Goal: Task Accomplishment & Management: Use online tool/utility

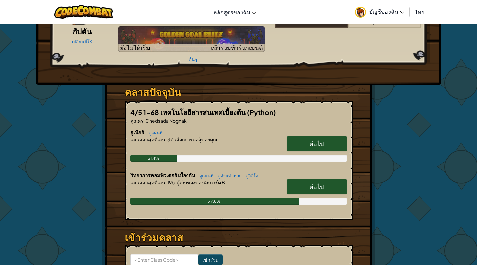
scroll to position [101, 0]
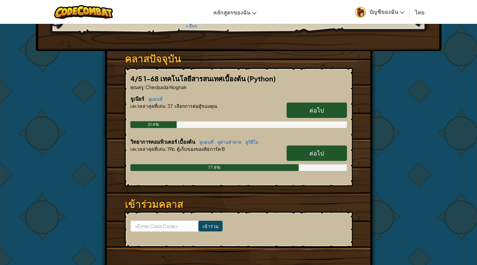
click at [321, 102] on link "ต่อไป" at bounding box center [317, 109] width 60 height 15
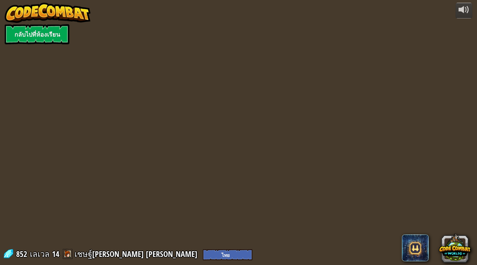
select select "th"
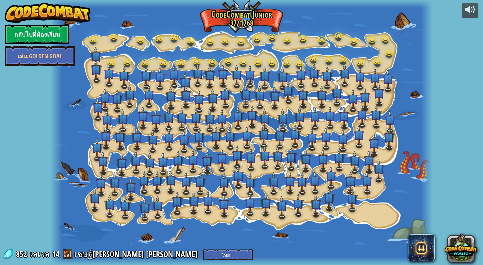
select select "th"
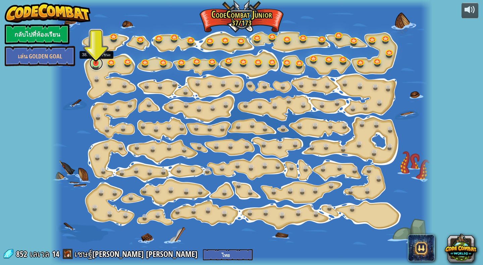
click at [97, 65] on link at bounding box center [96, 63] width 13 height 13
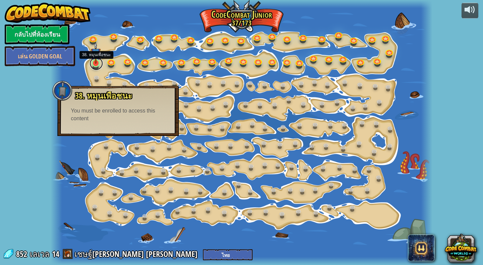
click at [97, 65] on link at bounding box center [96, 63] width 13 height 13
click at [92, 66] on link at bounding box center [96, 63] width 13 height 13
click at [112, 63] on link at bounding box center [111, 60] width 13 height 13
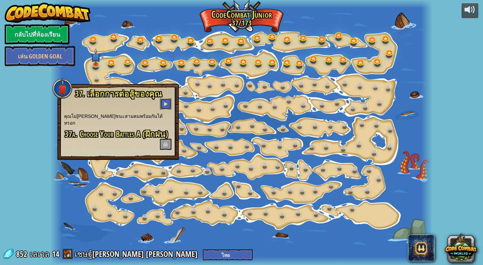
click at [164, 106] on span at bounding box center [165, 103] width 5 height 5
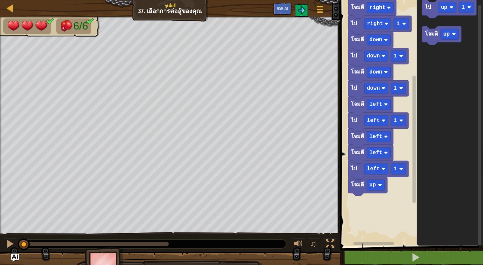
click at [414, 192] on rect "พื้นที่ทำงาน Blockly" at bounding box center [413, 138] width 3 height 127
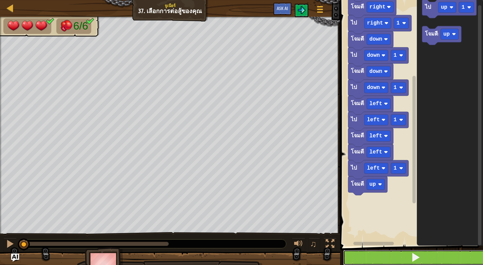
click at [427, 258] on button at bounding box center [415, 257] width 145 height 15
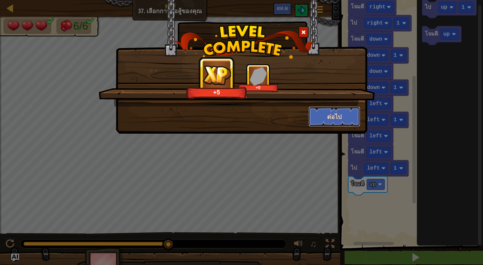
click at [337, 115] on button "ต่อไป" at bounding box center [335, 116] width 52 height 20
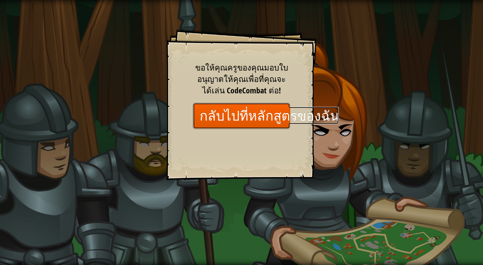
click at [272, 120] on link "กลับไปที่หลักสูตรของฉัน" at bounding box center [241, 116] width 97 height 26
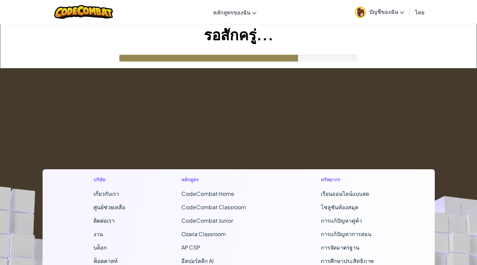
select select "th"
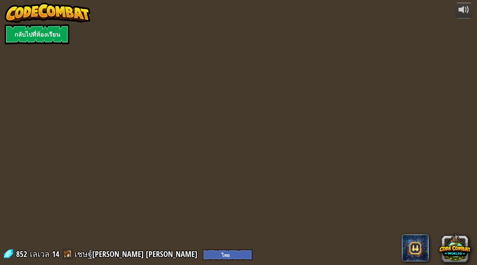
select select "th"
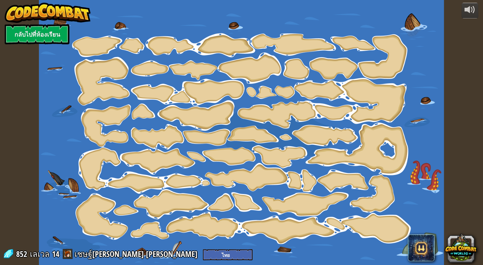
select select "th"
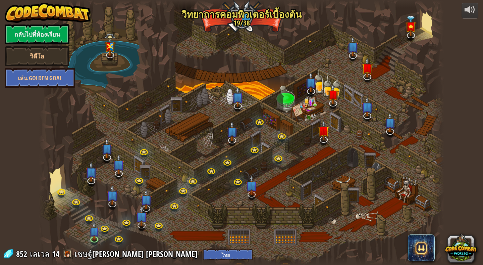
select select "th"
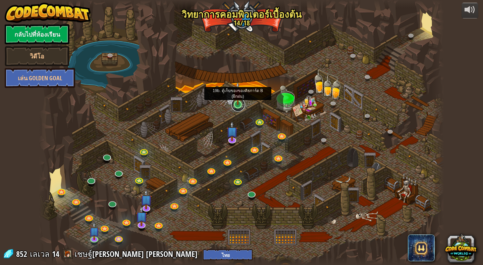
click at [237, 106] on link at bounding box center [237, 104] width 13 height 13
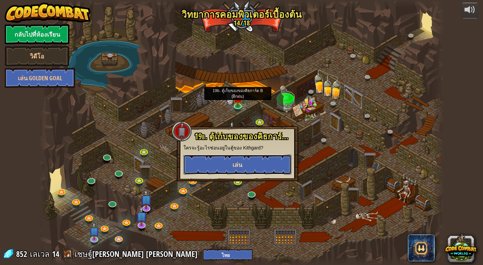
click at [234, 165] on span "เล่น" at bounding box center [237, 164] width 10 height 8
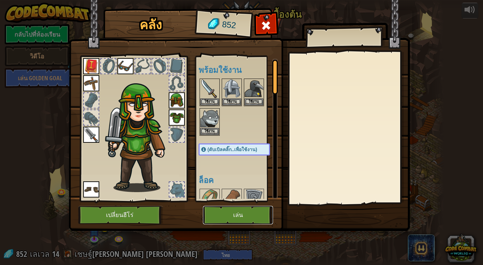
click at [231, 214] on button "เล่น" at bounding box center [238, 215] width 70 height 18
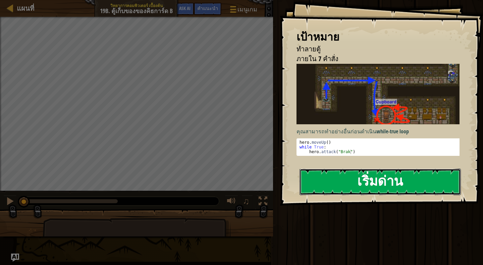
click at [369, 178] on button "เริ่มด่าน" at bounding box center [380, 181] width 161 height 27
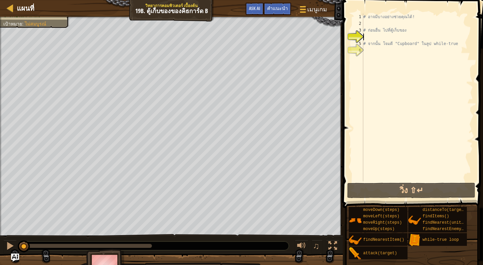
type textarea "h"
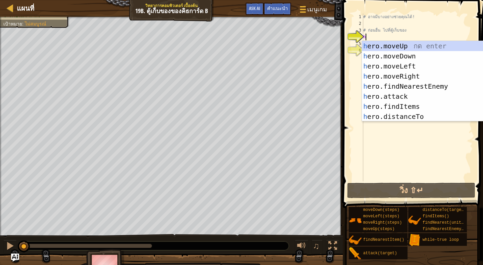
scroll to position [3, 0]
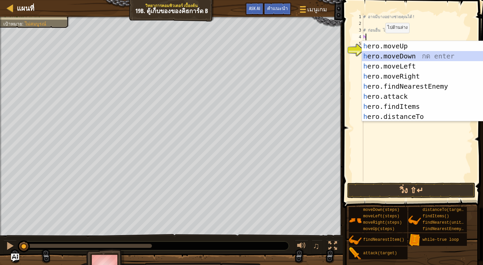
click at [384, 52] on div "h ero.moveUp กด enter h ero.moveDown กด enter h ero.moveLeft กด enter h ero.mov…" at bounding box center [422, 91] width 121 height 101
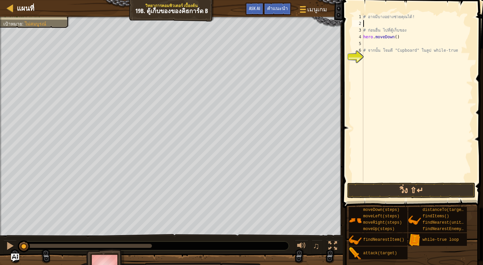
click at [380, 23] on div "# อาจมีบางอย่างช่วยคุณได้! # ก่อนอื่น ไป[PERSON_NAME]เก็บของ hero . moveDown ( …" at bounding box center [417, 103] width 111 height 181
click at [370, 42] on div "# อาจมีบางอย่างช่วยคุณได้! # ก่อนอื่น ไป[PERSON_NAME]เก็บของ hero . moveDown ( …" at bounding box center [417, 103] width 111 height 181
type textarea "h"
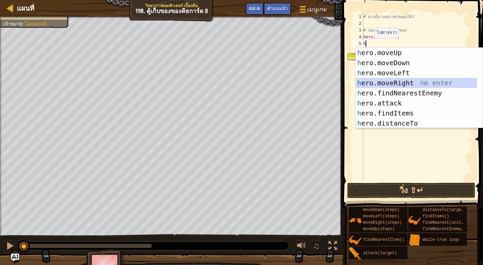
click at [387, 83] on div "h ero.moveUp กด enter h ero.moveDown กด enter h ero.moveLeft กด enter h ero.mov…" at bounding box center [416, 98] width 121 height 101
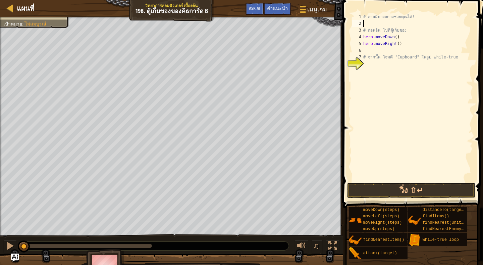
click at [366, 22] on div "# อาจมีบางอย่างช่วยคุณได้! # ก่อนอื่น ไป[PERSON_NAME]เก็บของ hero . moveDown ( …" at bounding box center [417, 103] width 111 height 181
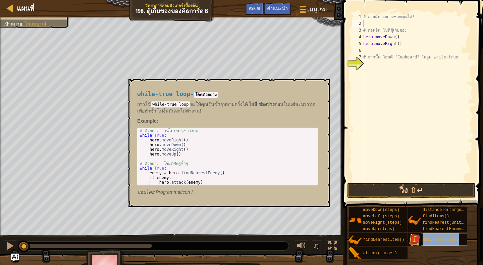
click at [431, 240] on span "while-true loop" at bounding box center [441, 239] width 36 height 5
type textarea "while-true loop"
type textarea "w"
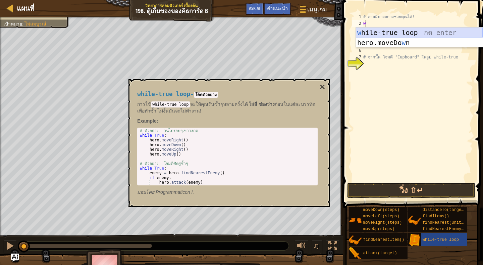
click at [398, 32] on div "w hile-true loop กด enter hero.moveDo w n กด enter" at bounding box center [419, 48] width 127 height 40
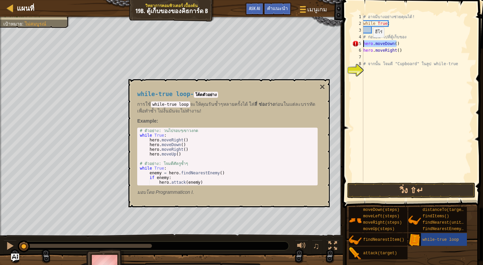
drag, startPoint x: 399, startPoint y: 44, endPoint x: 360, endPoint y: 44, distance: 38.6
click at [360, 44] on div "1 2 3 4 5 6 7 8 9 # อาจมีบางอย่างช่วยคุณได้! while True : # ก่อนอื่น ไป[PERSON_…" at bounding box center [412, 97] width 122 height 168
type textarea "hero.moveDown()"
drag, startPoint x: 399, startPoint y: 50, endPoint x: 358, endPoint y: 48, distance: 41.3
click at [358, 48] on div "1 2 3 4 5 6 7 8 9 # อาจมีบางอย่างช่วยคุณได้! while True : # ก่อนอื่น ไป[PERSON_…" at bounding box center [412, 97] width 122 height 168
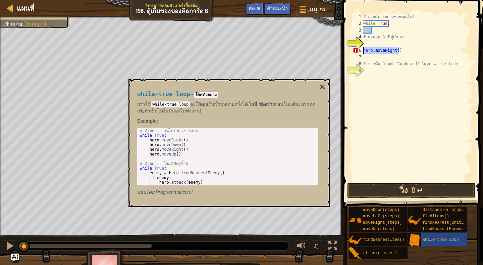
type textarea "hero.moveRight()"
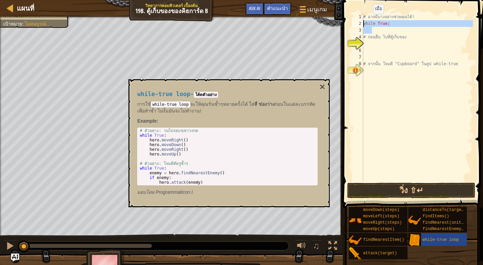
drag, startPoint x: 374, startPoint y: 32, endPoint x: 347, endPoint y: 21, distance: 29.7
click at [347, 21] on div "1 2 3 4 5 6 7 8 9 # อาจมีบางอย่างช่วยคุณได้! while True : # ก่อนอื่น ไป[PERSON_…" at bounding box center [412, 116] width 142 height 227
type textarea "while True:"
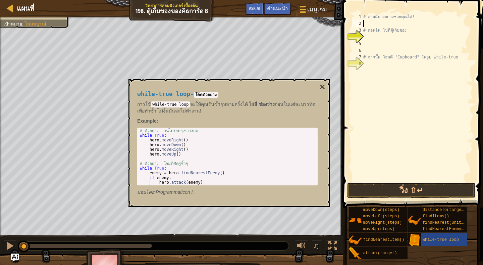
click at [364, 37] on div "# อาจมีบางอย่างช่วยคุณได้! # ก่อนอื่น ไปที่ตู้เก็บของ # จากนั้น โจมตี "Cupboard…" at bounding box center [417, 103] width 111 height 181
type textarea "w"
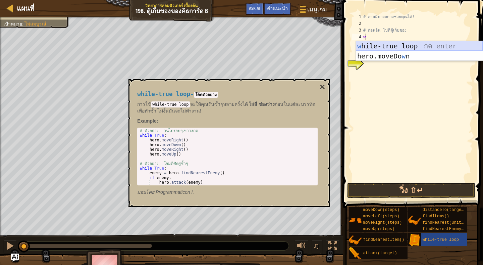
click at [374, 44] on div "w hile-true loop กด enter hero.moveDo w n กด enter" at bounding box center [419, 61] width 127 height 40
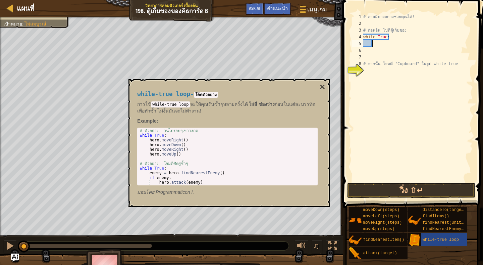
type textarea "h"
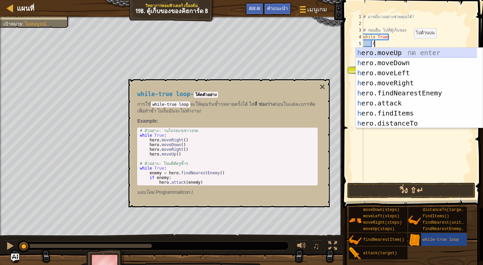
click at [406, 49] on div "h ero.moveUp กด enter h ero.moveDown กด enter h ero.moveLeft กด enter h ero.mov…" at bounding box center [419, 98] width 127 height 101
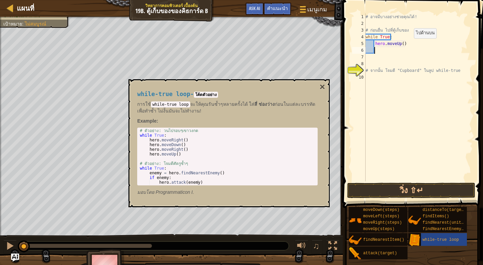
scroll to position [3, 0]
type textarea "h"
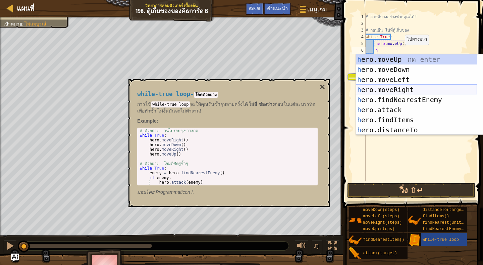
click at [413, 86] on div "h ero.moveUp กด enter h ero.moveDown กด enter h ero.moveLeft กด enter h ero.mov…" at bounding box center [416, 104] width 121 height 101
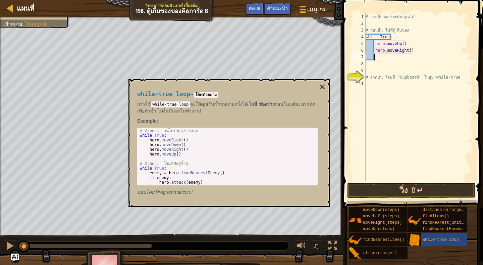
scroll to position [3, 0]
click at [366, 74] on div "# อาจมีบางอย่างช่วยคุณได้! # ก่อนอื่น ไป[PERSON_NAME]เก็บของ while True : hero …" at bounding box center [418, 103] width 109 height 181
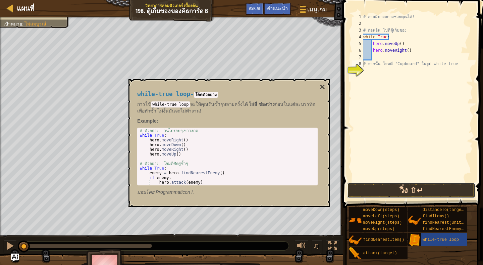
click at [417, 187] on button "วิ่ง ⇧↵" at bounding box center [411, 189] width 128 height 15
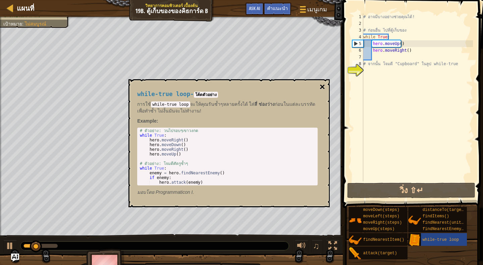
click at [323, 85] on button "×" at bounding box center [322, 86] width 5 height 9
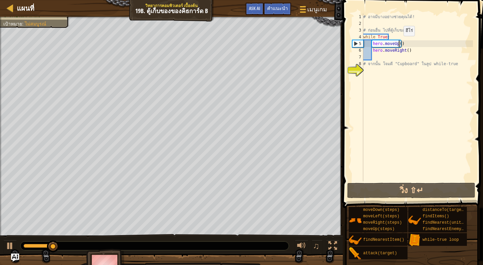
click at [398, 43] on div "# อาจมีบางอย่างช่วยคุณได้! # ก่อนอื่น ไป[PERSON_NAME]เก็บของ while True : hero …" at bounding box center [417, 103] width 111 height 181
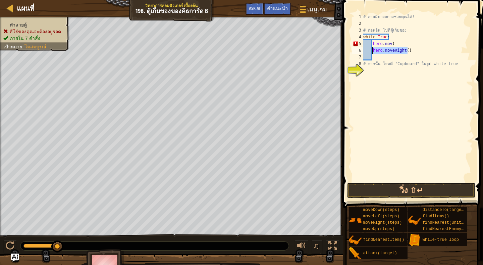
drag, startPoint x: 408, startPoint y: 48, endPoint x: 372, endPoint y: 51, distance: 35.7
click at [372, 51] on div "# อาจมีบางอย่างช่วยคุณได้! # ก่อนอื่น ไป[PERSON_NAME]เก็บของ while True : hero …" at bounding box center [417, 103] width 111 height 181
type textarea "hero.moveRight()"
drag, startPoint x: 391, startPoint y: 42, endPoint x: 370, endPoint y: 44, distance: 21.5
click at [370, 44] on div "# อาจมีบางอย่างช่วยคุณได้! # ก่อนอื่น ไป[PERSON_NAME]เก็บของ while True : hero …" at bounding box center [417, 103] width 111 height 181
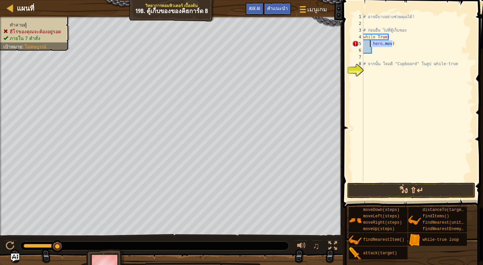
type textarea "hero.mov)"
drag, startPoint x: 387, startPoint y: 37, endPoint x: 352, endPoint y: 34, distance: 35.3
click at [352, 34] on div "1 2 3 4 5 6 7 8 9 # อาจมีบางอย่างช่วยคุณได้! # ก่อนอื่น ไป[PERSON_NAME]เก็บของ …" at bounding box center [412, 97] width 122 height 168
type textarea "while True:"
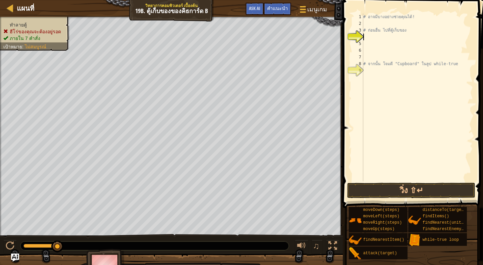
type textarea "w"
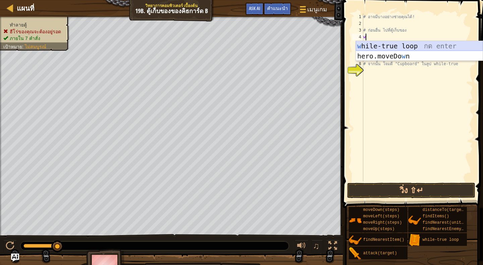
drag, startPoint x: 469, startPoint y: 45, endPoint x: 465, endPoint y: 46, distance: 3.8
click at [468, 46] on div "w hile-true loop กด enter hero.moveDo w n กด enter" at bounding box center [419, 61] width 127 height 40
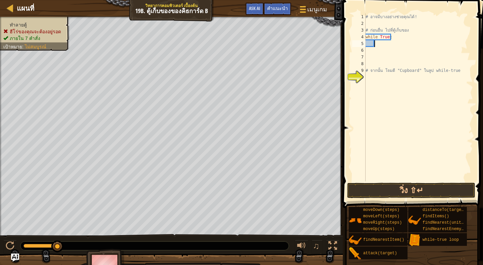
type textarea "h"
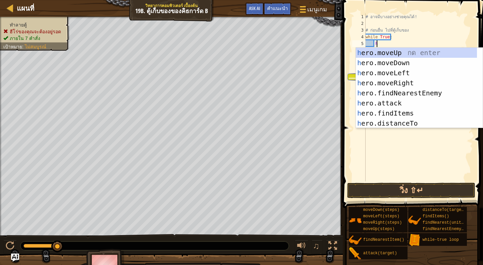
scroll to position [3, 1]
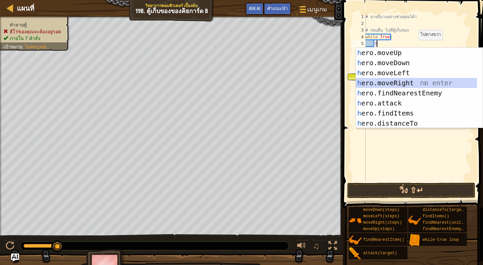
click at [403, 82] on div "h ero.moveUp กด enter h ero.moveDown กด enter h ero.moveLeft กด enter h ero.mov…" at bounding box center [419, 98] width 127 height 101
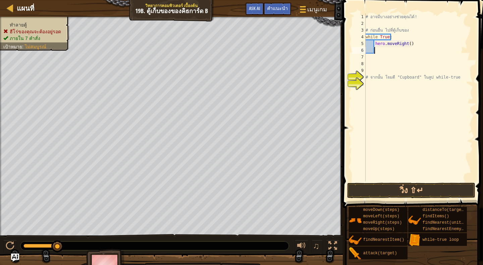
scroll to position [3, 0]
type textarea "h"
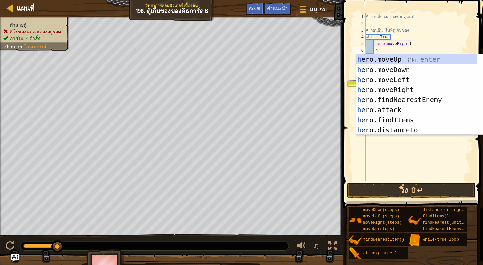
scroll to position [3, 1]
click at [395, 69] on div "h ero.moveUp กด enter h ero.moveDown กด enter h ero.moveLeft กด enter h ero.mov…" at bounding box center [416, 104] width 121 height 101
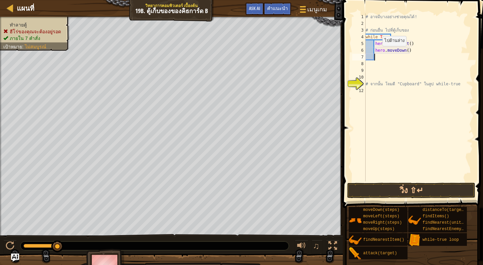
scroll to position [3, 0]
click at [407, 43] on div "# อาจมีบางอย่างช่วยคุณได้! # ก่อนอื่น ไป[PERSON_NAME]เก็บของ while True : hero …" at bounding box center [418, 103] width 109 height 181
click at [405, 49] on div "# อาจมีบางอย่างช่วยคุณได้! # ก่อนอื่น ไป[PERSON_NAME]เก็บของ while True : hero …" at bounding box center [418, 103] width 109 height 181
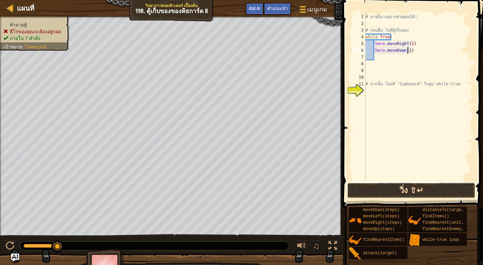
click at [429, 189] on button "วิ่ง ⇧↵" at bounding box center [411, 189] width 128 height 15
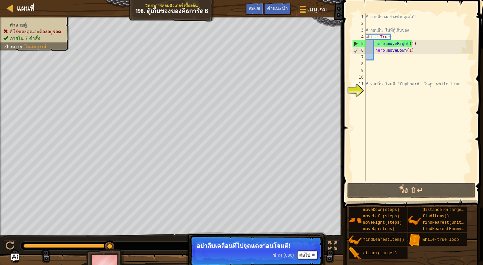
click at [366, 81] on div "# อาจมีบางอย่างช่วยคุณได้! # ก่อนอื่น ไป[PERSON_NAME]เก็บของ while True : hero …" at bounding box center [418, 103] width 109 height 181
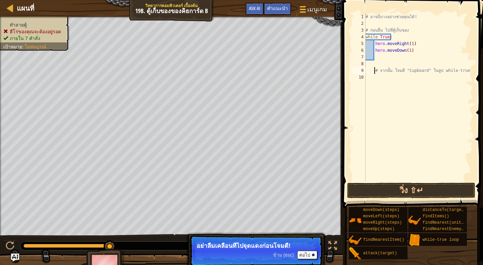
type textarea "# จากนั้น โจมตี "Cupboard" ในลูป while-true"
click at [368, 77] on div "# อาจมีบางอย่างช่วยคุณได้! # ก่อนอื่น ไป[PERSON_NAME]เก็บของ while True : hero …" at bounding box center [418, 103] width 109 height 181
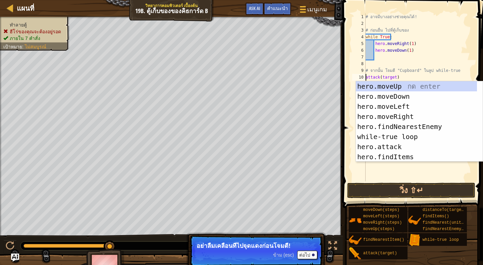
click at [404, 79] on div "# อาจมีบางอย่างช่วยคุณได้! # ก่อนอื่น ไป[PERSON_NAME]เก็บของ while True : hero …" at bounding box center [418, 103] width 109 height 181
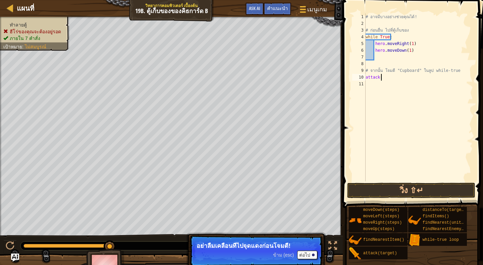
type textarea "a"
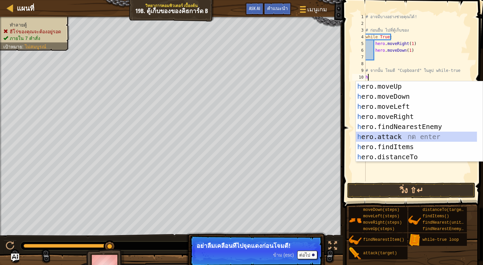
click at [418, 135] on div "h ero.moveUp กด enter h ero.moveDown กด enter h ero.moveLeft กด enter h ero.mov…" at bounding box center [416, 131] width 121 height 101
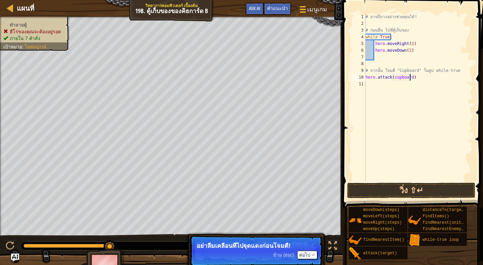
scroll to position [3, 4]
click at [391, 77] on div "# อาจมีบางอย่างช่วยคุณได้! # ก่อนอื่น ไป[PERSON_NAME]เก็บของ while True : hero …" at bounding box center [418, 103] width 109 height 181
type textarea "hero.attack("cupboard")"
click at [382, 56] on div "# อาจมีบางอย่างช่วยคุณได้! # ก่อนอื่น ไป[PERSON_NAME]เก็บของ while True : hero …" at bounding box center [418, 103] width 109 height 181
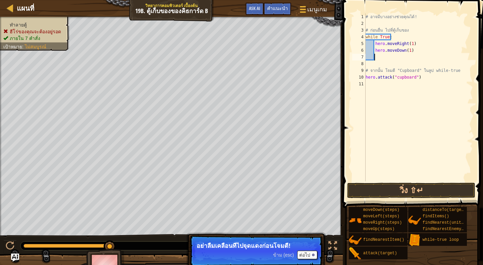
scroll to position [3, 0]
click at [383, 63] on div "# อาจมีบางอย่างช่วยคุณได้! # ก่อนอื่น ไป[PERSON_NAME]เก็บของ while True : hero …" at bounding box center [418, 103] width 109 height 181
type textarea "h"
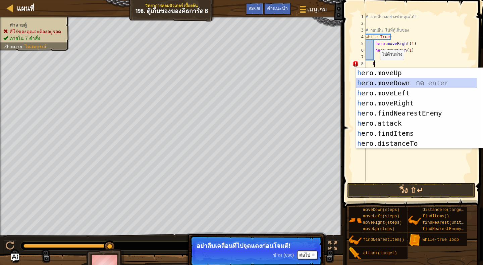
click at [403, 84] on div "h ero.moveUp กด enter h ero.moveDown กด enter h ero.moveLeft กด enter h ero.mov…" at bounding box center [419, 118] width 127 height 101
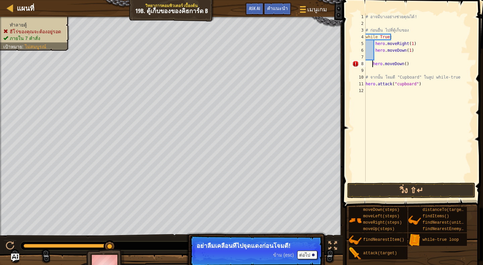
click at [372, 64] on div "# อาจมีบางอย่างช่วยคุณได้! # ก่อนอื่น ไป[PERSON_NAME]เก็บของ while True : hero …" at bounding box center [418, 103] width 109 height 181
click at [396, 63] on div "# อาจมีบางอย่างช่วยคุณได้! # ก่อนอื่น ไป[PERSON_NAME]เก็บของ while True : hero …" at bounding box center [418, 103] width 109 height 181
type textarea "hero.moveDown(1)"
click at [407, 191] on button "วิ่ง ⇧↵" at bounding box center [411, 189] width 128 height 15
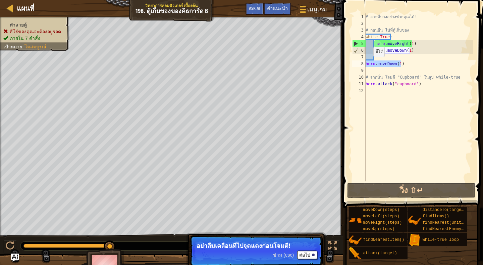
drag, startPoint x: 403, startPoint y: 63, endPoint x: 362, endPoint y: 64, distance: 40.6
click at [362, 64] on div "hero.moveDown(1) 1 2 3 4 5 6 7 8 9 10 11 12 # อาจมีบางอย่างช่วยคุณได้! # ก่อนอื…" at bounding box center [412, 97] width 122 height 168
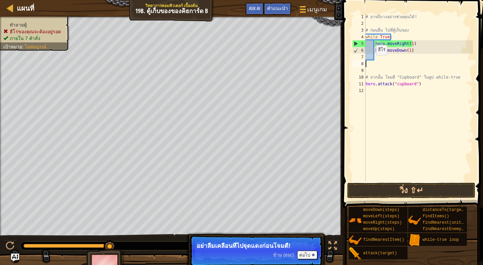
scroll to position [3, 0]
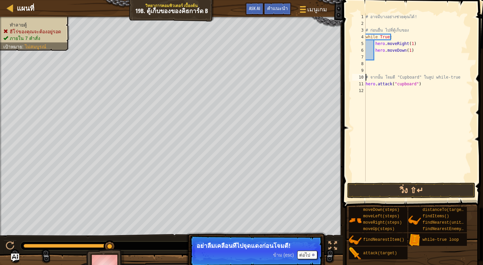
click at [366, 74] on div "# อาจมีบางอย่างช่วยคุณได้! # ก่อนอื่น ไป[PERSON_NAME]เก็บของ while True : hero …" at bounding box center [418, 103] width 109 height 181
type textarea "# จากนั้น โจมตี "Cupboard" ในลูป while-true"
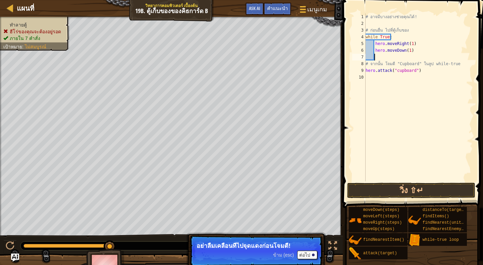
click at [377, 56] on div "# อาจมีบางอย่างช่วยคุณได้! # ก่อนอื่น ไป[PERSON_NAME]เก็บของ while True : hero …" at bounding box center [418, 103] width 109 height 181
type textarea "h"
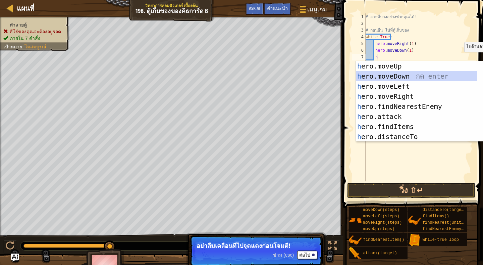
click at [428, 75] on div "h ero.moveUp กด enter h ero.moveDown กด enter h ero.moveLeft กด enter h ero.mov…" at bounding box center [416, 111] width 121 height 101
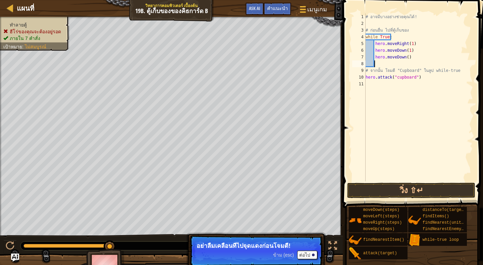
scroll to position [3, 0]
click at [405, 58] on div "# อาจมีบางอย่างช่วยคุณได้! # ก่อนอื่น ไป[PERSON_NAME]เก็บของ while True : hero …" at bounding box center [418, 103] width 109 height 181
click at [423, 186] on button "วิ่ง ⇧↵" at bounding box center [411, 189] width 128 height 15
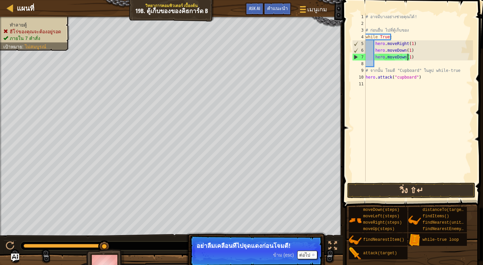
type textarea "hero.moveDown(1)"
click at [399, 186] on button "วิ่ง ⇧↵" at bounding box center [411, 189] width 128 height 15
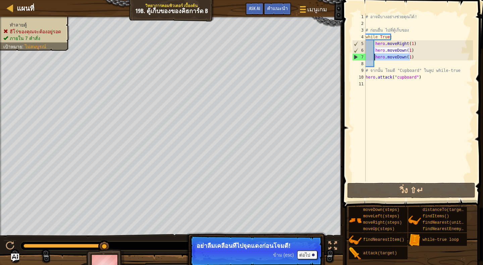
drag, startPoint x: 411, startPoint y: 56, endPoint x: 375, endPoint y: 57, distance: 35.6
click at [375, 57] on div "# อาจมีบางอย่างช่วยคุณได้! # ก่อนอื่น ไป[PERSON_NAME]เก็บของ while True : hero …" at bounding box center [418, 103] width 109 height 181
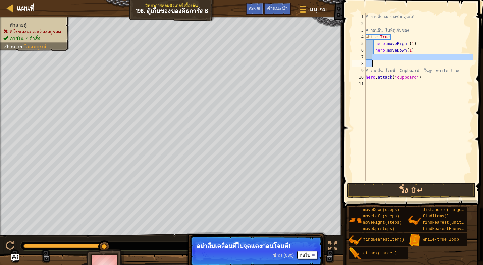
drag, startPoint x: 373, startPoint y: 58, endPoint x: 372, endPoint y: 63, distance: 5.1
click at [372, 63] on div "# อาจมีบางอย่างช่วยคุณได้! # ก่อนอื่น ไป[PERSON_NAME]เก็บของ while True : hero …" at bounding box center [418, 103] width 109 height 181
click at [381, 57] on div "# อาจมีบางอย่างช่วยคุณได้! # ก่อนอื่น ไป[PERSON_NAME]เก็บของ while True : hero …" at bounding box center [418, 97] width 109 height 168
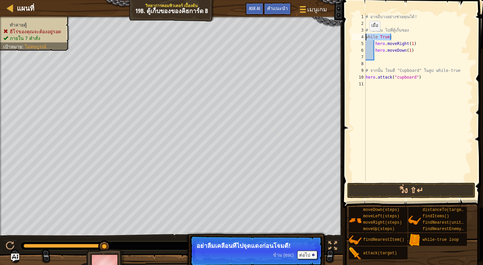
drag, startPoint x: 391, startPoint y: 36, endPoint x: 364, endPoint y: 38, distance: 26.9
click at [364, 38] on div "1 2 3 4 5 6 7 8 9 10 11 # อาจมีบางอย่างช่วยคุณได้! # ก่อนอื่น ไป[PERSON_NAME]เก…" at bounding box center [412, 97] width 122 height 168
type textarea "while True:"
drag, startPoint x: 372, startPoint y: 44, endPoint x: 376, endPoint y: 42, distance: 4.4
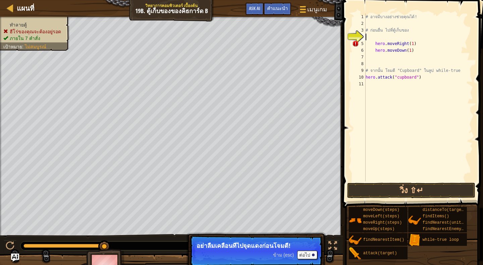
click at [373, 43] on div "# อาจมีบางอย่างช่วยคุณได้! # ก่อนอื่น ไป[PERSON_NAME]เก็บของ hero . moveRight (…" at bounding box center [418, 103] width 109 height 181
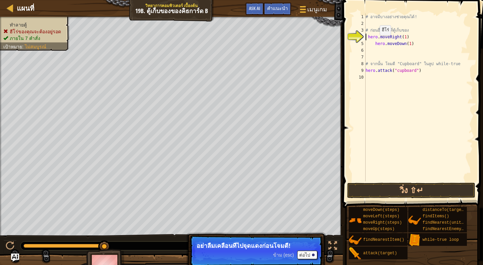
type textarea "# ก่อนอื่น ไป[PERSON_NAME]เก็บของ hero.moveRight(1)"
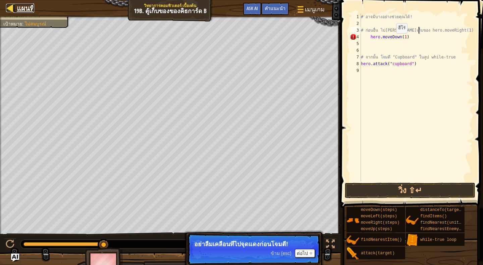
click at [13, 4] on div at bounding box center [10, 8] width 8 height 8
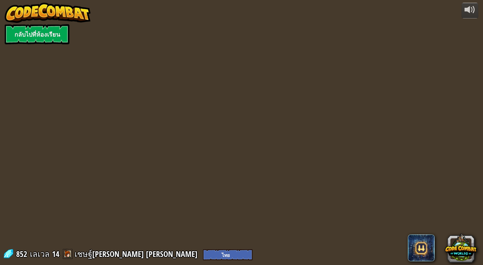
select select "th"
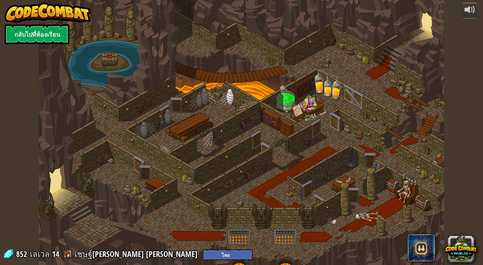
select select "th"
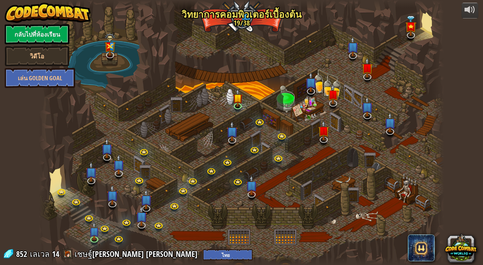
select select "th"
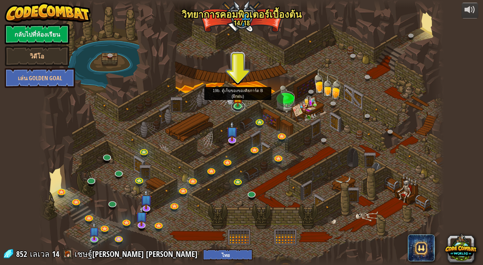
click at [239, 107] on link at bounding box center [237, 106] width 13 height 10
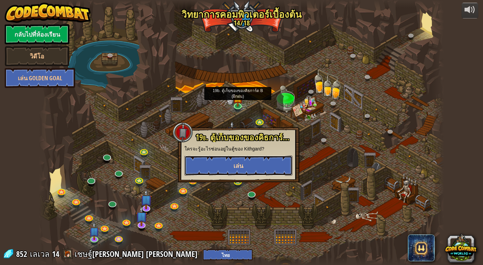
click at [258, 164] on button "เล่น" at bounding box center [238, 165] width 108 height 20
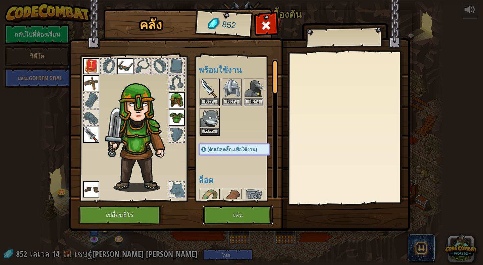
click at [240, 214] on button "เล่น" at bounding box center [238, 215] width 70 height 18
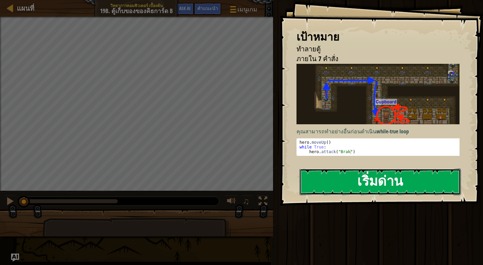
click at [421, 183] on button "เริ่มด่าน" at bounding box center [380, 181] width 161 height 27
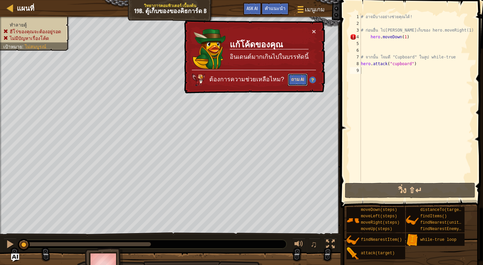
click at [292, 74] on button "ถาม AI" at bounding box center [298, 79] width 20 height 12
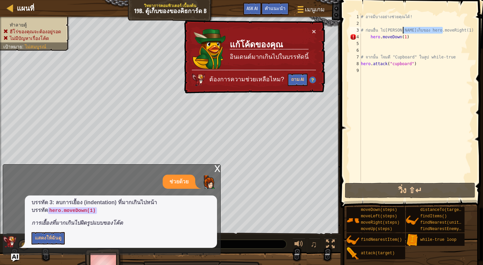
drag, startPoint x: 443, startPoint y: 30, endPoint x: 404, endPoint y: 30, distance: 39.2
click at [404, 30] on div "# อาจมีบางอย่างช่วยคุณได้! # ก่อนอื่น ไป[PERSON_NAME]เก็บของ hero.moveRight(1) …" at bounding box center [416, 103] width 113 height 181
click at [446, 29] on div "# อาจมีบางอย่างช่วยคุณได้! # ก่อนอื่น ไป[PERSON_NAME]เก็บของ hero.moveRight(1) …" at bounding box center [416, 103] width 113 height 181
click at [445, 30] on div "# อาจมีบางอย่างช่วยคุณได้! # ก่อนอื่น ไป[PERSON_NAME]เก็บของ hero.moveRight(1) …" at bounding box center [416, 103] width 113 height 181
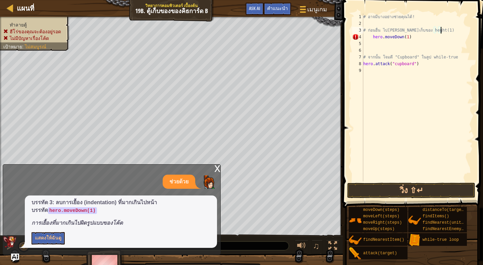
click at [445, 30] on div "# อาจมีบางอย่างช่วยคุณได้! # ก่อนอื่น ไป[PERSON_NAME]เก็บของ heght(1) hero . mo…" at bounding box center [417, 103] width 111 height 181
click at [411, 37] on div "# อาจมีบางอย่างช่วยคุณได้! # ก่อนอื่น ไป[PERSON_NAME]เก็บของ hero . moveDown ( …" at bounding box center [417, 103] width 111 height 181
type textarea "h"
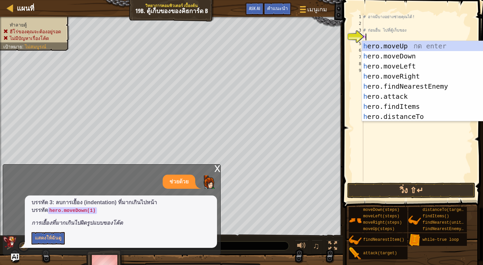
scroll to position [3, 0]
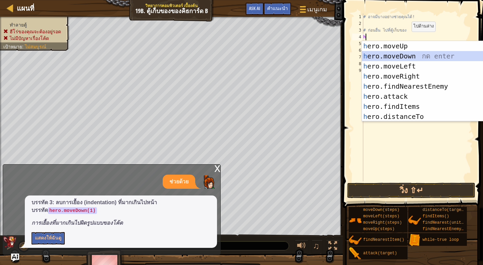
click at [401, 57] on div "h ero.moveUp กด enter h ero.moveDown กด enter h ero.moveLeft กด enter h ero.mov…" at bounding box center [422, 91] width 121 height 101
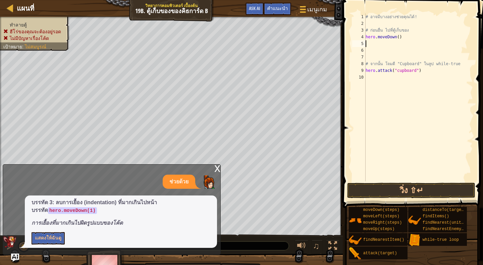
type textarea "h"
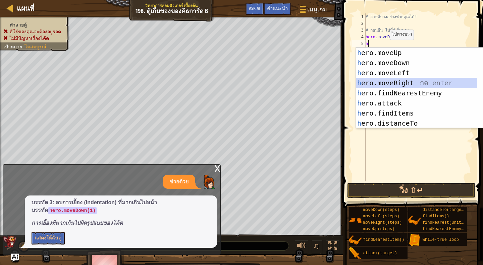
click at [416, 84] on div "h ero.moveUp กด enter h ero.moveDown กด enter h ero.moveLeft กด enter h ero.mov…" at bounding box center [416, 98] width 121 height 101
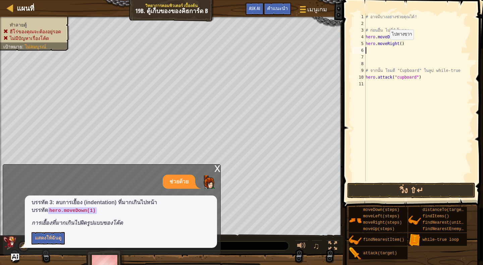
type textarea "h"
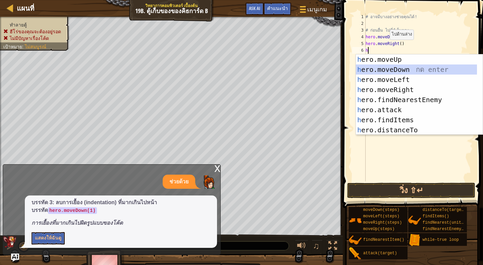
click at [406, 67] on div "h ero.moveUp กด enter h ero.moveDown กด enter h ero.moveLeft กด enter h ero.mov…" at bounding box center [416, 104] width 121 height 101
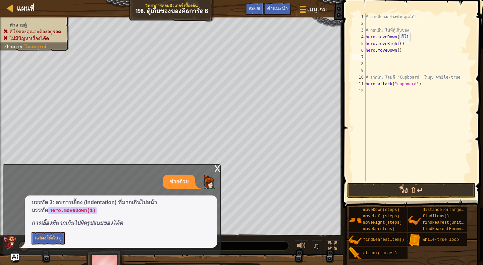
click at [396, 49] on div "# อาจมีบางอย่างช่วยคุณได้! # ก่อนอื่น ไป[PERSON_NAME]เก็บของ hero . moveDown ( …" at bounding box center [418, 103] width 109 height 181
click at [399, 42] on div "# อาจมีบางอย่างช่วยคุณได้! # ก่อนอื่น ไป[PERSON_NAME]เก็บของ hero . moveDown ( …" at bounding box center [418, 103] width 109 height 181
click at [396, 38] on div "# อาจมีบางอย่างช่วยคุณได้! # ก่อนอื่น ไป[PERSON_NAME]เก็บของ hero . moveDown ( …" at bounding box center [418, 103] width 109 height 181
drag, startPoint x: 399, startPoint y: 50, endPoint x: 403, endPoint y: 49, distance: 4.4
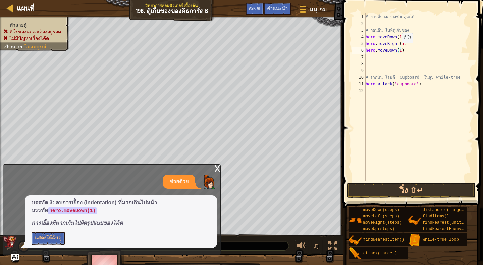
click at [402, 50] on div "# อาจมีบางอย่างช่วยคุณได้! # ก่อนอื่น ไป[PERSON_NAME]เก็บของ hero . moveDown ( …" at bounding box center [418, 103] width 109 height 181
click at [433, 189] on button "วิ่ง ⇧↵" at bounding box center [411, 189] width 128 height 15
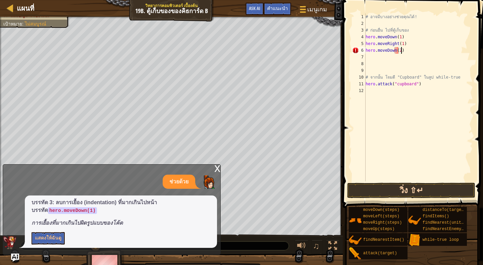
scroll to position [3, 3]
click at [439, 188] on button "วิ่ง ⇧↵" at bounding box center [411, 189] width 128 height 15
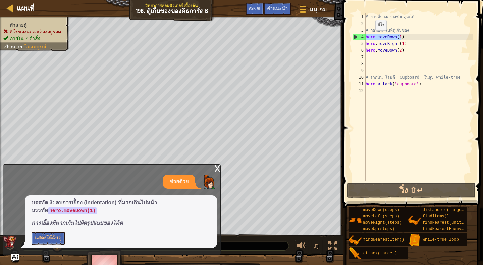
drag, startPoint x: 403, startPoint y: 37, endPoint x: 356, endPoint y: 38, distance: 47.3
click at [356, 38] on div "hero.moveDown(2) 1 2 3 4 5 6 7 8 9 10 11 12 # อาจมีบางอย่างช่วยคุณได้! # ก่อนอื…" at bounding box center [412, 97] width 122 height 168
type textarea "hero.moveDown(1)"
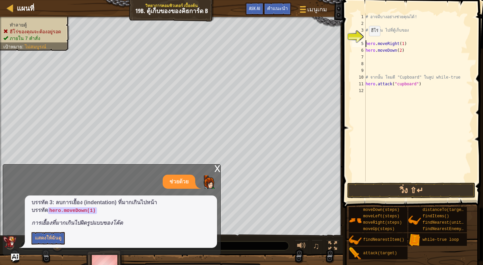
click at [366, 43] on div "# อาจมีบางอย่างช่วยคุณได้! # ก่อนอื่น ไป[PERSON_NAME]เก็บของ hero . moveRight (…" at bounding box center [418, 103] width 109 height 181
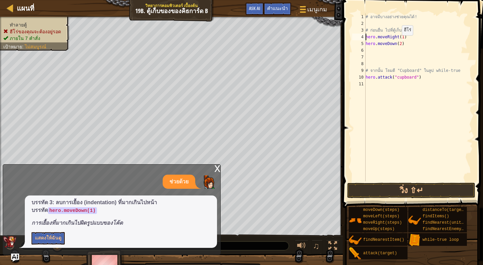
click at [399, 42] on div "# อาจมีบางอย่างช่วยคุณได้! # ก่อนอื่น ไป[PERSON_NAME]เก็บของ hero . moveRight (…" at bounding box center [418, 103] width 109 height 181
type textarea "hero.moveDown(1)"
click at [373, 49] on div "# อาจมีบางอย่างช่วยคุณได้! # ก่อนอื่น ไป[PERSON_NAME]เก็บของ hero . moveRight (…" at bounding box center [418, 103] width 109 height 181
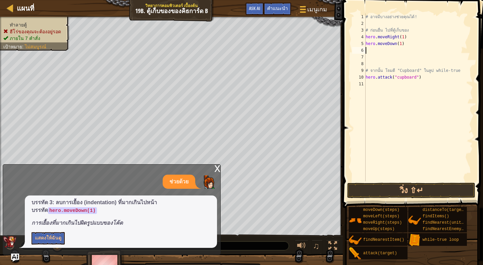
type textarea "h"
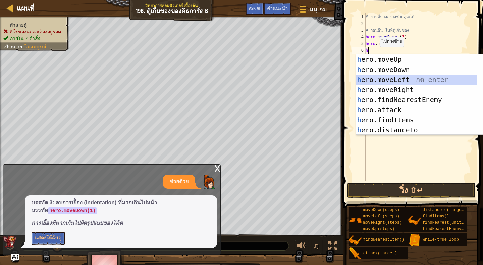
click at [402, 78] on div "h ero.moveUp กด enter h ero.moveDown กด enter h ero.moveLeft กด enter h ero.mov…" at bounding box center [416, 104] width 121 height 101
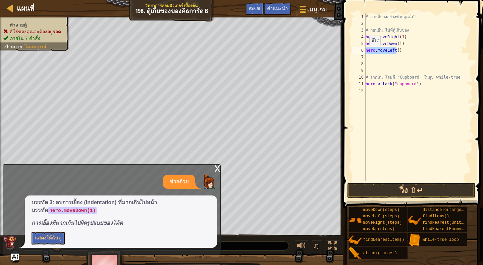
drag, startPoint x: 398, startPoint y: 50, endPoint x: 366, endPoint y: 52, distance: 31.6
click at [366, 52] on div "# อาจมีบางอย่างช่วยคุณได้! # ก่อนอื่น ไป[PERSON_NAME]เก็บของ hero . moveRight (…" at bounding box center [418, 103] width 109 height 181
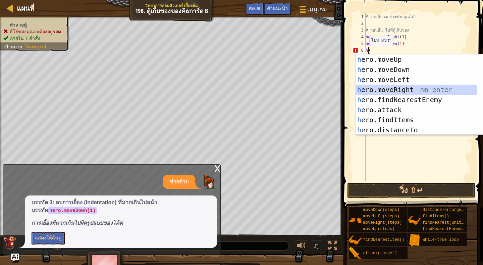
click at [393, 92] on div "h ero.moveUp กด enter h ero.moveDown กด enter h ero.moveLeft กด enter h ero.mov…" at bounding box center [416, 104] width 121 height 101
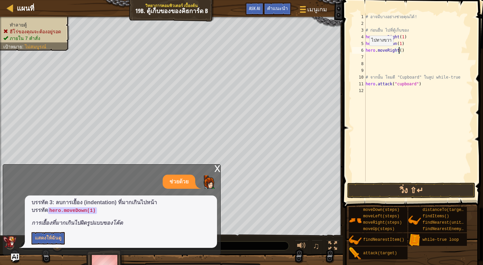
type textarea "hero.moveRight(1)"
click at [375, 57] on div "# อาจมีบางอย่างช่วยคุณได้! # ก่อนอื่น ไป[PERSON_NAME]เก็บของ hero . moveRight (…" at bounding box center [418, 103] width 109 height 181
type textarea "h"
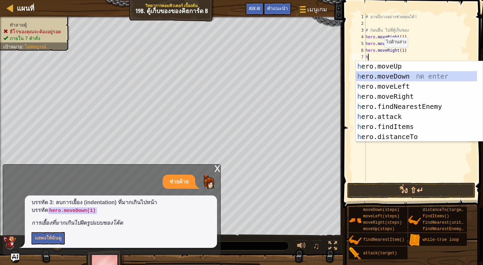
click at [396, 76] on div "h ero.moveUp กด enter h ero.moveDown กด enter h ero.moveLeft กด enter h ero.mov…" at bounding box center [416, 111] width 121 height 101
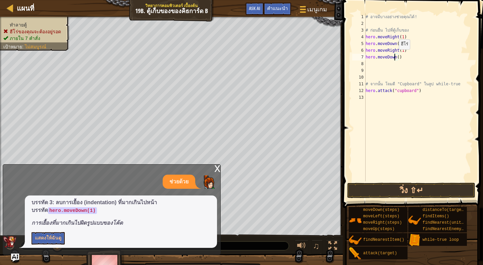
click at [395, 56] on div "# อาจมีบางอย่างช่วยคุณได้! # ก่อนอื่น ไป[PERSON_NAME]เก็บของ hero . moveRight (…" at bounding box center [418, 103] width 109 height 181
click at [397, 56] on div "# อาจมีบางอย่างช่วยคุณได้! # ก่อนอื่น ไป[PERSON_NAME]เก็บของ hero . moveRight (…" at bounding box center [418, 103] width 109 height 181
drag, startPoint x: 434, startPoint y: 188, endPoint x: 439, endPoint y: 187, distance: 5.1
click at [435, 188] on button "วิ่ง ⇧↵" at bounding box center [411, 189] width 128 height 15
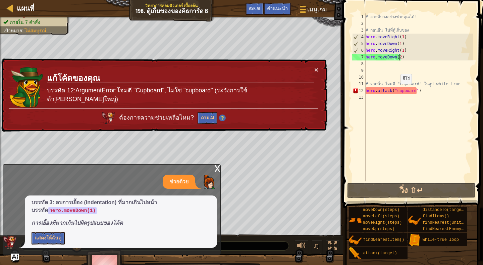
click at [397, 91] on div "# อาจมีบางอย่างช่วยคุณได้! # ก่อนอื่น ไป[PERSON_NAME]เก็บของ hero . moveRight (…" at bounding box center [418, 103] width 109 height 181
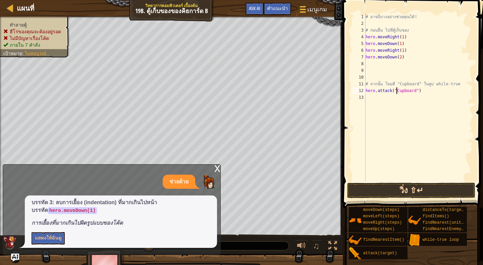
type textarea "hero.attack("Cupboard")"
click at [424, 191] on button "วิ่ง ⇧↵" at bounding box center [411, 189] width 128 height 15
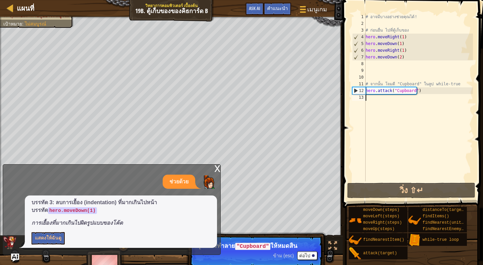
click at [376, 99] on div "# อาจมีบางอย่างช่วยคุณได้! # ก่อนอื่น ไป[PERSON_NAME]เก็บของ hero . moveRight (…" at bounding box center [418, 103] width 109 height 181
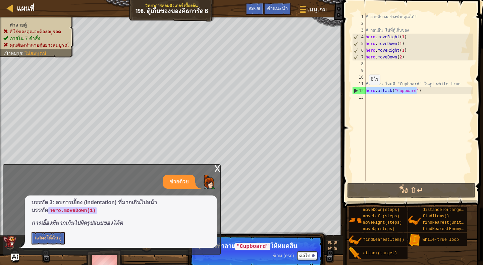
drag, startPoint x: 417, startPoint y: 89, endPoint x: 366, endPoint y: 91, distance: 51.0
click at [366, 91] on div "# อาจมีบางอย่างช่วยคุณได้! # ก่อนอื่น ไป[PERSON_NAME]เก็บของ hero . moveRight (…" at bounding box center [418, 103] width 109 height 181
type textarea "hero.attack("Cupboard")"
click at [371, 103] on div "# อาจมีบางอย่างช่วยคุณได้! # ก่อนอื่น ไป[PERSON_NAME]เก็บของ hero . moveRight (…" at bounding box center [418, 103] width 109 height 181
click at [366, 83] on div "# อาจมีบางอย่างช่วยคุณได้! # ก่อนอื่น ไป[PERSON_NAME]เก็บของ hero . moveRight (…" at bounding box center [418, 103] width 109 height 181
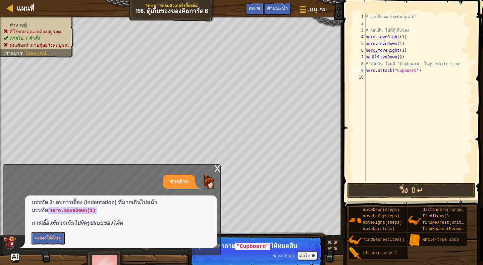
click at [366, 69] on div "# อาจมีบางอย่างช่วยคุณได้! # ก่อนอื่น ไป[PERSON_NAME]เก็บของ hero . moveRight (…" at bounding box center [418, 103] width 109 height 181
type textarea "hero.attack("Cupboard")"
click at [369, 68] on div "# อาจมีบางอย่างช่วยคุณได้! # ก่อนอื่น ไป[PERSON_NAME]เก็บของ hero . moveRight (…" at bounding box center [418, 103] width 109 height 181
type textarea "w"
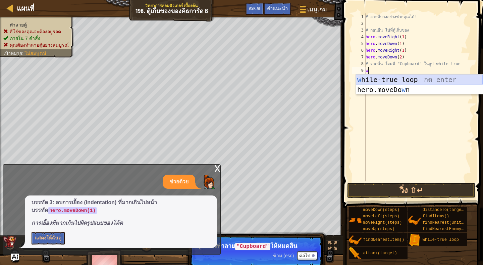
click at [391, 78] on div "w hile-true loop กด enter hero.moveDo w n กด enter" at bounding box center [419, 94] width 127 height 40
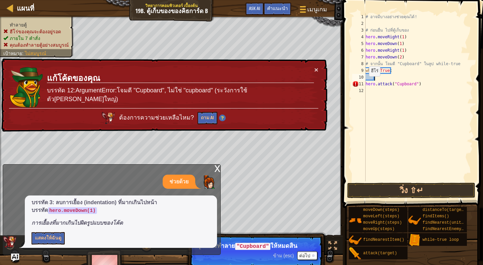
click at [366, 83] on div "# อาจมีบางอย่างช่วยคุณได้! # ก่อนอื่น ไป[PERSON_NAME]เก็บของ hero . moveRight (…" at bounding box center [418, 103] width 109 height 181
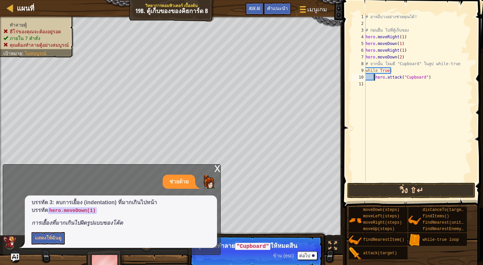
type textarea "hero.attack("Cupboard")"
click at [422, 188] on button "วิ่ง ⇧↵" at bounding box center [411, 189] width 128 height 15
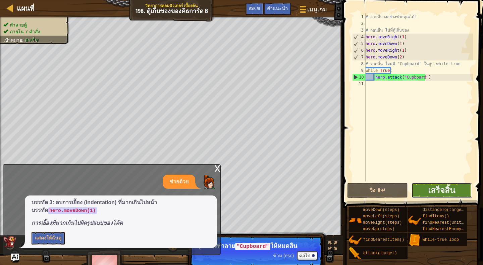
click at [463, 186] on button "เสร็จสิ้น" at bounding box center [441, 189] width 61 height 15
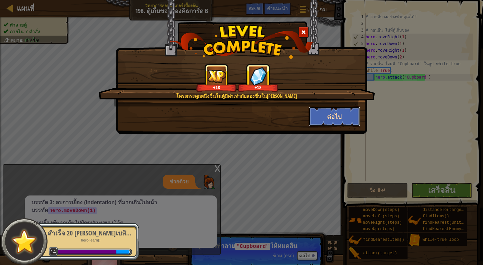
click at [334, 117] on button "ต่อไป" at bounding box center [335, 116] width 52 height 20
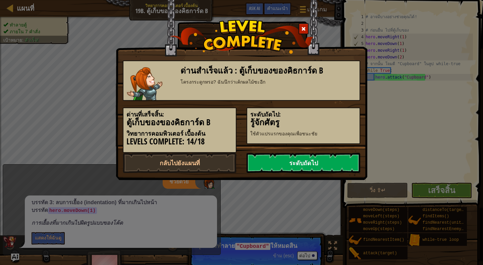
click at [337, 158] on link "ระดับถัดไป" at bounding box center [304, 163] width 114 height 20
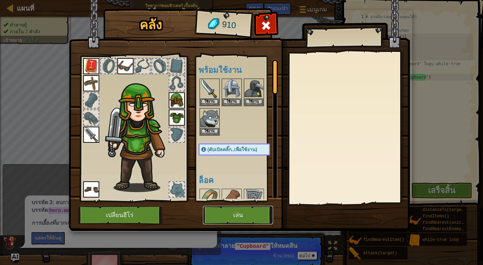
click at [248, 210] on button "เล่น" at bounding box center [238, 215] width 70 height 18
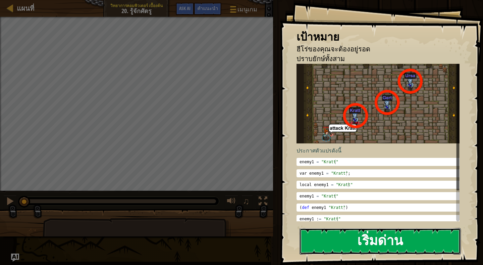
click at [378, 241] on button "เริ่มด่าน" at bounding box center [380, 241] width 161 height 27
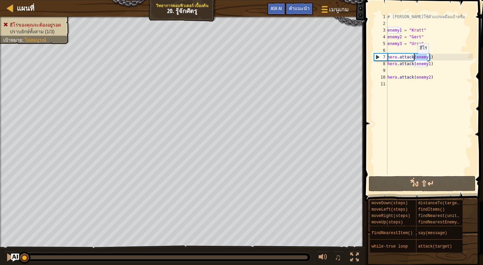
drag, startPoint x: 427, startPoint y: 58, endPoint x: 414, endPoint y: 60, distance: 12.6
click at [414, 60] on div "# [PERSON_NAME]ใช้ตัวแปรเหมือนป้ายชื่อ enemy1 = "Kratt" enemy2 = "Gert" enemy3 …" at bounding box center [429, 100] width 87 height 174
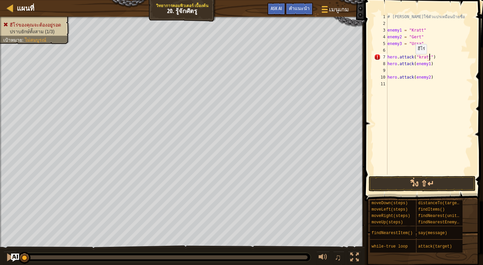
scroll to position [3, 3]
drag, startPoint x: 426, startPoint y: 62, endPoint x: 414, endPoint y: 65, distance: 12.1
click at [414, 65] on div "# [PERSON_NAME]ใช้ตัวแปรเหมือนป้ายชื่อ enemy1 = "Kratt" enemy2 = "Gert" enemy3 …" at bounding box center [429, 100] width 87 height 174
drag, startPoint x: 427, startPoint y: 62, endPoint x: 415, endPoint y: 66, distance: 12.2
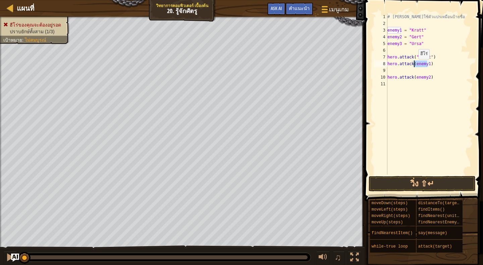
click at [415, 66] on div "# [PERSON_NAME]ใช้ตัวแปรเหมือนป้ายชื่อ enemy1 = "Kratt" enemy2 = "Gert" enemy3 …" at bounding box center [429, 100] width 87 height 174
drag, startPoint x: 428, startPoint y: 55, endPoint x: 414, endPoint y: 60, distance: 14.9
click at [414, 60] on div "# [PERSON_NAME]ใช้ตัวแปรเหมือนป้ายชื่อ enemy1 = "Kratt" enemy2 = "Gert" enemy3 …" at bounding box center [429, 100] width 87 height 174
drag, startPoint x: 430, startPoint y: 54, endPoint x: 413, endPoint y: 57, distance: 17.0
click at [413, 57] on div "# [PERSON_NAME]ใช้ตัวแปรเหมือนป้ายชื่อ enemy1 = "Kratt" enemy2 = "Gert" enemy3 …" at bounding box center [429, 100] width 87 height 174
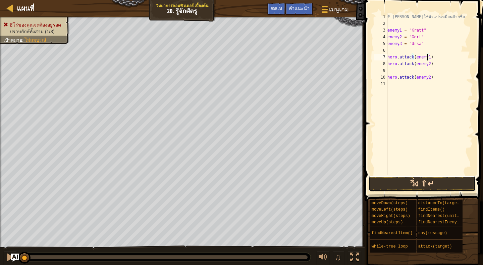
click at [432, 183] on button "วิ่ง ⇧↵" at bounding box center [422, 183] width 107 height 15
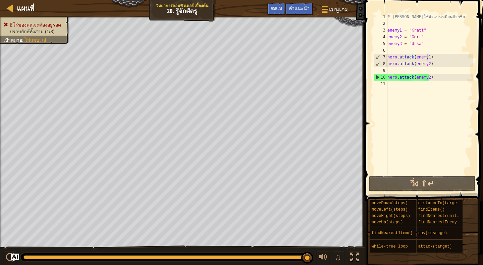
click at [426, 77] on div "# [PERSON_NAME]ใช้ตัวแปรเหมือนป้ายชื่อ enemy1 = "Kratt" enemy2 = "Gert" enemy3 …" at bounding box center [429, 100] width 87 height 174
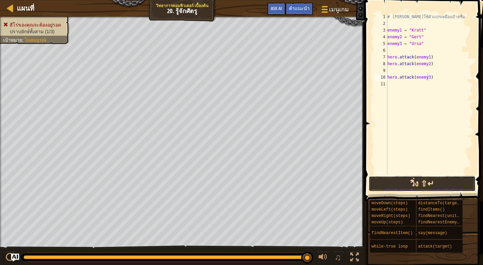
click at [454, 183] on button "วิ่ง ⇧↵" at bounding box center [422, 183] width 107 height 15
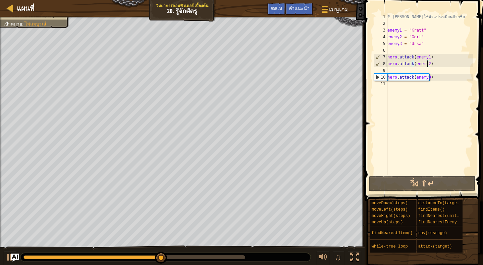
click at [427, 64] on div "# [PERSON_NAME]ใช้ตัวแปรเหมือนป้ายชื่อ enemy1 = "Kratt" enemy2 = "Gert" enemy3 …" at bounding box center [429, 100] width 87 height 174
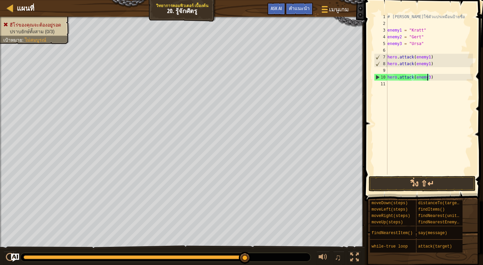
click at [427, 76] on div "# [PERSON_NAME]ใช้ตัวแปรเหมือนป้ายชื่อ enemy1 = "Kratt" enemy2 = "Gert" enemy3 …" at bounding box center [429, 100] width 87 height 174
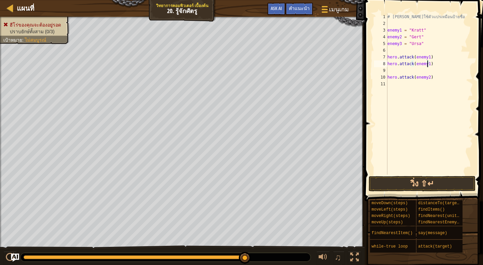
click at [427, 64] on div "# [PERSON_NAME]ใช้ตัวแปรเหมือนป้ายชื่อ enemy1 = "Kratt" enemy2 = "Gert" enemy3 …" at bounding box center [429, 100] width 87 height 174
click at [427, 78] on div "# [PERSON_NAME]ใช้ตัวแปรเหมือนป้ายชื่อ enemy1 = "Kratt" enemy2 = "Gert" enemy3 …" at bounding box center [429, 100] width 87 height 174
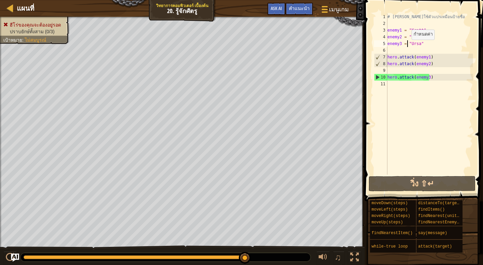
click at [408, 46] on div "# [PERSON_NAME]ใช้ตัวแปรเหมือนป้ายชื่อ enemy1 = "Kratt" enemy2 = "Gert" enemy3 …" at bounding box center [429, 100] width 87 height 174
type textarea "enemy3 = "Ursa""
click at [405, 50] on div "# [PERSON_NAME]ใช้ตัวแปรเหมือนป้ายชื่อ enemy1 = "Kratt" enemy2 = "Gert" enemy3 …" at bounding box center [429, 100] width 87 height 174
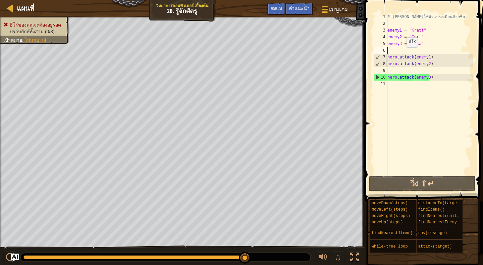
type textarea "w"
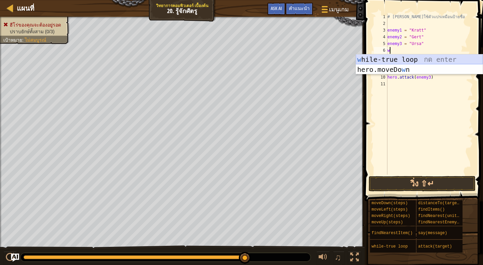
click at [407, 58] on div "w hile-true loop กด enter hero.moveDo w n กด enter" at bounding box center [419, 74] width 127 height 40
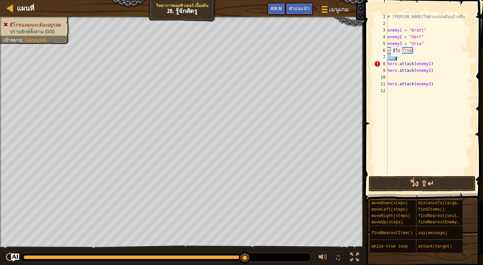
click at [387, 63] on div "# [PERSON_NAME]ใช้ตัวแปรเหมือนป้ายชื่อ enemy1 = "Kratt" enemy2 = "Gert" enemy3 …" at bounding box center [429, 100] width 87 height 174
click at [440, 57] on div "# [PERSON_NAME]ใช้ตัวแปรเหมือนป้ายชื่อ enemy1 = "Kratt" enemy2 = "Gert" enemy3 …" at bounding box center [429, 100] width 87 height 174
click at [387, 64] on div "# [PERSON_NAME]ใช้ตัวแปรเหมือนป้ายชื่อ enemy1 = "Kratt" enemy2 = "Gert" enemy3 …" at bounding box center [429, 100] width 87 height 174
type textarea "hero.attack(enemy2)"
click at [433, 184] on button "วิ่ง ⇧↵" at bounding box center [422, 183] width 107 height 15
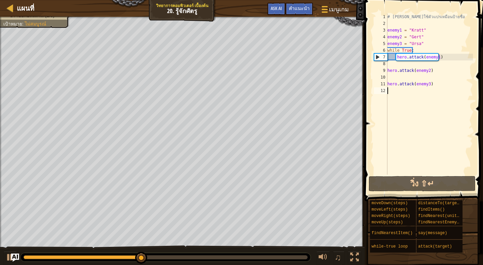
click at [420, 113] on div "# [PERSON_NAME]ใช้ตัวแปรเหมือนป้ายชื่อ enemy1 = "Kratt" enemy2 = "Gert" enemy3 …" at bounding box center [429, 100] width 87 height 174
click at [443, 59] on div "# [PERSON_NAME]ใช้ตัวแปรเหมือนป้ายชื่อ enemy1 = "Kratt" enemy2 = "Gert" enemy3 …" at bounding box center [429, 100] width 87 height 174
type textarea "hero.attack(enemy1)"
click at [394, 64] on div "# [PERSON_NAME]ใช้ตัวแปรเหมือนป้ายชื่อ enemy1 = "Kratt" enemy2 = "Gert" enemy3 …" at bounding box center [429, 100] width 87 height 174
click at [447, 59] on div "# [PERSON_NAME]ใช้ตัวแปรเหมือนป้ายชื่อ enemy1 = "Kratt" enemy2 = "Gert" enemy3 …" at bounding box center [429, 100] width 87 height 174
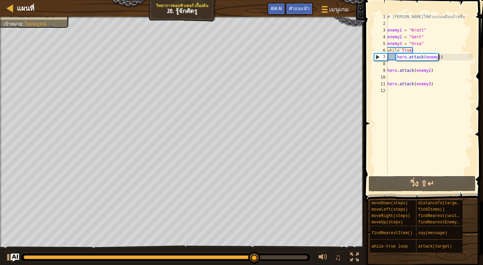
click at [443, 57] on div "# [PERSON_NAME]ใช้ตัวแปรเหมือนป้ายชื่อ enemy1 = "Kratt" enemy2 = "Gert" enemy3 …" at bounding box center [429, 100] width 87 height 174
click at [421, 51] on div "# [PERSON_NAME]ใช้ตัวแปรเหมือนป้ายชื่อ enemy1 = "Kratt" enemy2 = "Gert" enemy3 …" at bounding box center [429, 100] width 87 height 174
click at [455, 57] on div "# [PERSON_NAME]ใช้ตัวแปรเหมือนป้ายชื่อ enemy1 = "Kratt" enemy2 = "Gert" enemy3 …" at bounding box center [429, 100] width 87 height 174
type textarea "hero.attack(enemy1)"
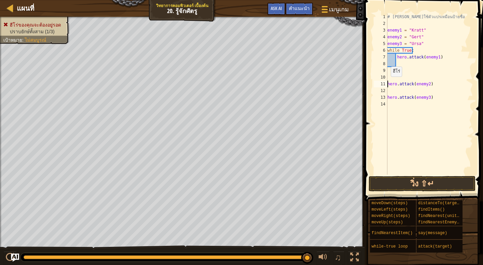
click at [387, 83] on div "# [PERSON_NAME]ใช้ตัวแปรเหมือนป้ายชื่อ enemy1 = "Kratt" enemy2 = "Gert" enemy3 …" at bounding box center [429, 100] width 87 height 174
type textarea "hero.attack(enemy2)"
click at [440, 64] on div "# [PERSON_NAME]ใช้ตัวแปรเหมือนป้ายชื่อ enemy1 = "Kratt" enemy2 = "Gert" enemy3 …" at bounding box center [429, 100] width 87 height 174
click at [387, 83] on div "11" at bounding box center [380, 84] width 13 height 7
type textarea "hero.attack(enemy3)"
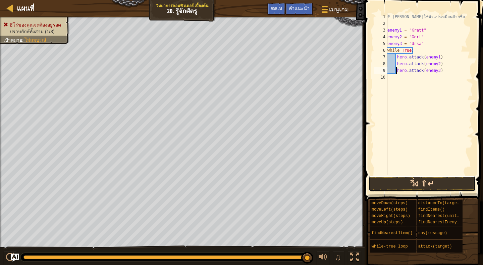
drag, startPoint x: 437, startPoint y: 181, endPoint x: 448, endPoint y: 180, distance: 11.8
click at [443, 182] on button "วิ่ง ⇧↵" at bounding box center [422, 183] width 107 height 15
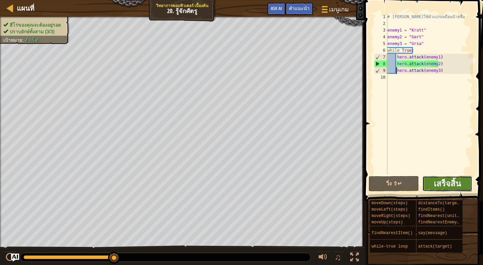
click at [451, 179] on span "เสร็จสิ้น" at bounding box center [447, 183] width 27 height 11
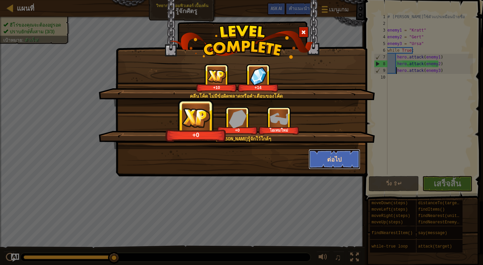
click at [340, 157] on button "ต่อไป" at bounding box center [335, 159] width 52 height 20
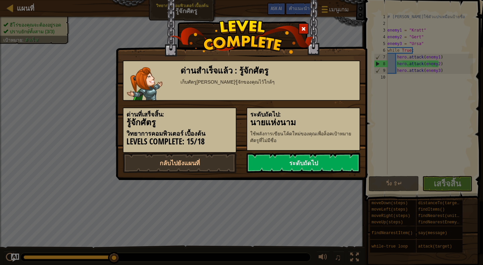
click at [340, 157] on link "ระดับถัดไป" at bounding box center [304, 163] width 114 height 20
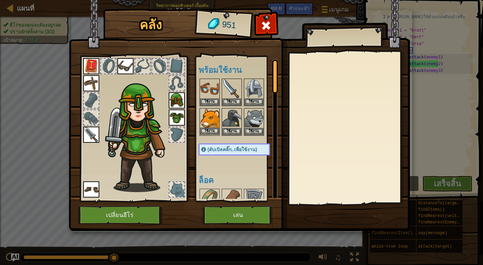
click at [210, 125] on img at bounding box center [209, 118] width 19 height 19
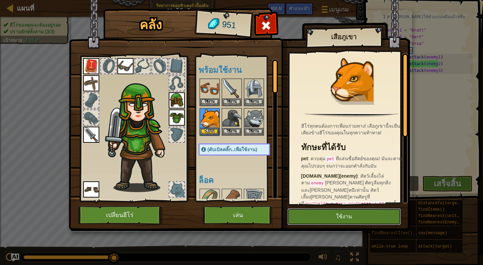
click at [358, 216] on button "ใช้งาน" at bounding box center [343, 216] width 113 height 17
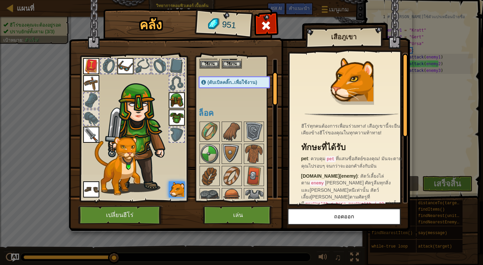
scroll to position [0, 0]
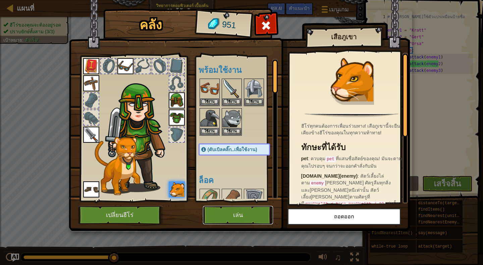
click at [252, 209] on button "เล่น" at bounding box center [238, 215] width 70 height 18
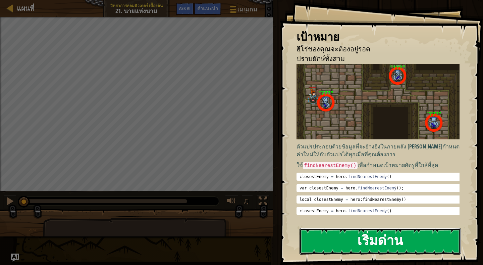
click at [397, 242] on button "เริ่มด่าน" at bounding box center [380, 241] width 161 height 27
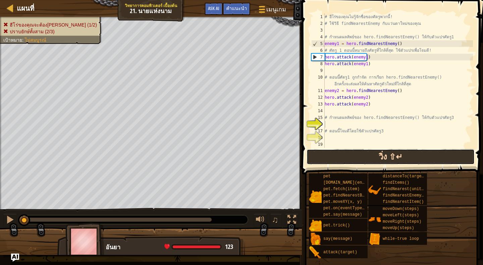
click at [373, 159] on button "วิ่ง ⇧↵" at bounding box center [391, 156] width 168 height 15
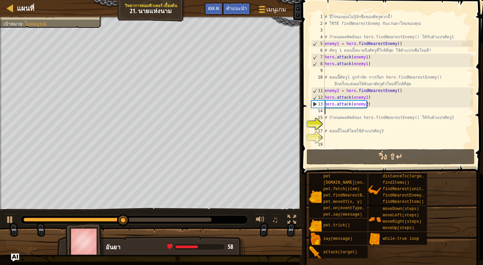
click at [350, 114] on div "# ฮีโร่ของคุณไม่รู้จักชื่อของศัตรูพวกนี้! # ใช้วิธี findNearestEnemy กับแว่นตาใ…" at bounding box center [398, 87] width 150 height 148
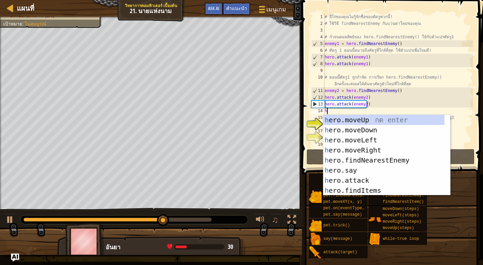
scroll to position [3, 0]
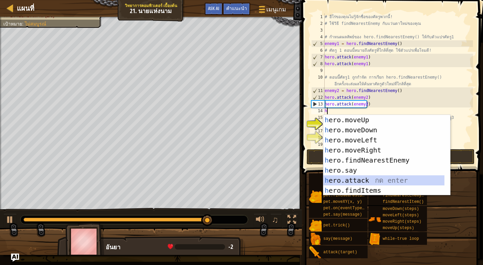
click at [368, 180] on div "h ero.moveUp กด enter h ero.moveDown กด enter h ero.moveLeft กด enter h ero.mov…" at bounding box center [383, 165] width 121 height 101
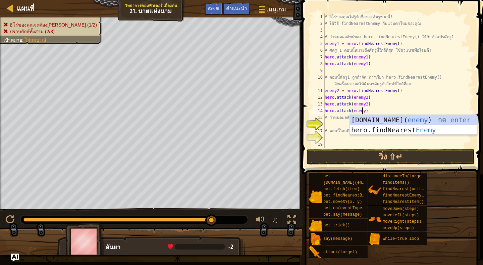
scroll to position [3, 3]
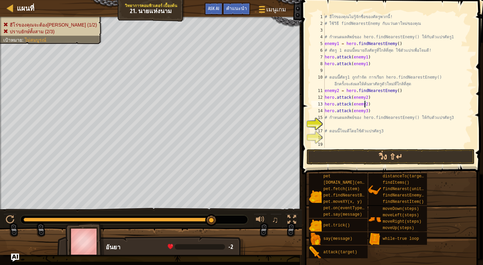
click at [364, 105] on div "# ฮีโร่ของคุณไม่รู้จักชื่อของศัตรูพวกนี้! # ใช้วิธี findNearestEnemy กับแว่นตาใ…" at bounding box center [398, 87] width 150 height 148
click at [369, 110] on div "# ฮีโร่ของคุณไม่รู้จักชื่อของศัตรูพวกนี้! # ใช้วิธี findNearestEnemy กับแว่นตาใ…" at bounding box center [398, 87] width 150 height 148
type textarea "hero.attack(enemy3)"
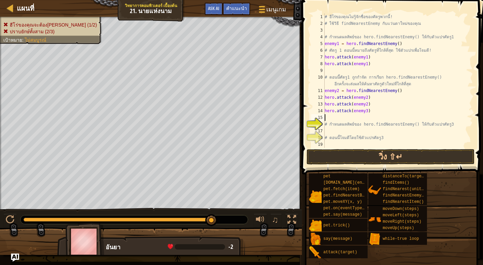
scroll to position [3, 0]
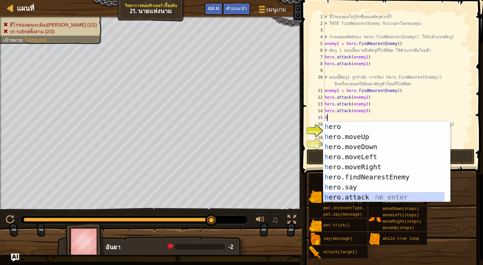
click at [371, 197] on div "h ero กด enter h ero.moveUp กด enter h ero.moveDown กด enter h ero.moveLeft กด …" at bounding box center [386, 171] width 127 height 101
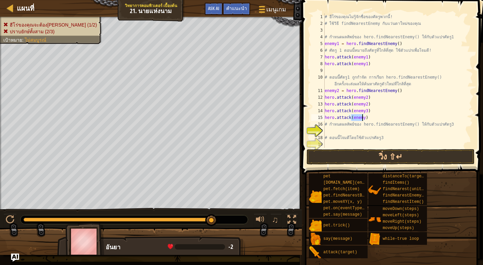
click at [361, 115] on div "# ฮีโร่ของคุณไม่รู้จักชื่อของศัตรูพวกนี้! # ใช้วิธี findNearestEnemy กับแว่นตาใ…" at bounding box center [395, 80] width 144 height 134
click at [387, 155] on button "วิ่ง ⇧↵" at bounding box center [391, 156] width 168 height 15
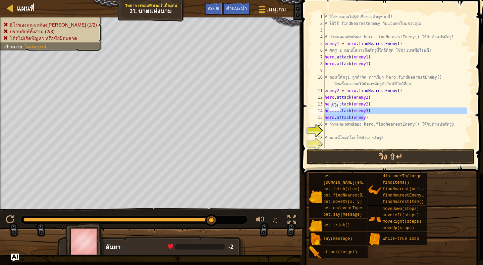
drag, startPoint x: 365, startPoint y: 119, endPoint x: 321, endPoint y: 111, distance: 44.6
click at [321, 111] on div "hero.attack(enemy) 1 2 3 4 5 6 7 8 9 10 11 12 13 14 15 16 17 18 19 20 # ฮีโร่ขอ…" at bounding box center [391, 80] width 163 height 134
type textarea "hero.attack(enemy3) hero.attack(enemy)"
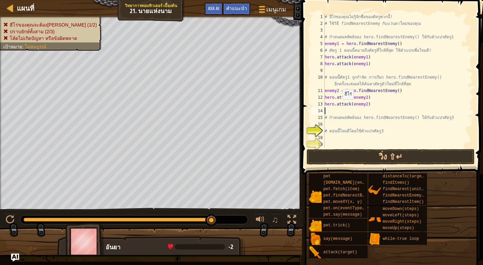
scroll to position [3, 0]
click at [349, 136] on div "# ฮีโร่ของคุณไม่รู้จักชื่อของศัตรูพวกนี้! # ใช้วิธี findNearestEnemy กับแว่นตาใ…" at bounding box center [398, 87] width 150 height 148
click at [334, 139] on div "# ฮีโร่ของคุณไม่รู้จักชื่อของศัตรูพวกนี้! # ใช้วิธี findNearestEnemy กับแว่นตาใ…" at bounding box center [398, 87] width 150 height 148
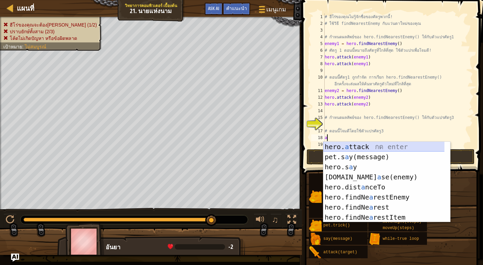
click at [372, 146] on div "hero. a ttack กด enter pet.s a y(message) กด enter hero.s a y [PERSON_NAME] ent…" at bounding box center [386, 192] width 127 height 101
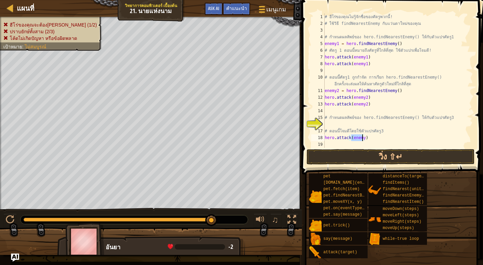
click at [363, 136] on div "# ฮีโร่ของคุณไม่รู้จักชื่อของศัตรูพวกนี้! # ใช้วิธี findNearestEnemy กับแว่นตาใ…" at bounding box center [398, 80] width 150 height 134
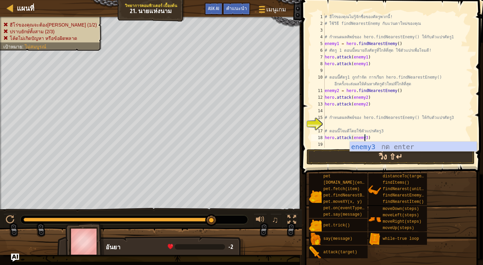
type textarea "hero.attack(enemy3)"
click at [381, 155] on button "วิ่ง ⇧↵" at bounding box center [391, 156] width 168 height 15
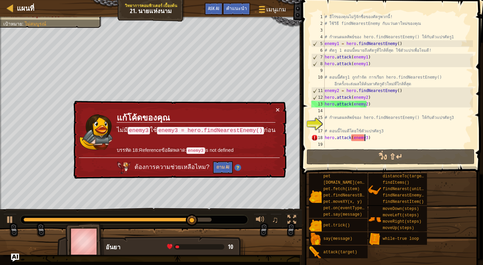
click at [328, 122] on div "# ฮีโร่ของคุณไม่รู้จักชื่อของศัตรูพวกนี้! # ใช้วิธี findNearestEnemy กับแว่นตาใ…" at bounding box center [398, 87] width 150 height 148
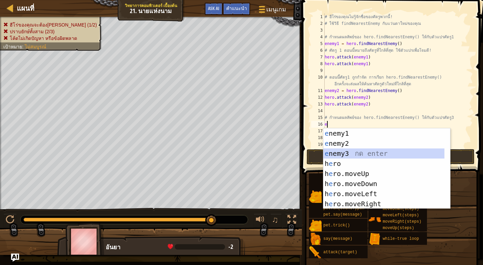
click at [340, 150] on div "e nemy1 กด enter e nemy2 กด enter e nemy3 กด enter h e ro กด enter h e ro.moveU…" at bounding box center [386, 178] width 127 height 101
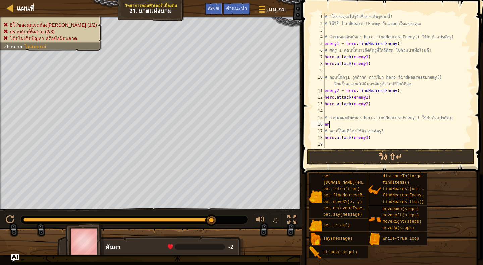
type textarea "e"
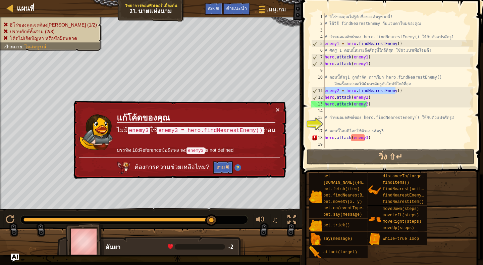
drag, startPoint x: 396, startPoint y: 90, endPoint x: 321, endPoint y: 90, distance: 74.8
click at [321, 90] on div "1 2 3 4 5 6 7 8 9 10 11 12 13 14 15 16 17 18 19 # ฮีโร่ของคุณไม่รู้จักชื่อของศั…" at bounding box center [391, 80] width 163 height 134
type textarea "enemy2 = hero.findNearestEnemy()"
drag, startPoint x: 343, startPoint y: 90, endPoint x: 340, endPoint y: 94, distance: 4.4
click at [368, 124] on div "# ฮีโร่ของคุณไม่รู้จักชื่อของศัตรูพวกนี้! # ใช้วิธี findNearestEnemy กับแว่นตาใ…" at bounding box center [398, 87] width 150 height 148
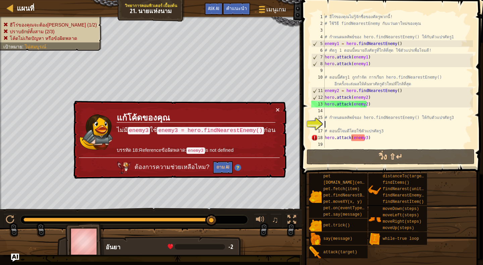
type textarea "e"
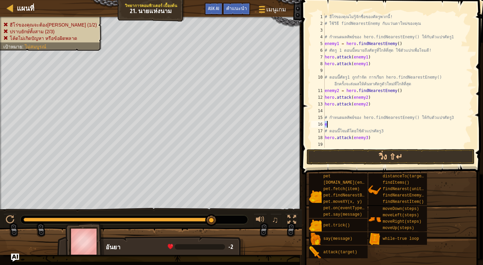
click at [387, 126] on div "# ฮีโร่ของคุณไม่รู้จักชื่อของศัตรูพวกนี้! # ใช้วิธี findNearestEnemy กับแว่นตาใ…" at bounding box center [398, 80] width 150 height 134
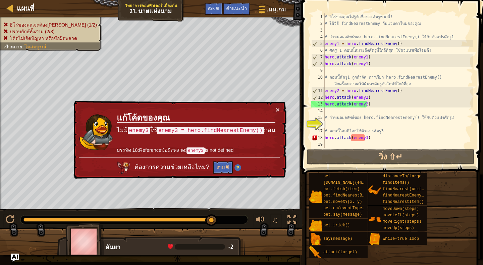
type textarea "="
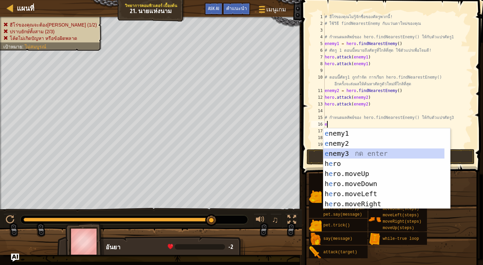
click at [380, 154] on div "e nemy1 กด enter e nemy2 กด enter e nemy3 กด enter h e ro กด enter h e ro.moveU…" at bounding box center [383, 178] width 121 height 101
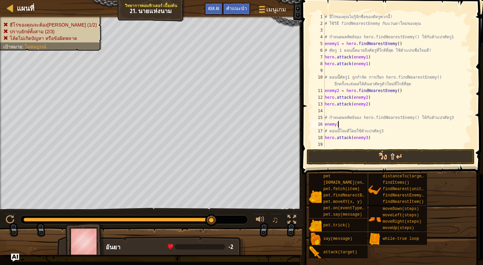
scroll to position [3, 1]
click at [338, 123] on div "# ฮีโร่ของคุณไม่รู้จักชื่อของศัตรูพวกนี้! # ใช้วิธี findNearestEnemy กับแว่นตาใ…" at bounding box center [398, 87] width 150 height 148
click at [343, 123] on div "# ฮีโร่ของคุณไม่รู้จักชื่อของศัตรูพวกนี้! # ใช้วิธี findNearestEnemy กับแว่นตาใ…" at bounding box center [398, 87] width 150 height 148
type textarea "enemy3 = h"
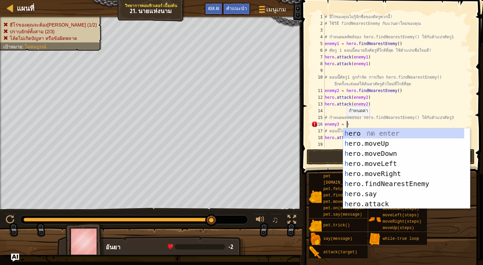
scroll to position [3, 1]
click at [384, 182] on div "h ero กด enter h ero.moveUp กด enter h ero.moveDown กด enter h ero.moveLeft กด …" at bounding box center [403, 178] width 121 height 101
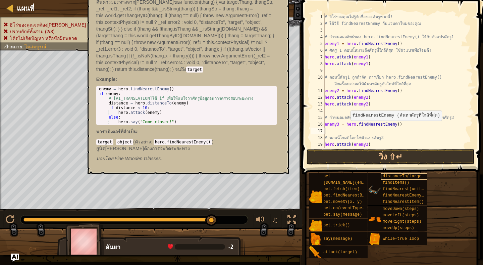
scroll to position [3, 0]
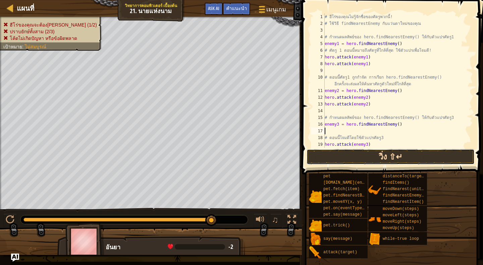
click at [378, 154] on button "วิ่ง ⇧↵" at bounding box center [391, 156] width 168 height 15
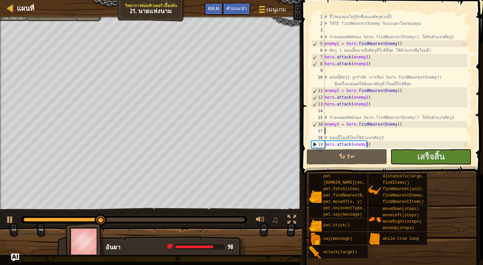
click at [333, 131] on div "# ฮีโร่ของคุณไม่รู้จักชื่อของศัตรูพวกนี้! # ใช้วิธี findNearestEnemy กับแว่นตาใ…" at bounding box center [395, 87] width 144 height 148
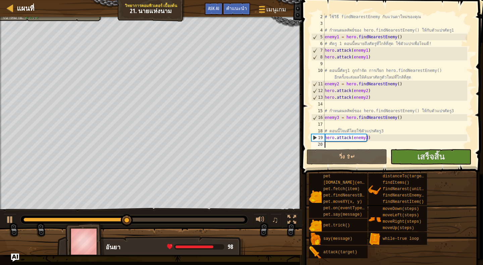
click at [343, 143] on div "# ใช้วิธี findNearestEnemy กับแว่นตาใหม่ของคุณ # กำหนดผลลัพธ์ของ hero.findNeare…" at bounding box center [395, 87] width 144 height 148
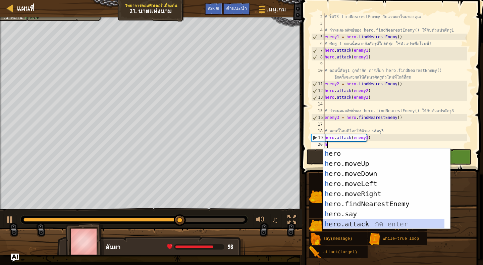
click at [358, 224] on div "h ero กด enter h ero.moveUp กด enter h ero.moveDown กด enter h ero.moveLeft กด …" at bounding box center [383, 198] width 121 height 101
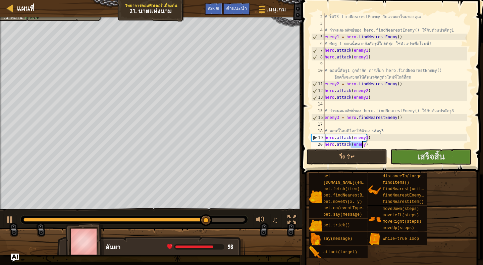
click at [362, 145] on div "# ใช้วิธี findNearestEnemy กับแว่นตาใหม่ของคุณ # กำหนดผลลัพธ์ของ hero.findNeare…" at bounding box center [395, 80] width 144 height 134
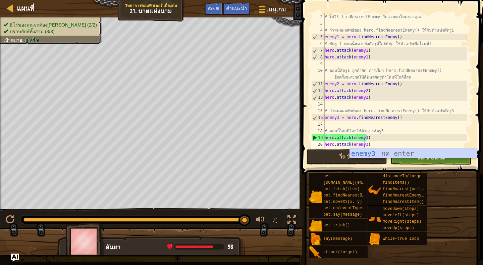
type textarea "hero.attack(enemy3)"
click at [451, 159] on button "เสร็จสิ้น" at bounding box center [430, 156] width 81 height 15
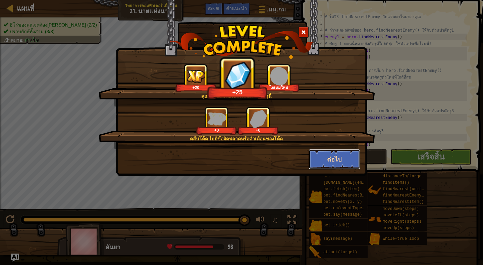
click at [333, 154] on button "ต่อไป" at bounding box center [335, 159] width 52 height 20
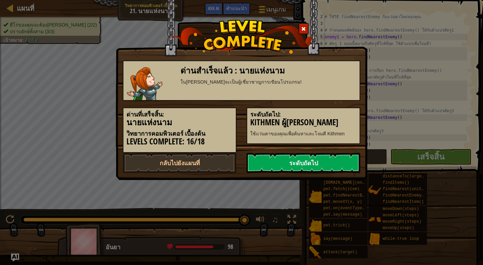
click at [331, 164] on link "ระดับถัดไป" at bounding box center [304, 163] width 114 height 20
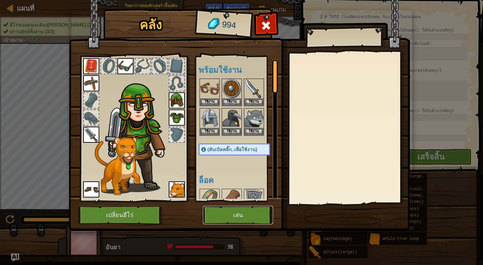
click at [241, 216] on button "เล่น" at bounding box center [238, 215] width 70 height 18
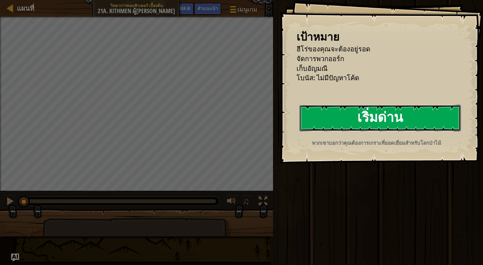
click at [370, 114] on button "เริ่มด่าน" at bounding box center [380, 118] width 161 height 27
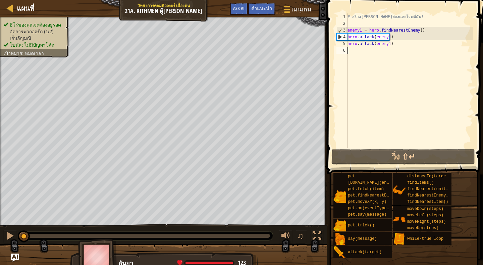
click at [353, 50] on div "# สร้าง[PERSON_NAME]สองและโจมตีมัน! enemy1 = hero . findNearestEnemy ( ) hero .…" at bounding box center [409, 87] width 127 height 148
type textarea "e"
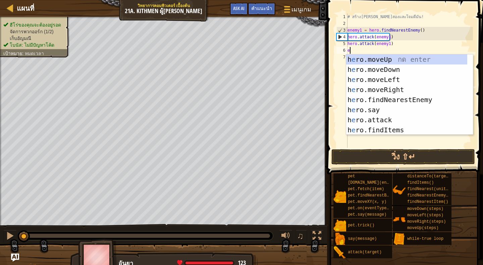
scroll to position [3, 0]
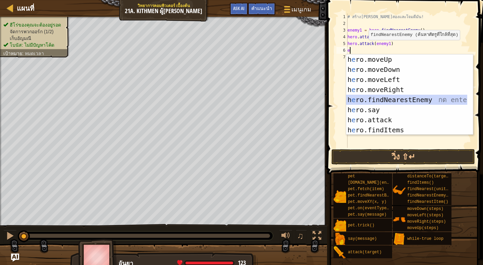
click at [415, 97] on div "h e ro.moveUp กด enter h e ro.moveDown กด enter h e ro.moveLeft กด enter h e ro…" at bounding box center [406, 104] width 121 height 101
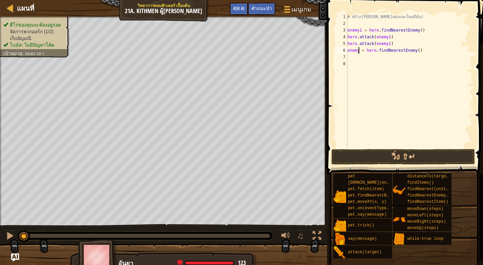
click at [358, 50] on div "# สร้าง[PERSON_NAME]สองและโจมตีมัน! enemy1 = hero . findNearestEnemy ( ) hero .…" at bounding box center [409, 87] width 127 height 148
type textarea "enemy2 = hero.findNearestEnemy()"
click at [364, 57] on div "# สร้าง[PERSON_NAME]สองและโจมตีมัน! enemy1 = hero . findNearestEnemy ( ) hero .…" at bounding box center [409, 87] width 127 height 148
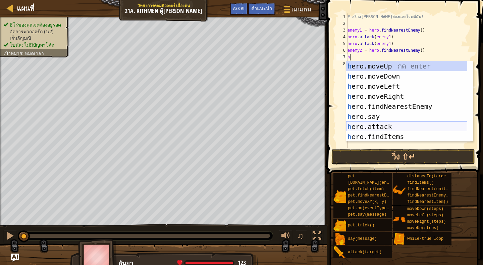
click at [401, 122] on div "h ero.moveUp กด enter h ero.moveDown กด enter h ero.moveLeft กด enter h ero.mov…" at bounding box center [406, 111] width 121 height 101
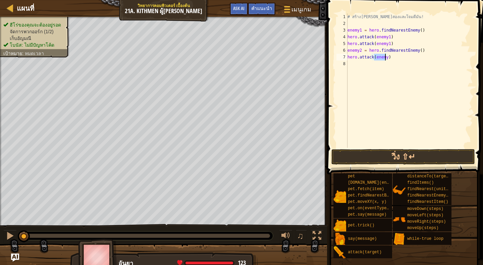
click at [384, 57] on div "# สร้าง[PERSON_NAME]สองและโจมตีมัน! enemy1 = hero . findNearestEnemy ( ) hero .…" at bounding box center [409, 80] width 127 height 134
type textarea "hero.attack(enemy2)"
click at [382, 66] on div "# สร้าง[PERSON_NAME]สองและโจมตีมัน! enemy1 = hero . findNearestEnemy ( ) hero .…" at bounding box center [409, 87] width 127 height 148
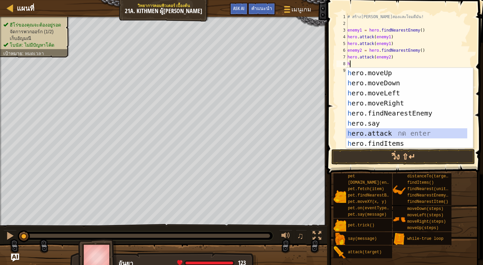
click at [394, 131] on div "h ero.moveUp กด enter h ero.moveDown กด enter h ero.moveLeft กด enter h ero.mov…" at bounding box center [406, 118] width 121 height 101
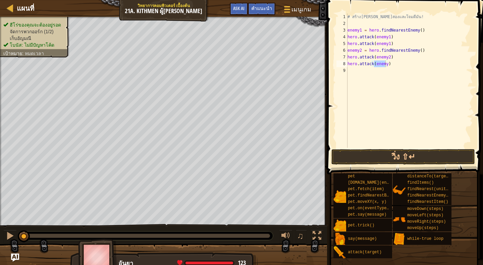
click at [385, 64] on div "# สร้าง[PERSON_NAME]สองและโจมตีมัน! enemy1 = hero . findNearestEnemy ( ) hero .…" at bounding box center [409, 80] width 127 height 134
type textarea "hero.attack(enemy2)"
click at [417, 156] on button "วิ่ง ⇧↵" at bounding box center [403, 156] width 144 height 15
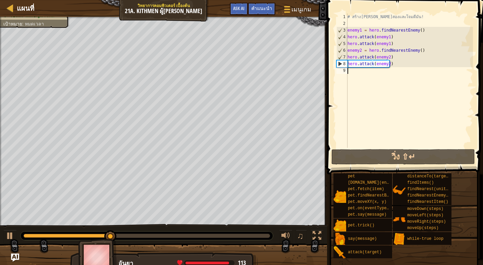
click at [390, 75] on div "# สร้าง[PERSON_NAME]สองและโจมตีมัน! enemy1 = hero . findNearestEnemy ( ) hero .…" at bounding box center [409, 87] width 127 height 148
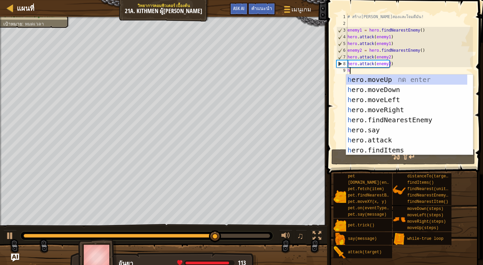
type textarea "h"
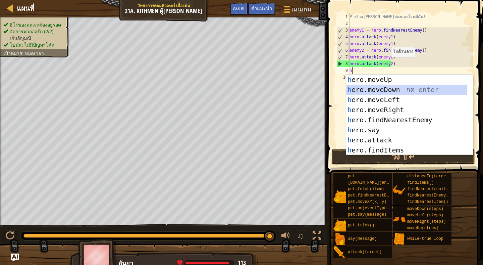
click at [389, 87] on div "h ero.moveUp กด enter h ero.moveDown กด enter h ero.moveLeft กด enter h ero.mov…" at bounding box center [406, 124] width 121 height 101
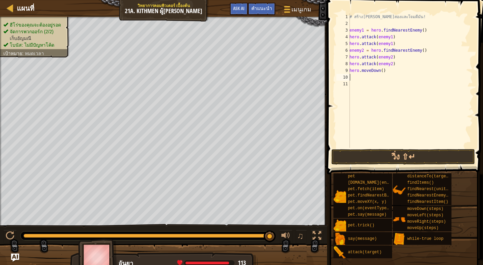
click at [381, 78] on div "# สร้าง[PERSON_NAME]สองและโจมตีมัน! enemy1 = hero . findNearestEnemy ( ) hero .…" at bounding box center [410, 87] width 125 height 148
type textarea "h"
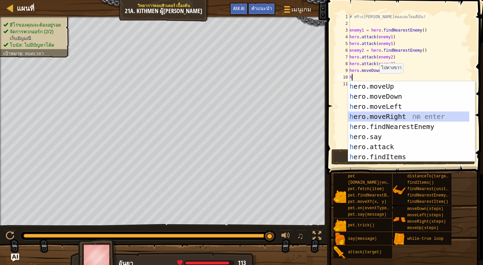
click at [399, 114] on div "h ero.moveUp กด enter h ero.moveDown กด enter h ero.moveLeft กด enter h ero.mov…" at bounding box center [408, 131] width 121 height 101
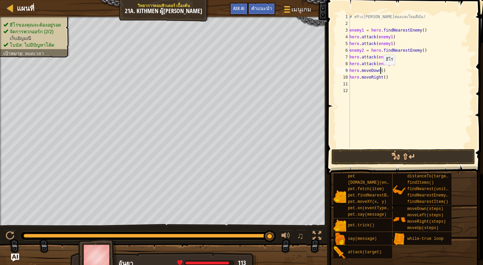
click at [380, 71] on div "# สร้าง[PERSON_NAME]สองและโจมตีมัน! enemy1 = hero . findNearestEnemy ( ) hero .…" at bounding box center [410, 87] width 125 height 148
click at [382, 75] on div "# สร้าง[PERSON_NAME]สองและโจมตีมัน! enemy1 = hero . findNearestEnemy ( ) hero .…" at bounding box center [410, 87] width 125 height 148
type textarea "hero.moveRight(2)"
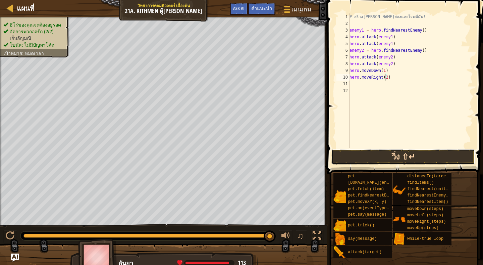
drag, startPoint x: 385, startPoint y: 154, endPoint x: 398, endPoint y: 150, distance: 13.7
click at [398, 150] on button "วิ่ง ⇧↵" at bounding box center [403, 156] width 144 height 15
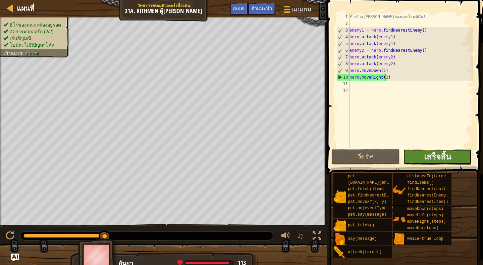
click at [437, 161] on span "เสร็จสิ้น" at bounding box center [437, 156] width 27 height 11
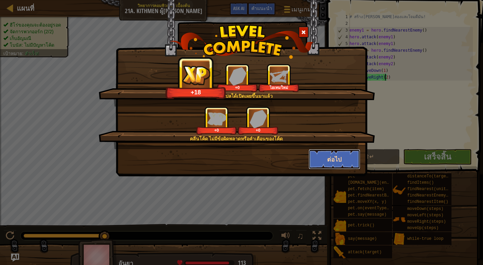
click at [343, 155] on button "ต่อไป" at bounding box center [335, 159] width 52 height 20
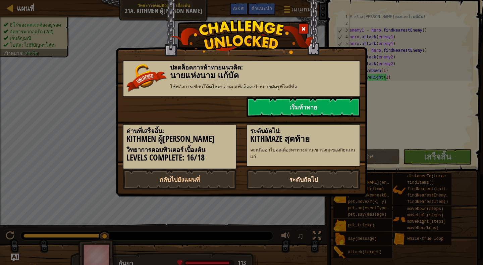
click at [324, 178] on link "ระดับถัดไป" at bounding box center [304, 179] width 114 height 20
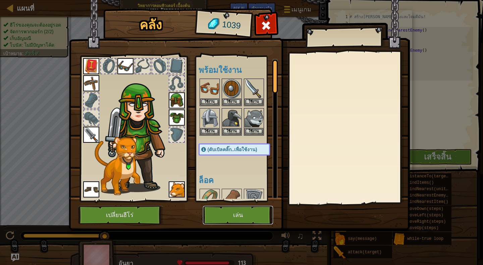
click at [256, 216] on button "เล่น" at bounding box center [238, 215] width 70 height 18
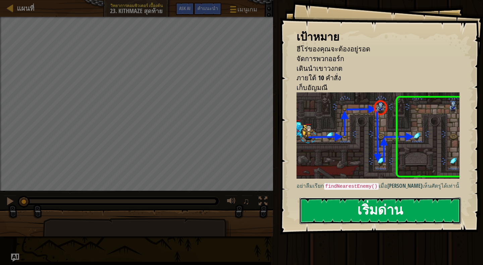
click at [336, 202] on button "เริ่มด่าน" at bounding box center [380, 210] width 161 height 27
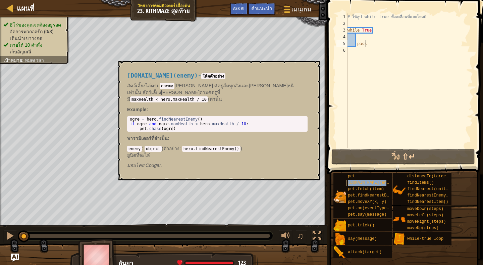
click at [374, 183] on span "[DOMAIN_NAME](enemy)" at bounding box center [372, 182] width 48 height 5
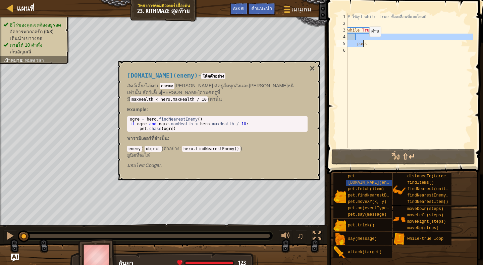
drag, startPoint x: 363, startPoint y: 36, endPoint x: 364, endPoint y: 43, distance: 7.1
click at [364, 43] on div "# ใช้ลูป while-true ทั้งเคลื่อนที่และโจมตี while True : pass" at bounding box center [409, 87] width 127 height 148
type textarea "pass"
click at [374, 40] on div "# ใช้ลูป while-true ทั้งเคลื่อนที่และโจมตี while True : pass" at bounding box center [409, 80] width 127 height 134
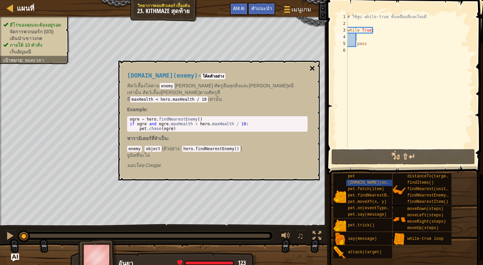
click at [311, 66] on button "×" at bounding box center [312, 68] width 5 height 9
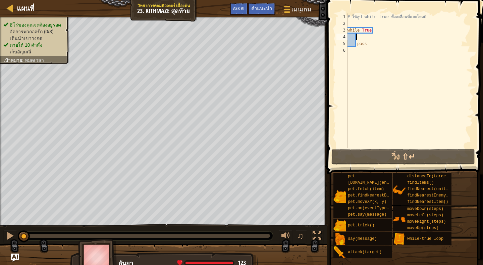
click at [363, 37] on div "# ใช้ลูป while-true ทั้งเคลื่อนที่และโจมตี while True : pass" at bounding box center [409, 87] width 127 height 148
type textarea "h"
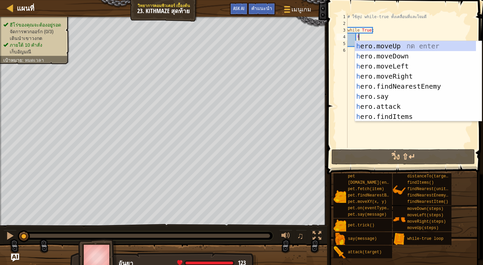
scroll to position [3, 0]
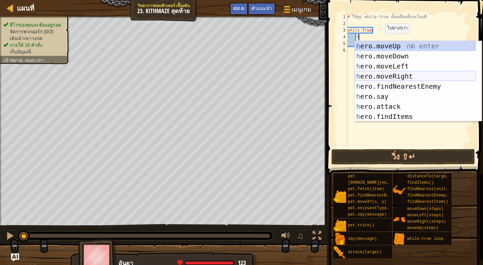
click at [401, 74] on div "h ero.moveUp กด enter h ero.moveDown กด enter h ero.moveLeft กด enter h ero.mov…" at bounding box center [415, 91] width 121 height 101
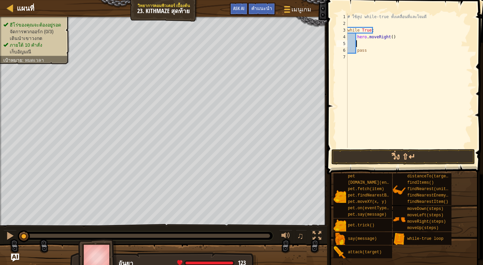
type textarea "h"
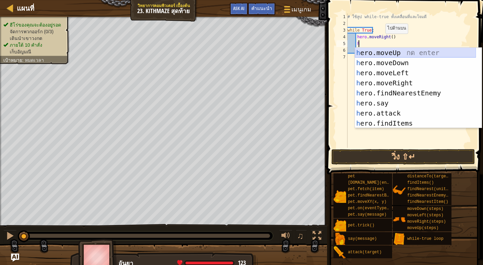
click at [406, 49] on div "h ero.moveUp กด enter h ero.moveDown กด enter h ero.moveLeft กด enter h ero.mov…" at bounding box center [415, 98] width 121 height 101
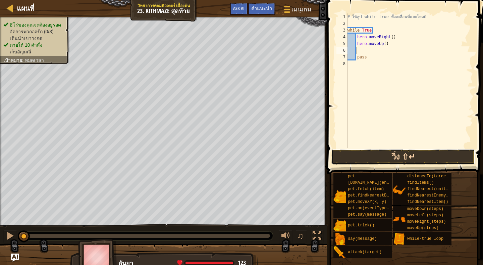
click at [418, 155] on button "วิ่ง ⇧↵" at bounding box center [403, 156] width 144 height 15
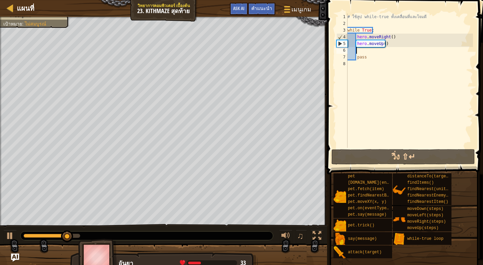
click at [391, 53] on div "# ใช้ลูป while-true ทั้งเคลื่อนที่และโจมตี while True : hero . moveRight ( ) he…" at bounding box center [409, 87] width 127 height 148
click at [376, 56] on div "# ใช้ลูป while-true ทั้งเคลื่อนที่และโจมตี while True : hero . moveRight ( ) he…" at bounding box center [409, 87] width 127 height 148
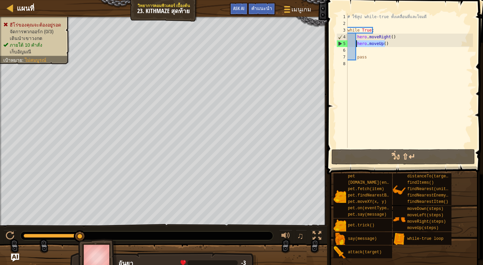
drag, startPoint x: 385, startPoint y: 43, endPoint x: 353, endPoint y: 46, distance: 32.3
click at [356, 45] on div "# ใช้ลูป while-true ทั้งเคลื่อนที่และโจมตี while True : hero . moveRight ( ) he…" at bounding box center [409, 87] width 127 height 148
type textarea "hero.moveUp()"
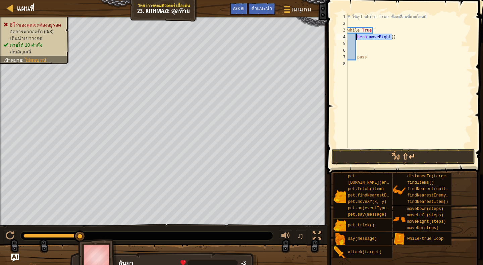
drag, startPoint x: 393, startPoint y: 34, endPoint x: 357, endPoint y: 39, distance: 37.3
click at [357, 39] on div "# ใช้ลูป while-true ทั้งเคลื่อนที่และโจมตี while True : hero . moveRight ( ) pa…" at bounding box center [409, 87] width 127 height 148
type textarea "hero.moveRight()"
drag, startPoint x: 405, startPoint y: 154, endPoint x: 400, endPoint y: 162, distance: 9.5
click at [406, 154] on button "วิ่ง ⇧↵" at bounding box center [403, 156] width 144 height 15
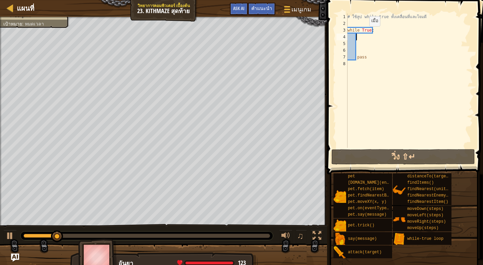
type textarea "h"
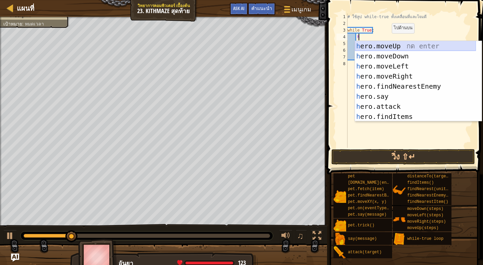
click at [399, 47] on div "h ero.moveUp กด enter h ero.moveDown กด enter h ero.moveLeft กด enter h ero.mov…" at bounding box center [415, 91] width 121 height 101
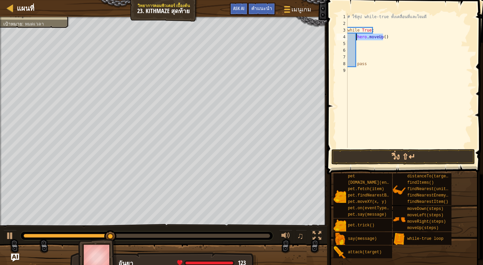
drag, startPoint x: 380, startPoint y: 36, endPoint x: 356, endPoint y: 36, distance: 23.8
click at [356, 36] on div "# ใช้ลูป while-true ทั้งเคลื่อนที่และโจมตี while True : hero . moveUp ( ) pass" at bounding box center [409, 87] width 127 height 148
type textarea ")"
click at [366, 36] on div "# ใช้ลูป while-true ทั้งเคลื่อนที่และโจมตี while True : ) pass" at bounding box center [409, 87] width 127 height 148
type textarea "h"
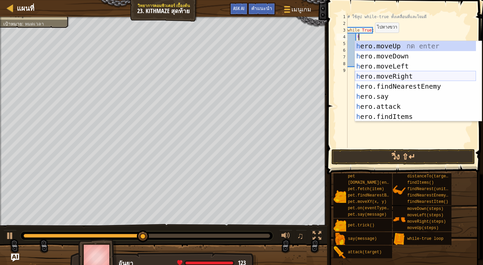
click at [398, 75] on div "h ero.moveUp กด enter h ero.moveDown กด enter h ero.moveLeft กด enter h ero.mov…" at bounding box center [415, 91] width 121 height 101
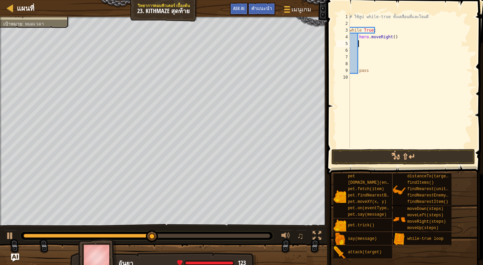
type textarea "h"
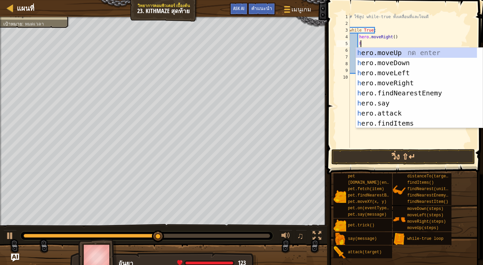
click at [386, 53] on div "h ero.moveUp กด enter h ero.moveDown กด enter h ero.moveLeft กด enter h ero.mov…" at bounding box center [416, 98] width 121 height 101
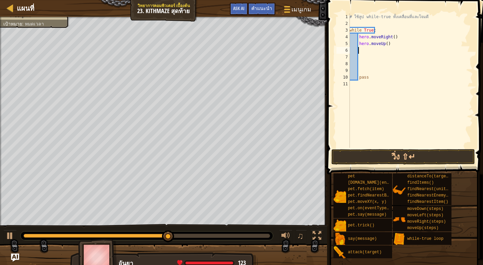
type textarea "h"
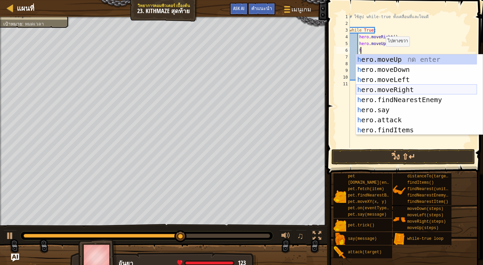
click at [400, 89] on div "h ero.moveUp กด enter h ero.moveDown กด enter h ero.moveLeft กด enter h ero.mov…" at bounding box center [416, 104] width 121 height 101
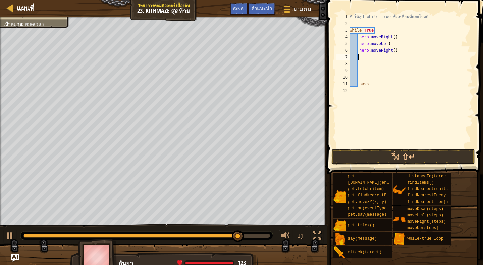
type textarea "h"
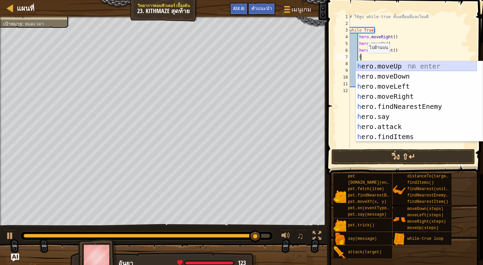
click at [403, 64] on div "h ero.moveUp กด enter h ero.moveDown กด enter h ero.moveLeft กด enter h ero.mov…" at bounding box center [416, 111] width 121 height 101
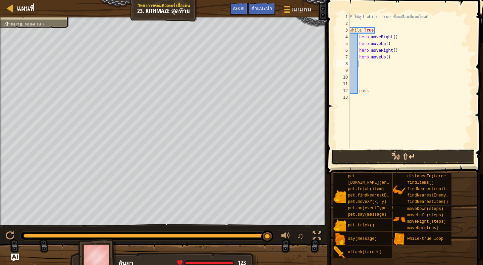
click at [423, 159] on button "วิ่ง ⇧↵" at bounding box center [403, 156] width 144 height 15
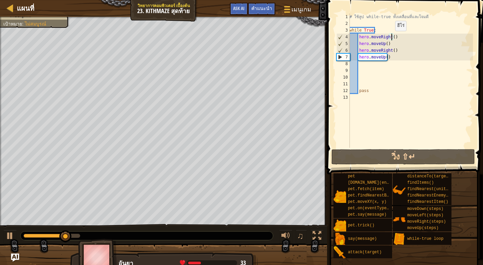
click at [391, 38] on div "# ใช้ลูป while-true ทั้งเคลื่อนที่และโจมตี while True : hero . moveRight ( ) he…" at bounding box center [410, 87] width 125 height 148
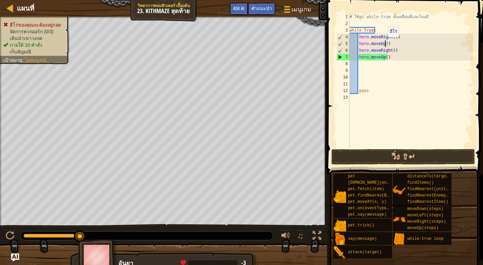
click at [384, 44] on div "# ใช้ลูป while-true ทั้งเคลื่อนที่และโจมตี while True : hero . moveRight ( 1 ) …" at bounding box center [410, 87] width 125 height 148
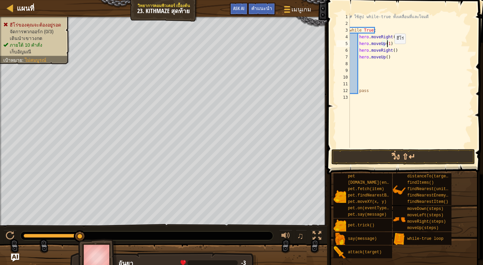
click at [391, 50] on div "# ใช้ลูป while-true ทั้งเคลื่อนที่และโจมตี while True : hero . moveRight ( 1 ) …" at bounding box center [410, 87] width 125 height 148
drag, startPoint x: 386, startPoint y: 57, endPoint x: 359, endPoint y: 54, distance: 28.0
click at [359, 54] on div "# ใช้ลูป while-true ทั้งเคลื่อนที่และโจมตี while True : hero . moveRight ( 1 ) …" at bounding box center [410, 87] width 125 height 148
type textarea "hero.moveUp()"
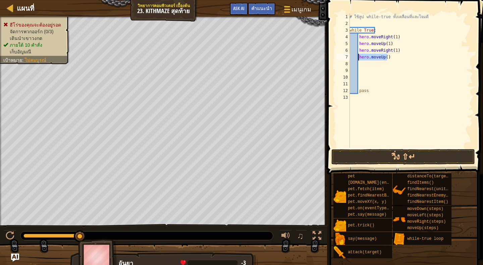
scroll to position [3, 0]
type textarea "h"
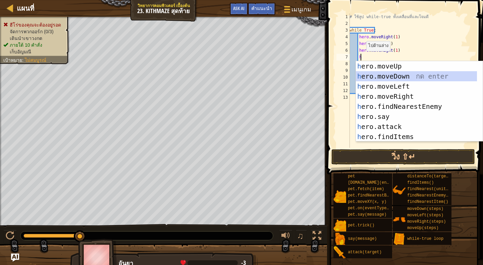
click at [396, 73] on div "h ero.moveUp กด enter h ero.moveDown กด enter h ero.moveLeft กด enter h ero.mov…" at bounding box center [416, 111] width 121 height 101
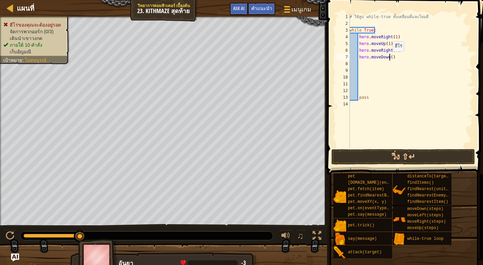
click at [389, 58] on div "# ใช้ลูป while-true ทั้งเคลื่อนที่และโจมตี while True : hero . moveRight ( 1 ) …" at bounding box center [410, 87] width 125 height 148
click at [410, 155] on button "วิ่ง ⇧↵" at bounding box center [403, 156] width 144 height 15
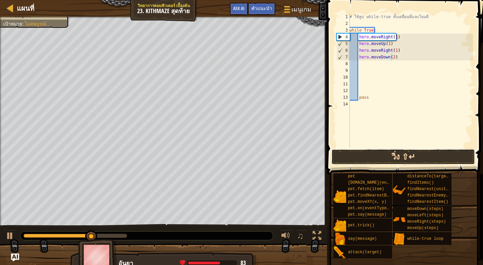
click at [417, 158] on button "วิ่ง ⇧↵" at bounding box center [403, 156] width 144 height 15
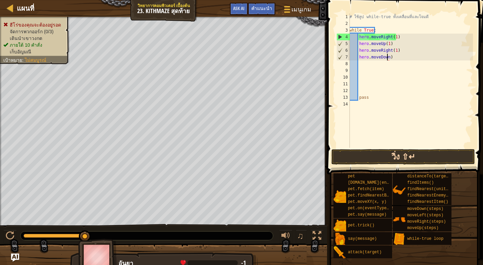
scroll to position [3, 3]
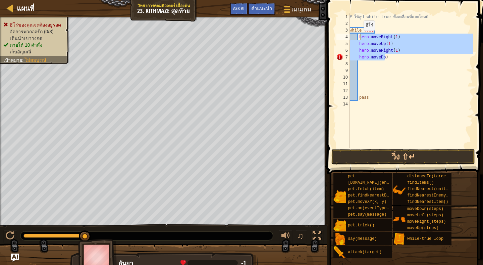
drag, startPoint x: 388, startPoint y: 57, endPoint x: 368, endPoint y: 34, distance: 30.9
click at [362, 36] on div "# ใช้ลูป while-true ทั้งเคลื่อนที่และโจมตี while True : hero . moveRight ( 1 ) …" at bounding box center [410, 87] width 125 height 148
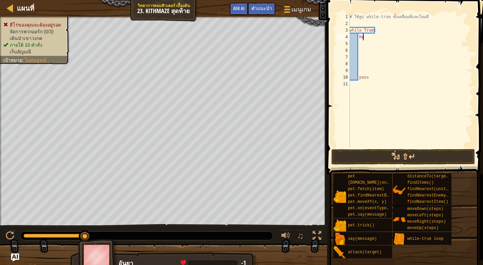
type textarea "h"
drag, startPoint x: 358, startPoint y: 77, endPoint x: 354, endPoint y: 78, distance: 3.8
click at [356, 77] on div "# ใช้ลูป while-true ทั้งเคลื่อนที่และโจมตี while True : pass" at bounding box center [410, 87] width 125 height 148
type textarea "pass"
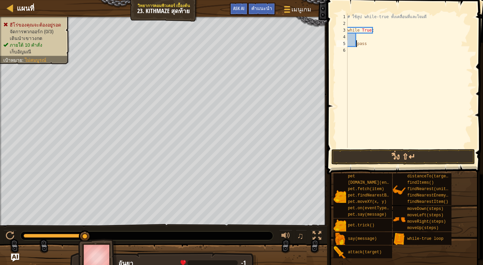
click at [355, 23] on div "# ใช้ลูป while-true ทั้งเคลื่อนที่และโจมตี while True : pass" at bounding box center [409, 87] width 127 height 148
click at [360, 37] on div "# ใช้ลูป while-true ทั้งเคลื่อนที่และโจมตี while True : pass" at bounding box center [409, 87] width 127 height 148
type textarea "h"
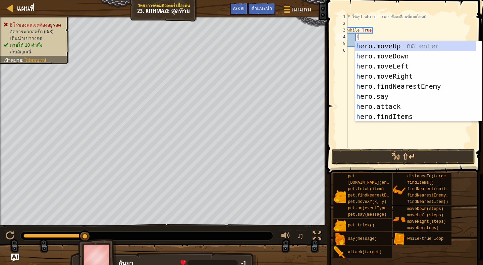
scroll to position [3, 0]
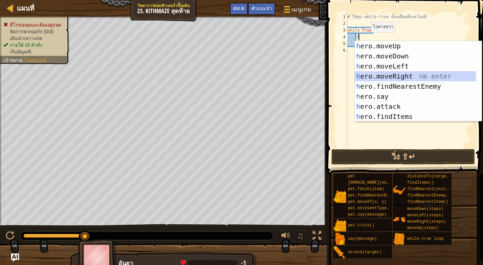
click at [394, 75] on div "h ero.moveUp กด enter h ero.moveDown กด enter h ero.moveLeft กด enter h ero.mov…" at bounding box center [415, 91] width 121 height 101
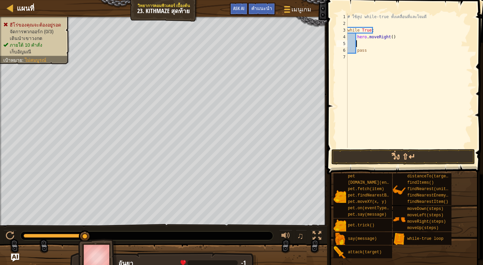
type textarea "h"
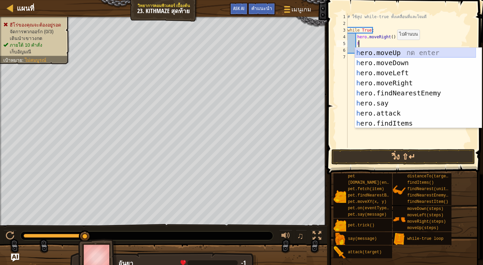
click at [393, 51] on div "h ero.moveUp กด enter h ero.moveDown กด enter h ero.moveLeft กด enter h ero.mov…" at bounding box center [415, 98] width 121 height 101
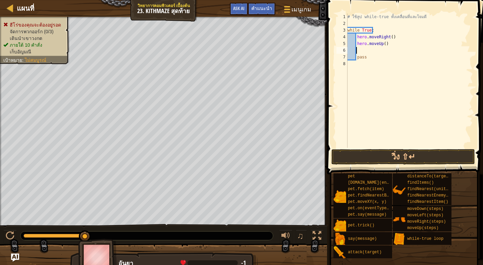
type textarea "h"
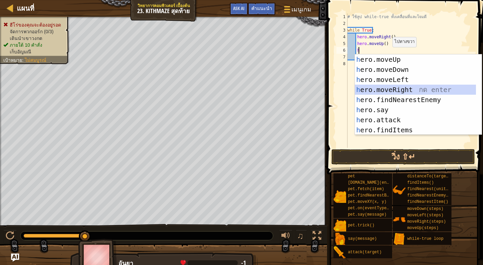
click at [401, 88] on div "h ero.moveUp กด enter h ero.moveDown กด enter h ero.moveLeft กด enter h ero.mov…" at bounding box center [415, 104] width 121 height 101
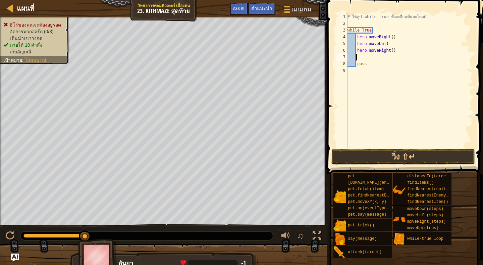
type textarea "h"
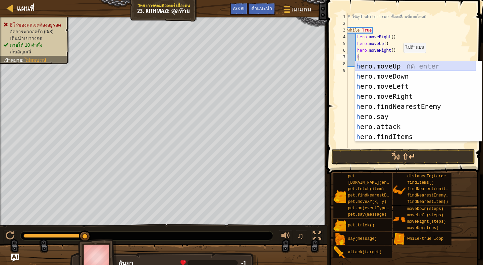
click at [403, 65] on div "h ero.moveUp กด enter h ero.moveDown กด enter h ero.moveLeft กด enter h ero.mov…" at bounding box center [415, 111] width 121 height 101
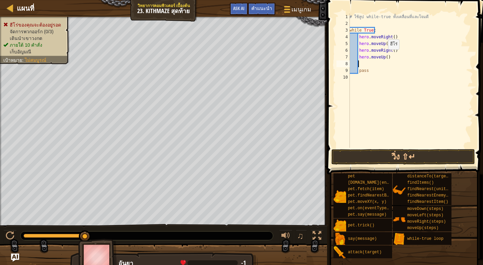
click at [384, 56] on div "# ใช้ลูป while-true ทั้งเคลื่อนที่และโจมตี while True : hero . moveRight ( ) he…" at bounding box center [410, 87] width 125 height 148
click at [389, 57] on div "# ใช้ลูป while-true ทั้งเคลื่อนที่และโจมตี while True : hero . moveRight ( ) he…" at bounding box center [410, 87] width 125 height 148
type textarea "h"
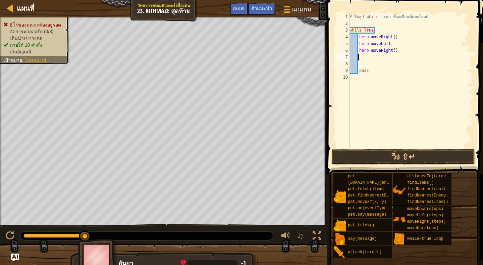
type textarea "h"
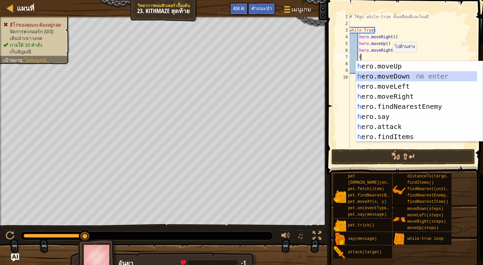
click at [390, 73] on div "h ero.moveUp กด enter h ero.moveDown กด enter h ero.moveLeft กด enter h ero.mov…" at bounding box center [416, 111] width 121 height 101
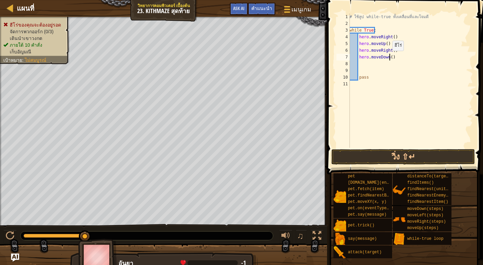
click at [389, 57] on div "# ใช้ลูป while-true ทั้งเคลื่อนที่และโจมตี while True : hero . moveRight ( ) he…" at bounding box center [410, 87] width 125 height 148
type textarea "hero.moveDown(2)"
click at [354, 83] on div "# ใช้ลูป while-true ทั้งเคลื่อนที่และโจมตี while True : hero . moveRight ( ) he…" at bounding box center [410, 87] width 125 height 148
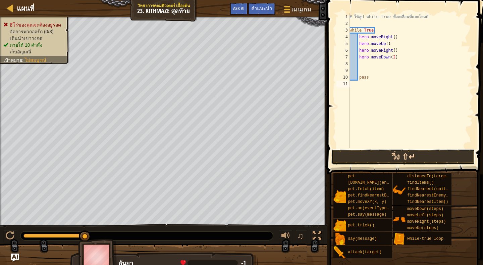
click at [367, 158] on button "วิ่ง ⇧↵" at bounding box center [403, 156] width 144 height 15
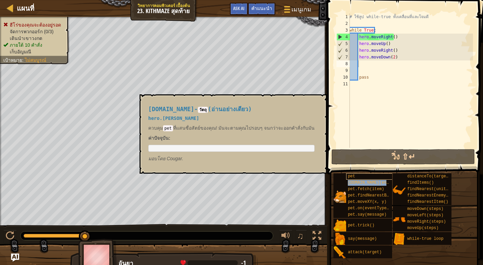
type textarea "[DOMAIN_NAME](enemy)"
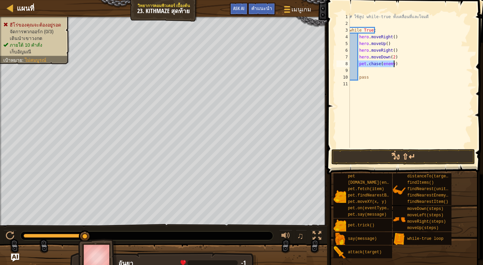
click at [391, 62] on div "# ใช้ลูป while-true ทั้งเคลื่อนที่และโจมตี while True : hero . moveRight ( ) he…" at bounding box center [410, 80] width 125 height 134
click at [412, 156] on button "วิ่ง ⇧↵" at bounding box center [403, 156] width 144 height 15
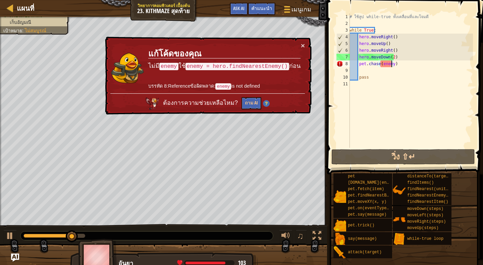
click at [362, 22] on div "# ใช้ลูป while-true ทั้งเคลื่อนที่และโจมตี while True : hero . moveRight ( ) he…" at bounding box center [410, 87] width 125 height 148
click at [363, 85] on div "# ใช้ลูป while-true ทั้งเคลื่อนที่และโจมตี while True : hero . moveRight ( ) he…" at bounding box center [410, 87] width 125 height 148
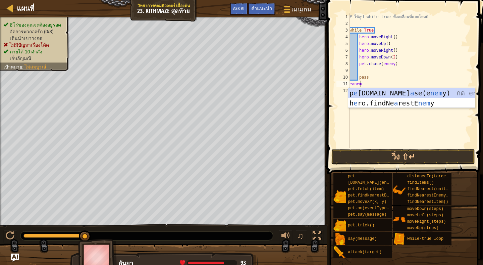
scroll to position [3, 1]
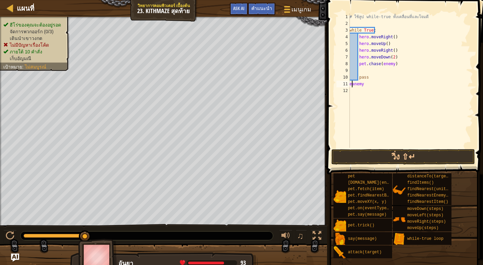
click at [353, 84] on div "# ใช้ลูป while-true ทั้งเคลื่อนที่และโจมตี while True : hero . moveRight ( ) he…" at bounding box center [410, 87] width 125 height 148
click at [354, 86] on div "# ใช้ลูป while-true ทั้งเคลื่อนที่และโจมตี while True : hero . moveRight ( ) he…" at bounding box center [410, 87] width 125 height 148
click at [364, 85] on div "# ใช้ลูป while-true ทั้งเคลื่อนที่และโจมตี while True : hero . moveRight ( ) he…" at bounding box center [410, 87] width 125 height 148
click at [406, 159] on button "วิ่ง ⇧↵" at bounding box center [403, 156] width 144 height 15
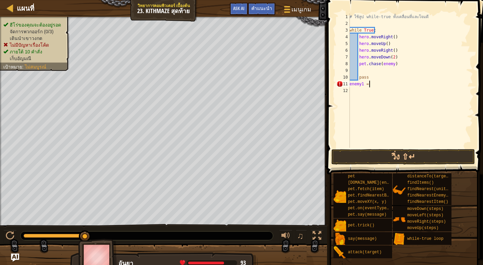
type textarea "enemy1 = h"
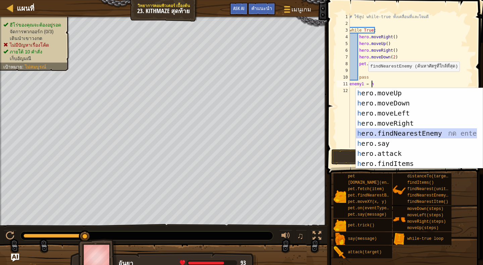
click at [401, 134] on div "h ero.moveUp กด enter h ero.moveDown กด enter h ero.moveLeft กด enter h ero.mov…" at bounding box center [419, 138] width 127 height 101
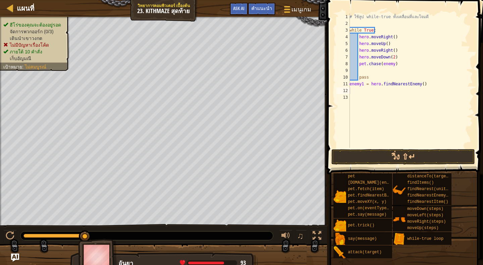
click at [427, 148] on span at bounding box center [405, 78] width 161 height 194
click at [430, 154] on button "วิ่ง ⇧↵" at bounding box center [403, 156] width 144 height 15
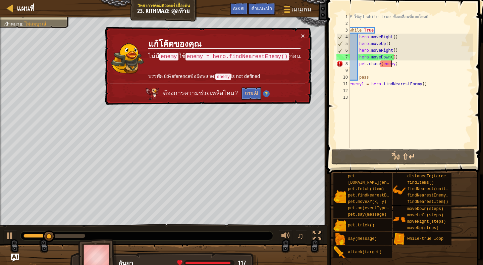
click at [391, 63] on div "# ใช้ลูป while-true ทั้งเคลื่อนที่และโจมตี while True : hero . moveRight ( ) he…" at bounding box center [410, 87] width 125 height 148
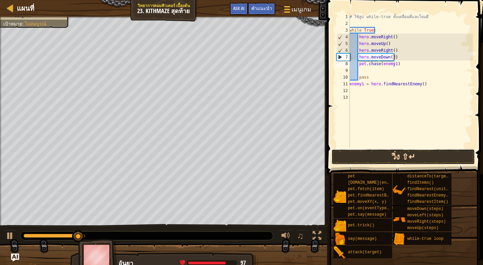
click at [403, 156] on button "วิ่ง ⇧↵" at bounding box center [403, 156] width 144 height 15
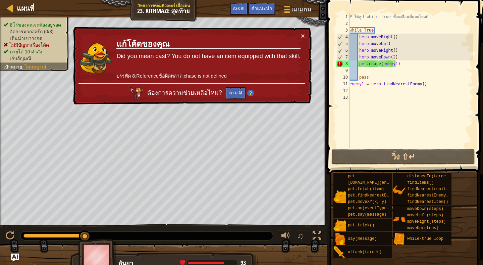
click at [350, 84] on div "# ใช้ลูป while-true ทั้งเคลื่อนที่และโจมตี while True : hero . moveRight ( ) he…" at bounding box center [410, 87] width 125 height 148
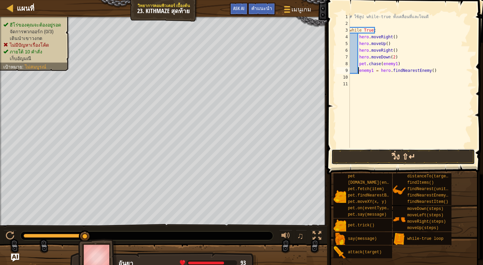
click at [396, 155] on button "วิ่ง ⇧↵" at bounding box center [403, 156] width 144 height 15
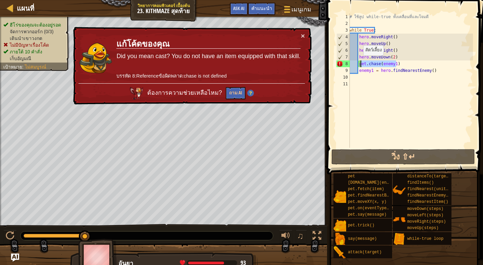
drag, startPoint x: 396, startPoint y: 64, endPoint x: 360, endPoint y: 62, distance: 36.6
click at [360, 62] on div "# ใช้ลูป while-true ทั้งเคลื่อนที่และโจมตี while True : hero . moveRight ( ) he…" at bounding box center [410, 87] width 125 height 148
click at [401, 63] on div "# ใช้ลูป while-true ทั้งเคลื่อนที่และโจมตี while True : hero . moveRight ( ) he…" at bounding box center [410, 80] width 125 height 134
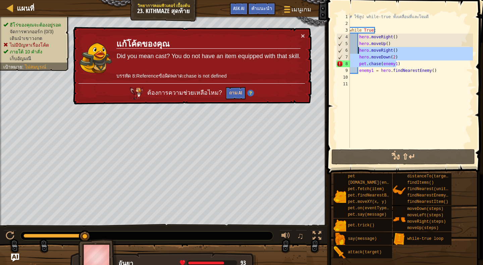
drag, startPoint x: 395, startPoint y: 64, endPoint x: 358, endPoint y: 51, distance: 39.6
click at [358, 51] on div "# ใช้ลูป while-true ทั้งเคลื่อนที่และโจมตี while True : hero . moveRight ( ) he…" at bounding box center [410, 87] width 125 height 148
type textarea "hero.moveRight() hero.moveDown(2)"
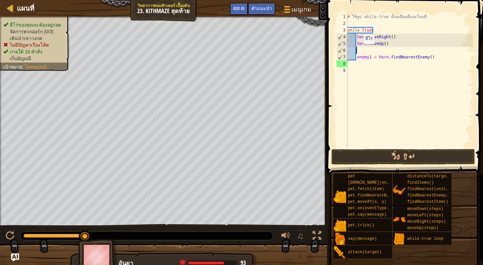
scroll to position [3, 0]
click at [357, 56] on div "# ใช้ลูป while-true ทั้งเคลื่อนที่และโจมตี while True : hero . moveRight ( ) he…" at bounding box center [409, 87] width 127 height 148
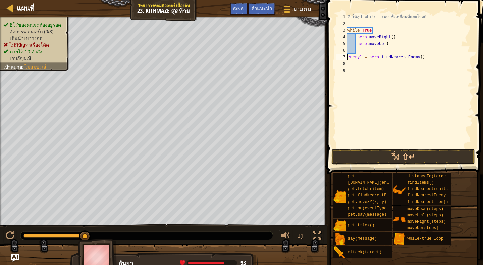
type textarea "enemy1 = hero.findNearestEnemy()"
click at [427, 50] on div "# ใช้ลูป while-true ทั้งเคลื่อนที่และโจมตี while True : hero . moveRight ( ) he…" at bounding box center [409, 87] width 127 height 148
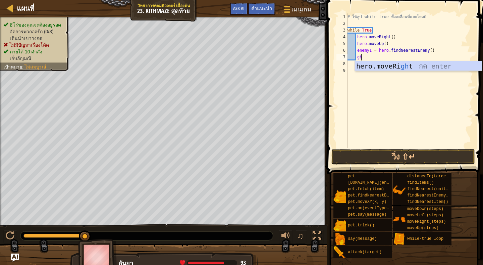
scroll to position [3, 1]
type textarea "g"
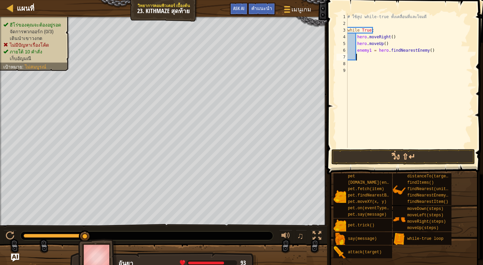
scroll to position [3, 0]
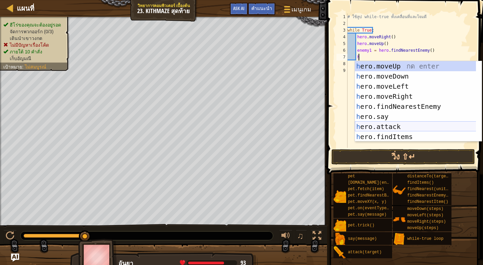
click at [401, 128] on div "h ero.moveUp กด enter h ero.moveDown กด enter h ero.moveLeft กด enter h ero.mov…" at bounding box center [418, 111] width 127 height 101
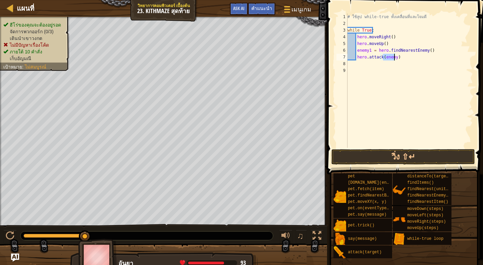
click at [393, 55] on div "# ใช้ลูป while-true ทั้งเคลื่อนที่และโจมตี while True : hero . moveRight ( ) he…" at bounding box center [409, 80] width 127 height 134
type textarea "hero.attack(enemy1)"
click at [371, 82] on div "# ใช้ลูป while-true ทั้งเคลื่อนที่และโจมตี while True : hero . moveRight ( ) he…" at bounding box center [409, 87] width 127 height 148
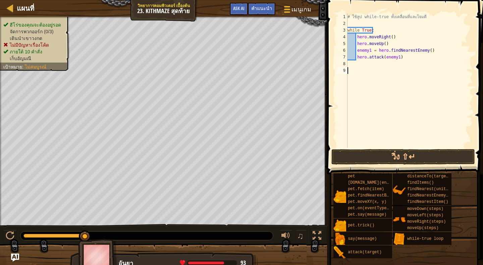
click at [399, 58] on div "# ใช้ลูป while-true ทั้งเคลื่อนที่และโจมตี while True : hero . moveRight ( ) he…" at bounding box center [409, 87] width 127 height 148
type textarea "hero.attack(enemy1)"
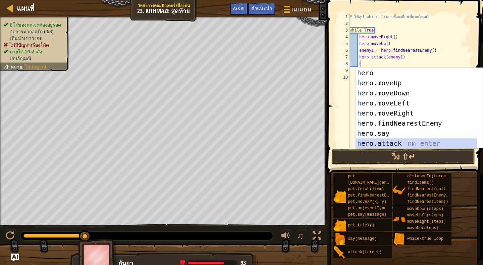
click at [411, 139] on div "h ero กด enter h ero.moveUp กด enter h ero.moveDown กด enter h ero.moveLeft กด …" at bounding box center [419, 118] width 127 height 101
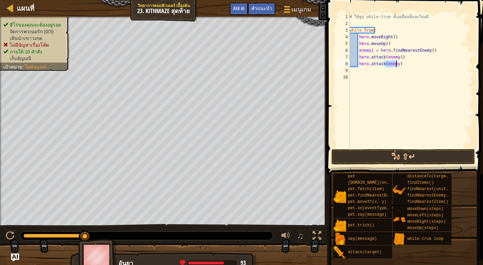
click at [395, 64] on div "# ใช้ลูป while-true ทั้งเคลื่อนที่และโจมตี while True : hero . moveRight ( ) he…" at bounding box center [410, 80] width 125 height 134
type textarea "hero.attack(enemy1)"
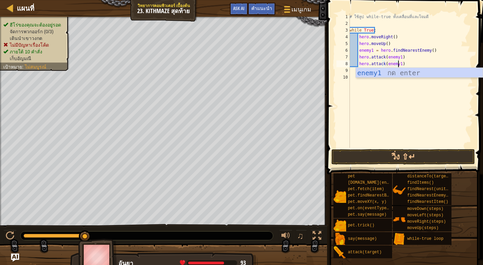
scroll to position [3, 4]
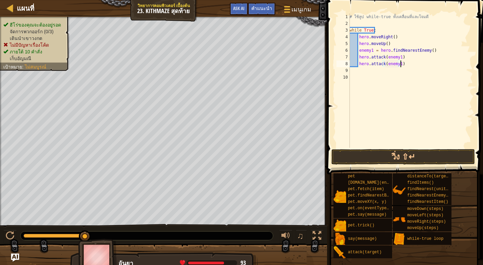
click at [417, 63] on div "# ใช้ลูป while-true ทั้งเคลื่อนที่และโจมตี while True : hero . moveRight ( ) he…" at bounding box center [410, 87] width 125 height 148
type textarea "h"
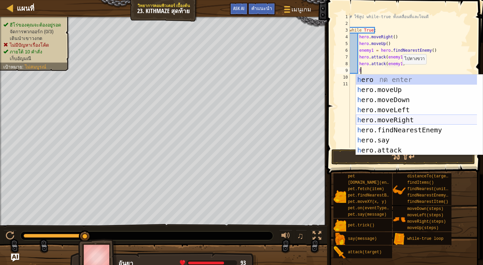
click at [407, 118] on div "h ero กด enter h ero.moveUp กด enter h ero.moveDown กด enter h ero.moveLeft กด …" at bounding box center [419, 124] width 127 height 101
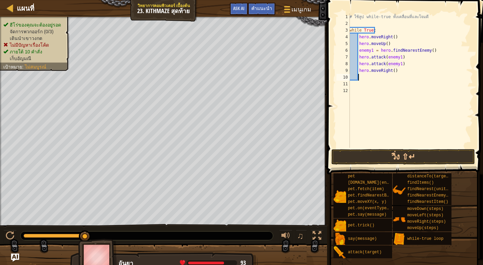
type textarea "h"
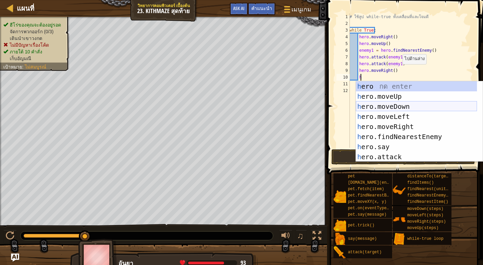
click at [400, 108] on div "h ero กด enter h ero.moveUp กด enter h ero.moveDown กด enter h ero.moveLeft กด …" at bounding box center [416, 131] width 121 height 101
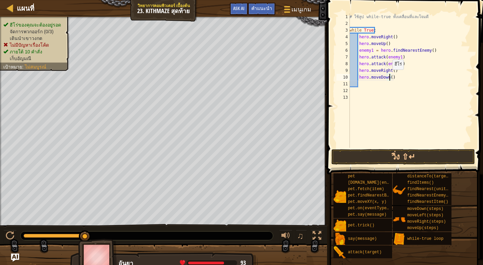
click at [389, 76] on div "# ใช้ลูป while-true ทั้งเคลื่อนที่และโจมตี while True : hero . moveRight ( ) he…" at bounding box center [410, 87] width 125 height 148
type textarea "hero.moveDown(2)"
click at [365, 87] on div "# ใช้ลูป while-true ทั้งเคลื่อนที่และโจมตี while True : hero . moveRight ( ) he…" at bounding box center [410, 87] width 125 height 148
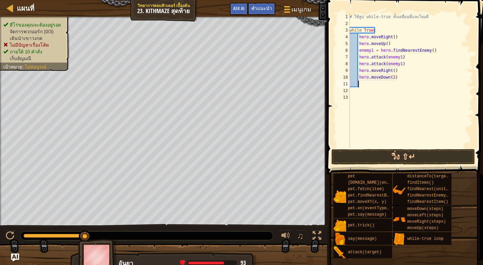
type textarea "h"
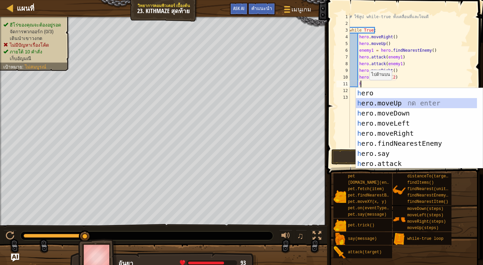
click at [384, 99] on div "h ero กด enter h ero.moveUp กด enter h ero.moveDown กด enter h ero.moveLeft กด …" at bounding box center [416, 138] width 121 height 101
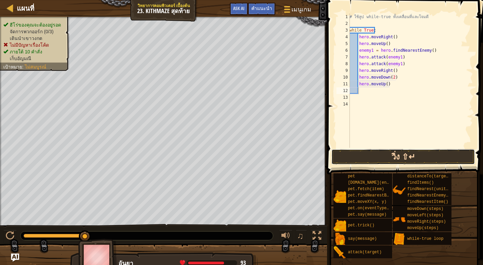
click at [399, 152] on button "วิ่ง ⇧↵" at bounding box center [403, 156] width 144 height 15
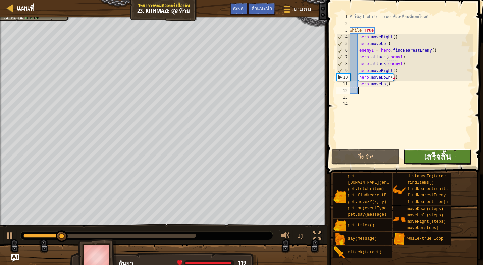
click at [435, 154] on span "เสร็จสิ้น" at bounding box center [437, 156] width 27 height 11
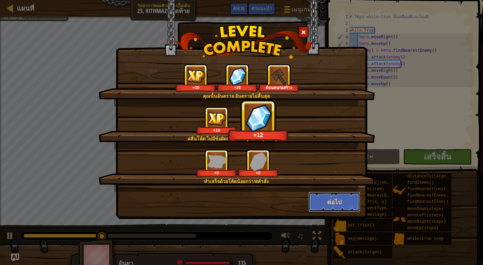
drag, startPoint x: 328, startPoint y: 203, endPoint x: 332, endPoint y: 202, distance: 3.8
click at [328, 203] on button "ต่อไป" at bounding box center [335, 202] width 52 height 20
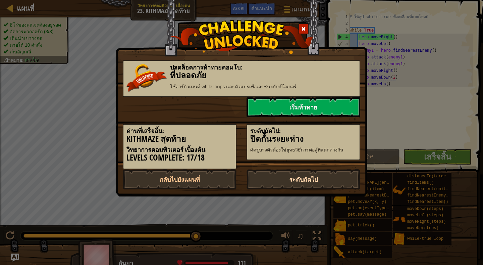
click at [313, 179] on link "ระดับถัดไป" at bounding box center [304, 179] width 114 height 20
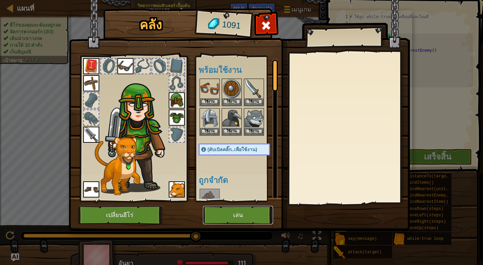
click at [253, 219] on button "เล่น" at bounding box center [238, 215] width 70 height 18
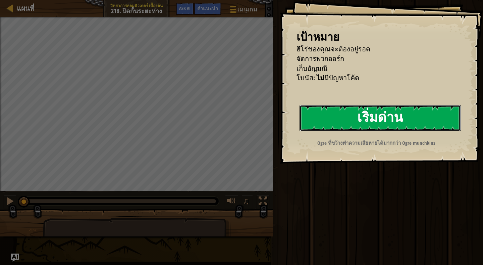
click at [410, 114] on button "เริ่มด่าน" at bounding box center [380, 118] width 161 height 27
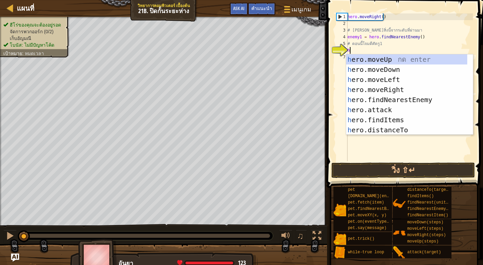
scroll to position [3, 0]
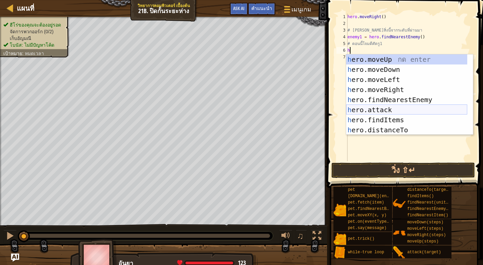
click at [405, 107] on div "h ero.moveUp กด enter h ero.moveDown กด enter h ero.moveLeft กด enter h ero.mov…" at bounding box center [406, 104] width 121 height 101
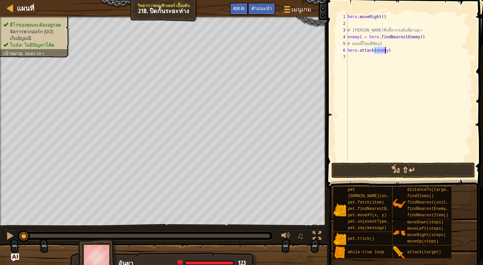
click at [385, 50] on div "hero . moveRight ( ) # [PERSON_NAME]สิ่งนี้จากระดับที่ผ่านมา enemy1 = hero . fi…" at bounding box center [409, 87] width 127 height 148
type textarea "hero.attack(enemy1)"
click at [366, 59] on div "hero . moveRight ( ) # [PERSON_NAME]สิ่งนี้จากระดับที่ผ่านมา enemy1 = hero . fi…" at bounding box center [409, 93] width 127 height 161
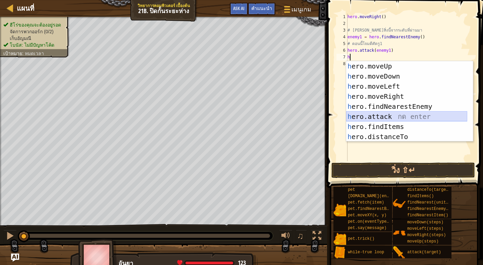
click at [396, 118] on div "h ero.moveUp กด enter h ero.moveDown กด enter h ero.moveLeft กด enter h ero.mov…" at bounding box center [406, 111] width 121 height 101
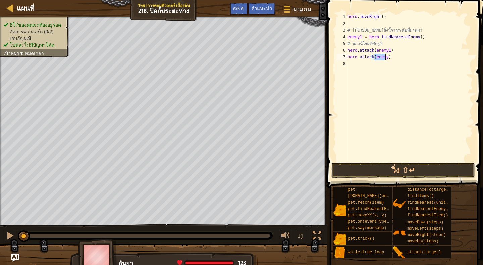
click at [385, 57] on div "hero . moveRight ( ) # [PERSON_NAME]สิ่งนี้จากระดับที่ผ่านมา enemy1 = hero . fi…" at bounding box center [409, 87] width 127 height 148
type textarea "hero.attack(enemy1)"
click at [415, 165] on button "วิ่ง ⇧↵" at bounding box center [403, 169] width 144 height 15
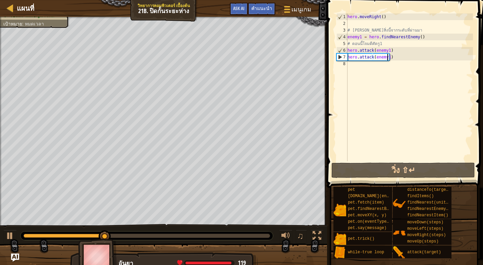
click at [369, 24] on div "hero . moveRight ( ) # [PERSON_NAME]สิ่งนี้จากระดับที่ผ่านมา enemy1 = hero . fi…" at bounding box center [409, 93] width 127 height 161
click at [380, 16] on div "hero . moveRight ( ) # [PERSON_NAME]สิ่งนี้จากระดับที่ผ่านมา enemy1 = hero . fi…" at bounding box center [409, 93] width 127 height 161
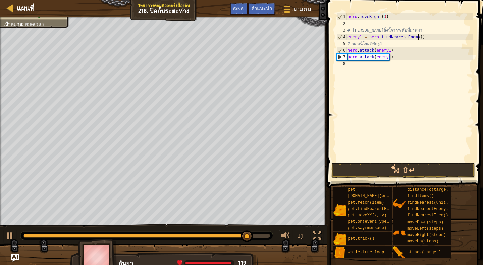
click at [422, 37] on div "hero . moveRight ( 3 ) # [PERSON_NAME]สิ่งนี้จากระดับที่ผ่านมา enemy1 = hero . …" at bounding box center [409, 93] width 127 height 161
type textarea "enemy1 = hero.findNearestEnemy()"
click at [377, 66] on div "hero . moveRight ( 3 ) # [PERSON_NAME]สิ่งนี้จากระดับที่ผ่านมา enemy1 = hero . …" at bounding box center [409, 93] width 127 height 161
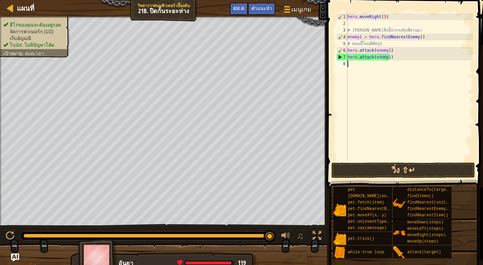
type textarea "e"
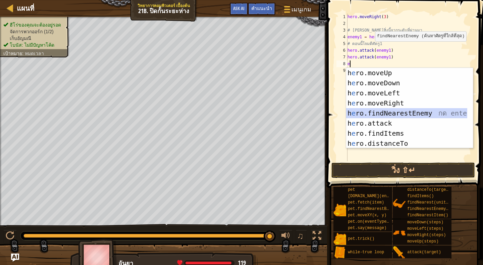
click at [399, 113] on div "h e ro.moveUp กด enter h e ro.moveDown กด enter h e ro.moveLeft กด enter h e ro…" at bounding box center [406, 118] width 121 height 101
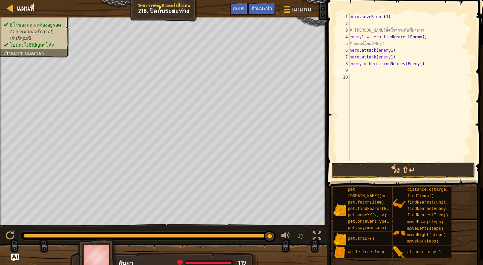
click at [361, 63] on div "hero . moveRight ( 3 ) # [PERSON_NAME]สิ่งนี้จากระดับที่ผ่านมา enemy1 = hero . …" at bounding box center [410, 93] width 125 height 161
type textarea "enemy2 = hero.findNearestEnemy()"
click at [383, 74] on div "hero . moveRight ( 3 ) # [PERSON_NAME]สิ่งนี้จากระดับที่ผ่านมา enemy1 = hero . …" at bounding box center [410, 93] width 125 height 161
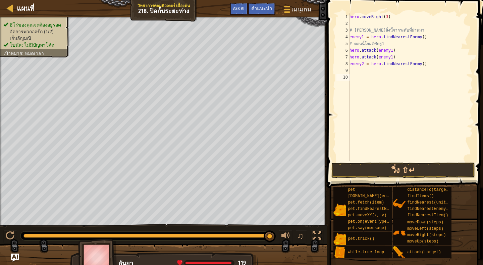
click at [381, 73] on div "hero . moveRight ( 3 ) # [PERSON_NAME]สิ่งนี้จากระดับที่ผ่านมา enemy1 = hero . …" at bounding box center [410, 93] width 125 height 161
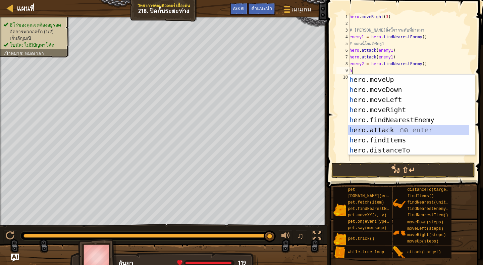
click at [395, 126] on div "h ero.moveUp กด enter h ero.moveDown กด enter h ero.moveLeft กด enter h ero.mov…" at bounding box center [408, 124] width 121 height 101
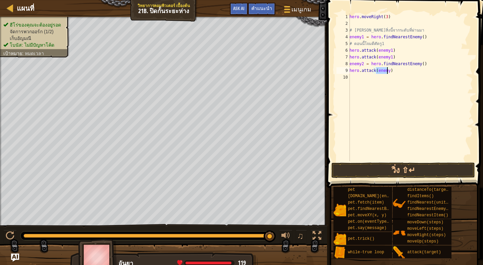
click at [387, 69] on div "hero . moveRight ( 3 ) # [PERSON_NAME]สิ่งนี้จากระดับที่ผ่านมา enemy1 = hero . …" at bounding box center [410, 87] width 125 height 148
type textarea "hero.attack(enemy2)"
click at [382, 80] on div "hero . moveRight ( 3 ) # [PERSON_NAME]สิ่งนี้จากระดับที่ผ่านมา enemy1 = hero . …" at bounding box center [410, 93] width 125 height 161
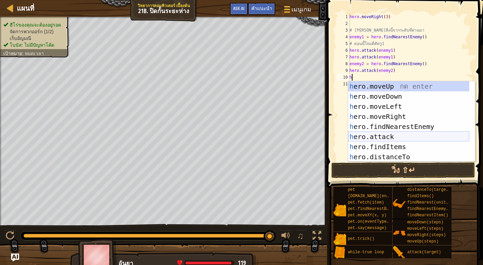
click at [387, 133] on div "h ero.moveUp กด enter h ero.moveDown กด enter h ero.moveLeft กด enter h ero.mov…" at bounding box center [408, 131] width 121 height 101
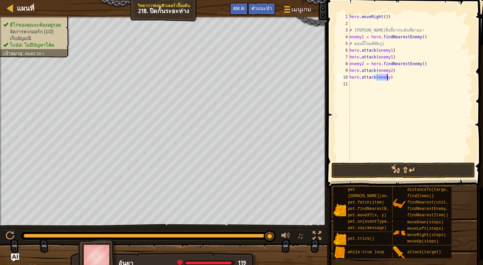
click at [387, 74] on div "hero . moveRight ( 3 ) # [PERSON_NAME]สิ่งนี้จากระดับที่ผ่านมา enemy1 = hero . …" at bounding box center [410, 87] width 125 height 148
type textarea "hero.attack(enemy2)"
click at [446, 170] on button "วิ่ง ⇧↵" at bounding box center [403, 169] width 144 height 15
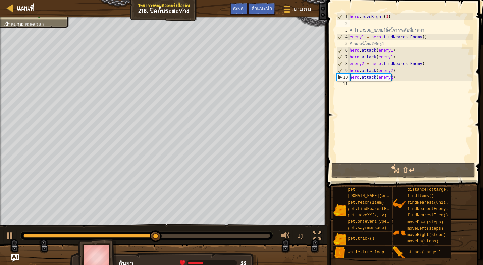
click at [369, 25] on div "hero . moveRight ( 3 ) # [PERSON_NAME]สิ่งนี้จากระดับที่ผ่านมา enemy1 = hero . …" at bounding box center [410, 93] width 125 height 161
click at [373, 84] on div "hero . moveRight ( 3 ) # [PERSON_NAME]สิ่งนี้จากระดับที่ผ่านมา enemy1 = hero . …" at bounding box center [410, 93] width 125 height 161
type textarea "h"
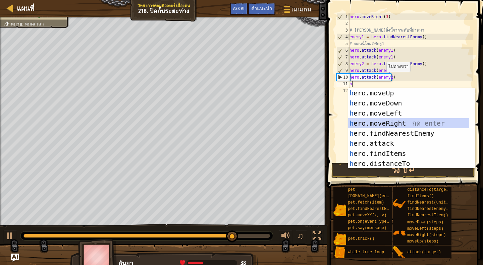
click at [396, 122] on div "h ero.moveUp กด enter h ero.moveDown กด enter h ero.moveLeft กด enter h ero.mov…" at bounding box center [408, 138] width 121 height 101
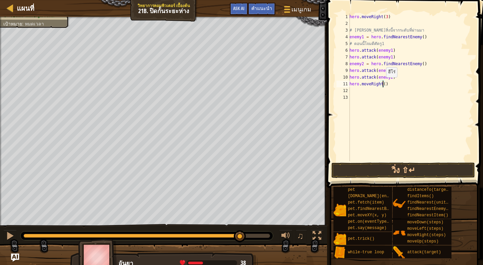
click at [382, 84] on div "hero . moveRight ( 3 ) # [PERSON_NAME]สิ่งนี้จากระดับที่ผ่านมา enemy1 = hero . …" at bounding box center [410, 93] width 125 height 161
type textarea "hero.moveRight(2)"
click at [445, 166] on button "วิ่ง ⇧↵" at bounding box center [403, 169] width 144 height 15
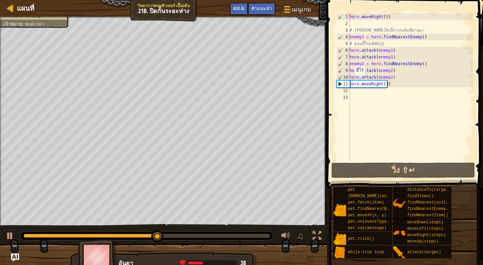
click at [351, 82] on div "hero . moveRight ( 3 ) # [PERSON_NAME]สิ่งนี้จากระดับที่ผ่านมา enemy1 = hero . …" at bounding box center [410, 93] width 125 height 161
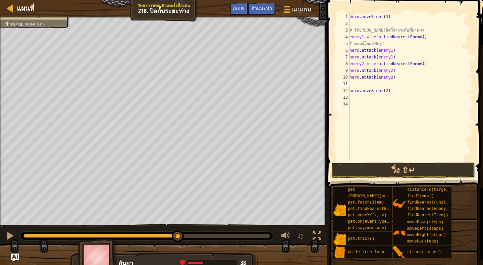
click at [350, 84] on div "hero . moveRight ( 3 ) # [PERSON_NAME]สิ่งนี้จากระดับที่ผ่านมา enemy1 = hero . …" at bounding box center [410, 93] width 125 height 161
type textarea "h"
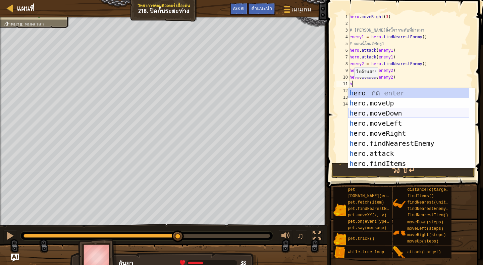
click at [401, 110] on div "h ero กด enter h ero.moveUp กด enter h ero.moveDown กด enter h ero.moveLeft กด …" at bounding box center [408, 138] width 121 height 101
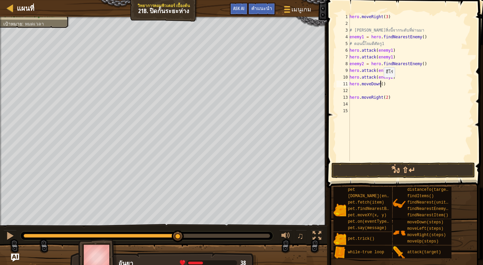
click at [380, 84] on div "hero . moveRight ( 3 ) # [PERSON_NAME]สิ่งนี้จากระดับที่ผ่านมา enemy1 = hero . …" at bounding box center [410, 93] width 125 height 161
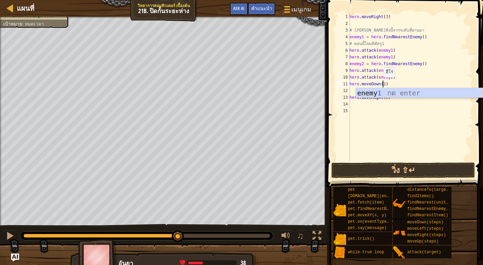
scroll to position [3, 2]
type textarea "hero.moveDown(1)"
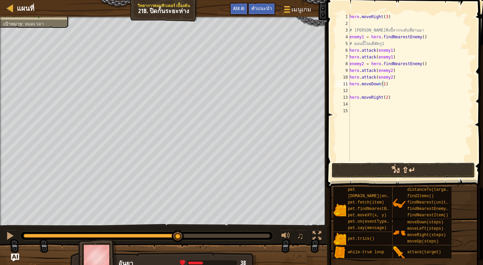
click at [394, 165] on button "วิ่ง ⇧↵" at bounding box center [403, 169] width 144 height 15
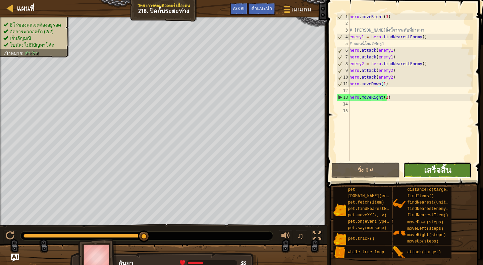
click at [443, 172] on span "เสร็จสิ้น" at bounding box center [437, 169] width 27 height 11
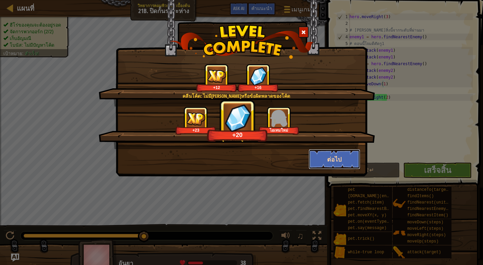
click at [334, 159] on button "ต่อไป" at bounding box center [335, 159] width 52 height 20
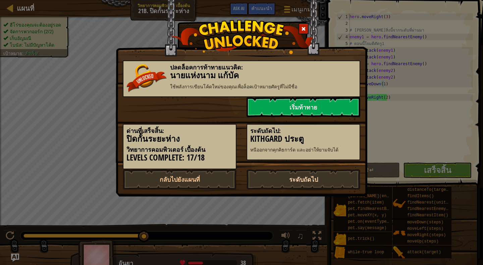
click at [331, 181] on link "ระดับถัดไป" at bounding box center [304, 179] width 114 height 20
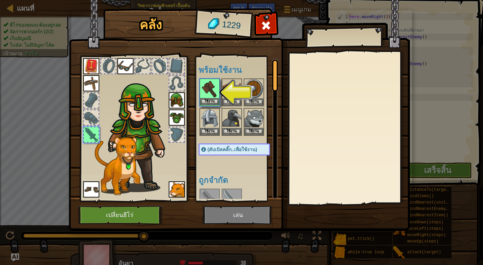
click at [209, 86] on img at bounding box center [209, 88] width 19 height 19
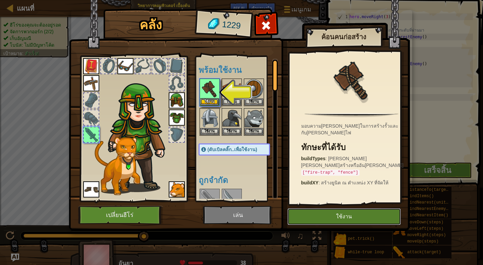
click at [352, 215] on button "ใช้งาน" at bounding box center [343, 216] width 113 height 17
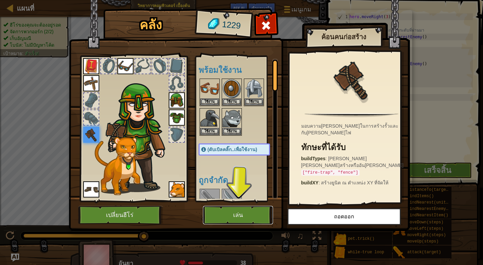
click at [247, 210] on button "เล่น" at bounding box center [238, 215] width 70 height 18
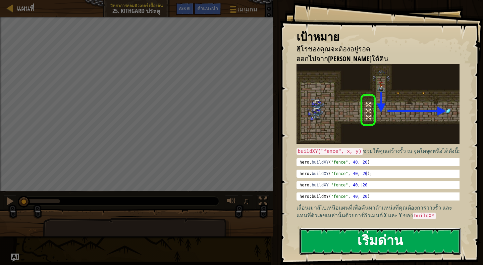
click at [348, 247] on button "เริ่มด่าน" at bounding box center [380, 241] width 161 height 27
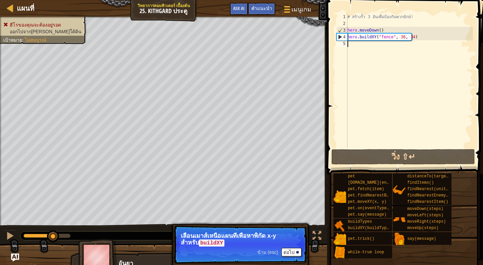
click at [376, 44] on div "# สร้างรั้ว 3 อันเพื่อป้องกันพวกยักษ์! hero . moveDown ( ) hero . buildXY ( "fe…" at bounding box center [409, 87] width 127 height 148
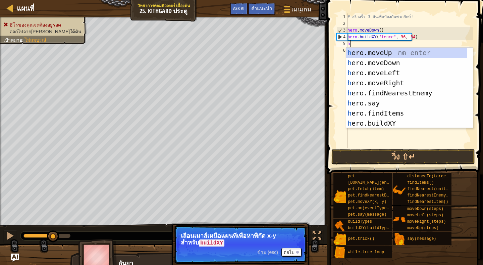
scroll to position [3, 0]
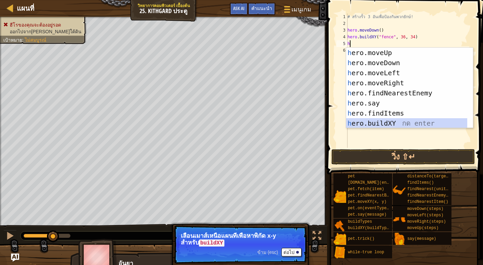
click at [398, 122] on div "h ero.moveUp กด enter h ero.moveDown กด enter h ero.moveLeft กด enter h ero.mov…" at bounding box center [406, 98] width 121 height 101
type textarea "hero.buildXY("fence", 36, 30)"
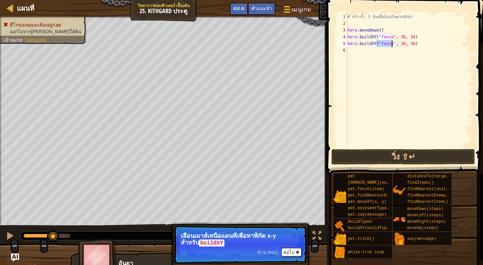
click at [360, 53] on div "# สร้างรั้ว 3 อันเพื่อป้องกันพวกยักษ์! hero . moveDown ( ) hero . buildXY ( "fe…" at bounding box center [409, 87] width 127 height 148
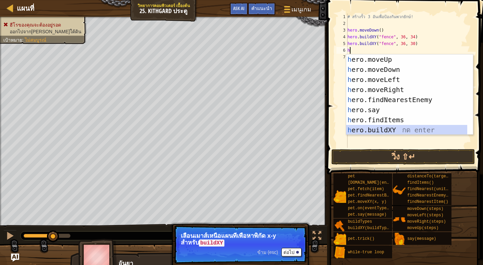
click at [385, 129] on div "h ero.moveUp กด enter h ero.moveDown กด enter h ero.moveLeft กด enter h ero.mov…" at bounding box center [406, 104] width 121 height 101
type textarea "hero.buildXY("fence", 36, 30)"
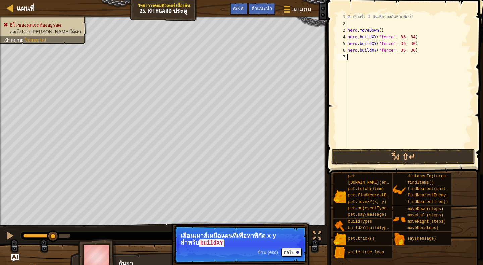
click at [355, 55] on div "# สร้างรั้ว 3 อันเพื่อป้องกันพวกยักษ์! hero . moveDown ( ) hero . buildXY ( "fe…" at bounding box center [409, 87] width 127 height 148
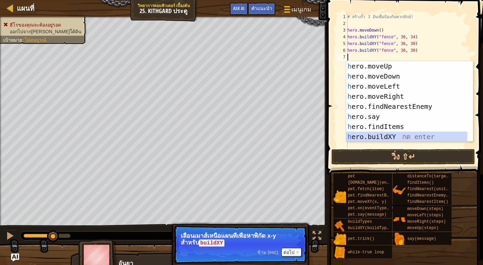
type textarea "h"
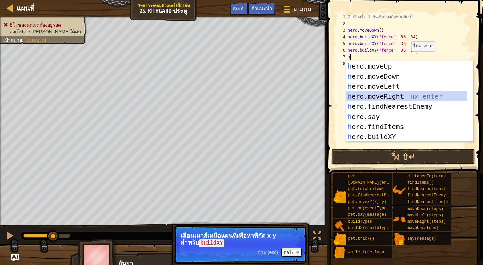
click at [411, 94] on div "h ero.moveUp กด enter h ero.moveDown กด enter h ero.moveLeft กด enter h ero.mov…" at bounding box center [406, 111] width 121 height 101
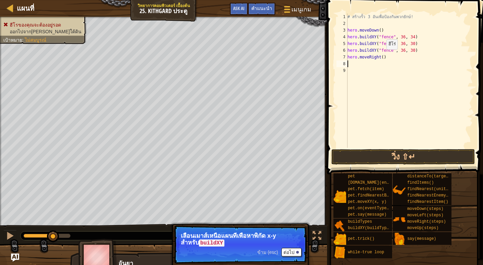
click at [381, 56] on div "# สร้างรั้ว 3 อันเพื่อป้องกันพวกยักษ์! hero . moveDown ( ) hero . buildXY ( "fe…" at bounding box center [409, 87] width 127 height 148
click at [415, 151] on button "วิ่ง ⇧↵" at bounding box center [403, 156] width 144 height 15
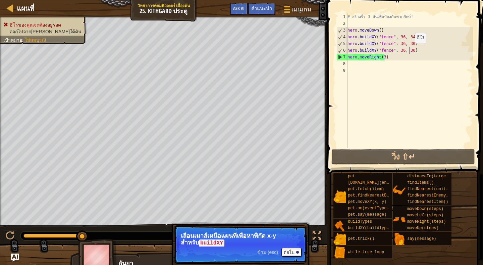
click at [409, 50] on div "# สร้างรั้ว 3 อันเพื่อป้องกันพวกยักษ์! hero . moveDown ( ) hero . buildXY ( "fe…" at bounding box center [409, 87] width 127 height 148
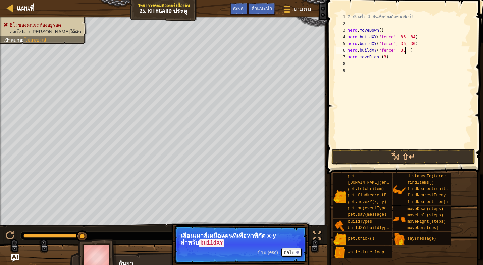
scroll to position [3, 5]
type textarea "hero.buildXY("fence", 36, 26)"
click at [402, 152] on button "วิ่ง ⇧↵" at bounding box center [403, 156] width 144 height 15
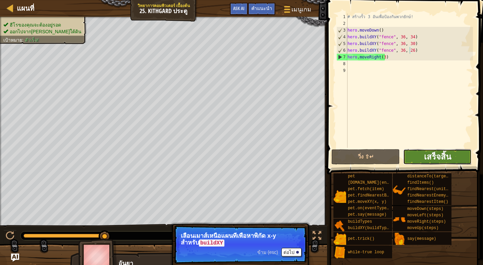
click at [432, 157] on span "เสร็จสิ้น" at bounding box center [437, 156] width 27 height 11
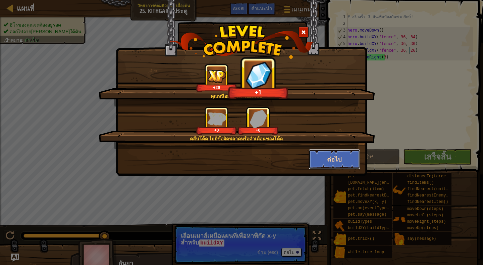
click at [325, 162] on button "ต่อไป" at bounding box center [335, 159] width 52 height 20
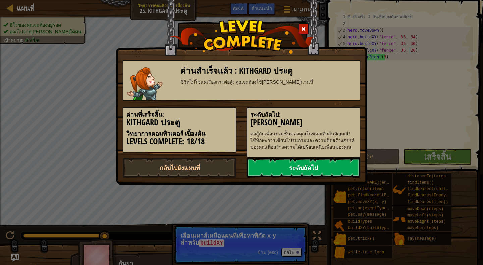
click at [324, 173] on link "ระดับถัดไป" at bounding box center [304, 167] width 114 height 20
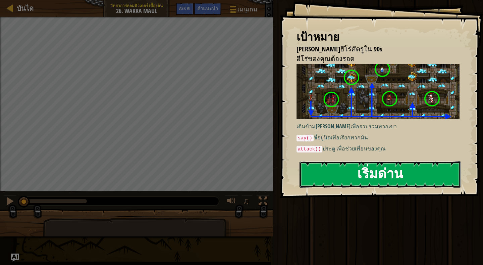
click at [358, 173] on button "เริ่มด่าน" at bounding box center [380, 174] width 161 height 27
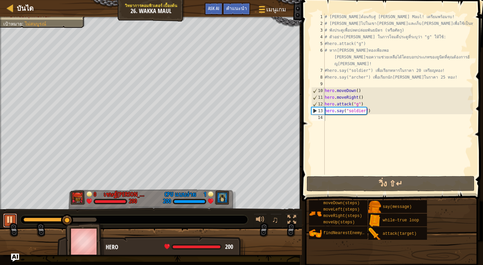
click at [11, 221] on div at bounding box center [10, 219] width 9 height 9
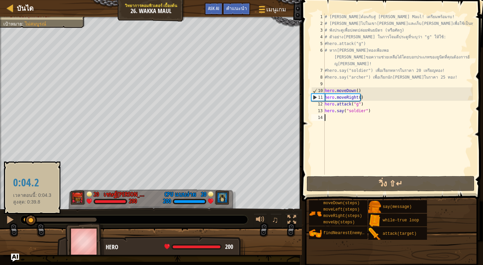
drag, startPoint x: 65, startPoint y: 220, endPoint x: 31, endPoint y: 222, distance: 34.3
click at [31, 222] on div at bounding box center [31, 220] width 12 height 12
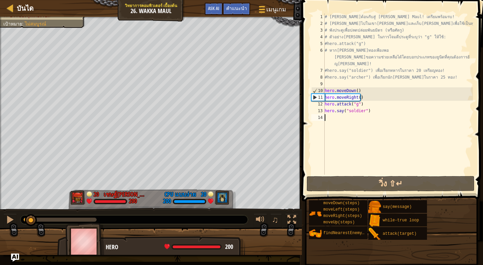
click at [330, 120] on div "# [PERSON_NAME]ต้อนรับสู่ [PERSON_NAME] Maul! เตรียมพร้อมรบ! # [PERSON_NAME]ไปใ…" at bounding box center [398, 100] width 150 height 174
click at [331, 115] on div "# [PERSON_NAME]ต้อนรับสู่ [PERSON_NAME] Maul! เตรียมพร้อมรบ! # [PERSON_NAME]ไปใ…" at bounding box center [398, 100] width 150 height 174
type textarea "h"
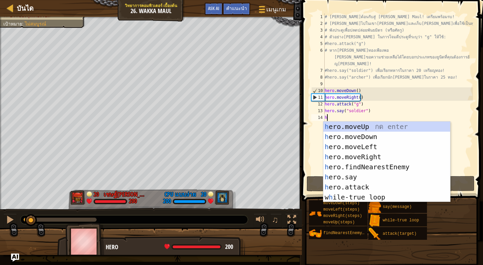
scroll to position [3, 0]
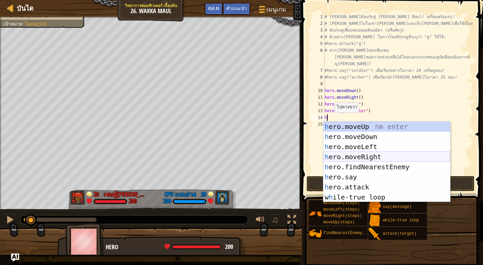
click at [364, 154] on div "h ero.moveUp กด enter h ero.moveDown กด enter h ero.moveLeft กด enter h ero.mov…" at bounding box center [386, 171] width 127 height 101
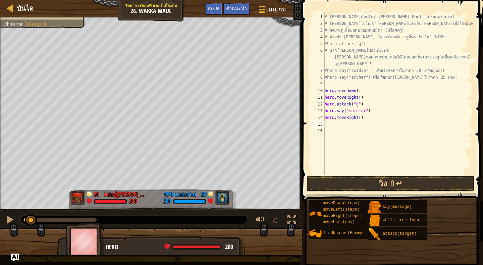
type textarea "h"
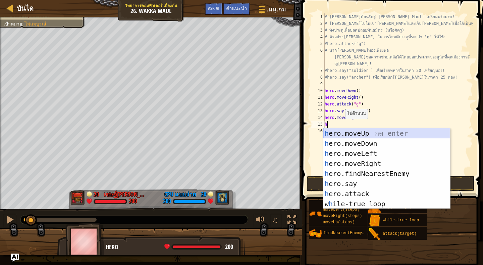
click at [366, 133] on div "h ero.moveUp กด enter h ero.moveDown กด enter h ero.moveLeft กด enter h ero.mov…" at bounding box center [386, 178] width 127 height 101
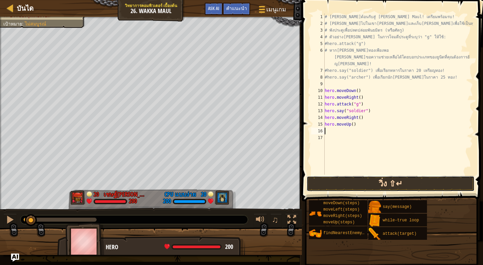
click at [363, 182] on button "วิ่ง ⇧↵" at bounding box center [391, 183] width 168 height 15
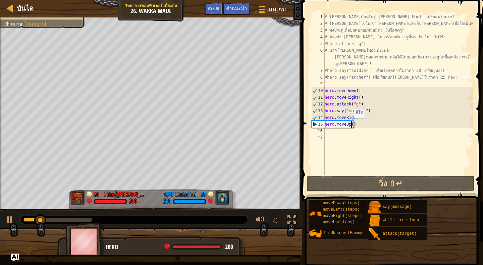
click at [350, 125] on div "# [PERSON_NAME]ต้อนรับสู่ [PERSON_NAME] Maul! เตรียมพร้อมรบ! # [PERSON_NAME]ไปใ…" at bounding box center [398, 100] width 150 height 174
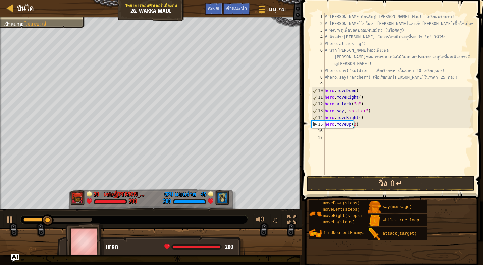
type textarea "hero.moveUp(3)"
click at [362, 179] on button "วิ่ง ⇧↵" at bounding box center [391, 183] width 168 height 15
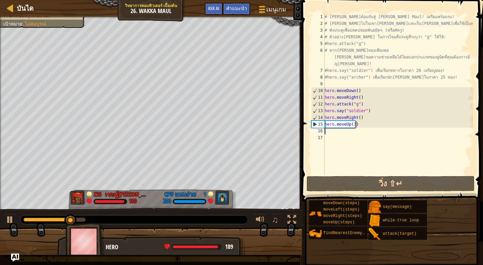
click at [341, 133] on div "# [PERSON_NAME]ต้อนรับสู่ [PERSON_NAME] Maul! เตรียมพร้อมรบ! # [PERSON_NAME]ไปใ…" at bounding box center [398, 100] width 150 height 174
type textarea "h"
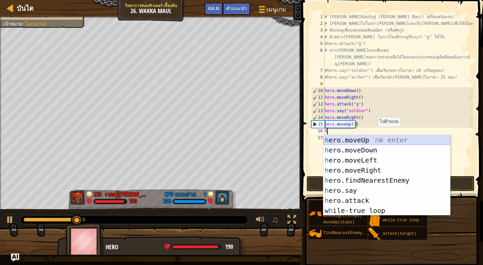
click at [379, 138] on div "h ero.moveUp กด enter h ero.moveDown กด enter h ero.moveLeft กด enter h ero.mov…" at bounding box center [386, 185] width 127 height 101
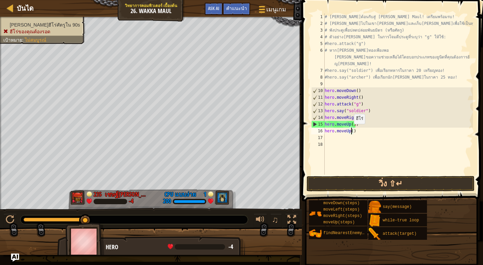
click at [351, 130] on div "# [PERSON_NAME]ต้อนรับสู่ [PERSON_NAME] Maul! เตรียมพร้อมรบ! # [PERSON_NAME]ไปใ…" at bounding box center [398, 100] width 150 height 174
type textarea "hero.moveUp(1)"
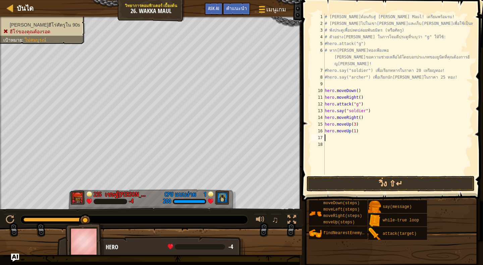
click at [343, 138] on div "# [PERSON_NAME]ต้อนรับสู่ [PERSON_NAME] Maul! เตรียมพร้อมรบ! # [PERSON_NAME]ไปใ…" at bounding box center [398, 100] width 150 height 174
type textarea "h"
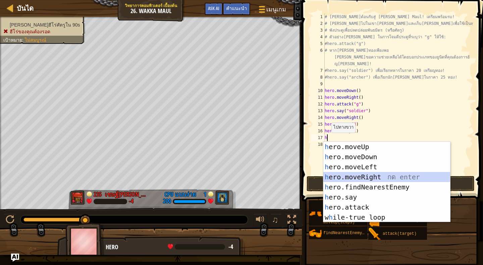
click at [367, 175] on div "h ero.moveUp กด enter h ero.moveDown กด enter h ero.moveLeft กด enter h ero.mov…" at bounding box center [386, 192] width 127 height 101
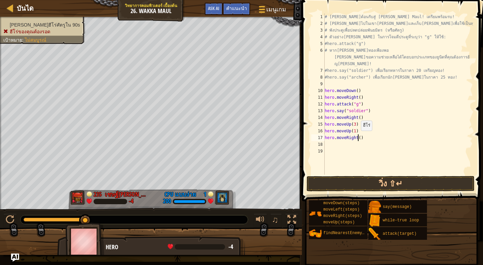
click at [358, 137] on div "# [PERSON_NAME]ต้อนรับสู่ [PERSON_NAME] Maul! เตรียมพร้อมรบ! # [PERSON_NAME]ไปใ…" at bounding box center [398, 100] width 150 height 174
type textarea "hero.moveRight()"
click at [348, 143] on div "# [PERSON_NAME]ต้อนรับสู่ [PERSON_NAME] Maul! เตรียมพร้อมรบ! # [PERSON_NAME]ไปใ…" at bounding box center [398, 100] width 150 height 174
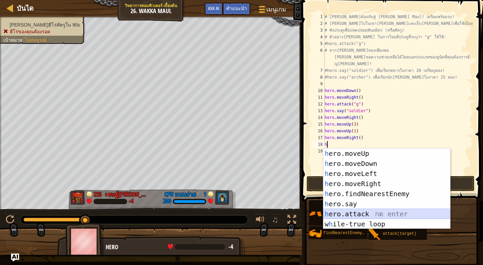
click at [373, 213] on div "h ero.moveUp กด enter h ero.moveDown กด enter h ero.moveLeft กด enter h ero.mov…" at bounding box center [386, 198] width 127 height 101
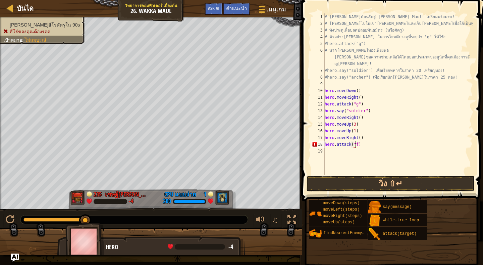
scroll to position [3, 2]
click at [387, 185] on button "วิ่ง ⇧↵" at bounding box center [391, 183] width 168 height 15
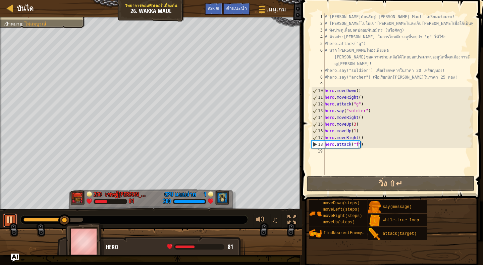
click at [8, 217] on div at bounding box center [10, 219] width 9 height 9
click at [349, 131] on div "# [PERSON_NAME]ต้อนรับสู่ [PERSON_NAME] Maul! เตรียมพร้อมรบ! # [PERSON_NAME]ไปใ…" at bounding box center [398, 100] width 150 height 174
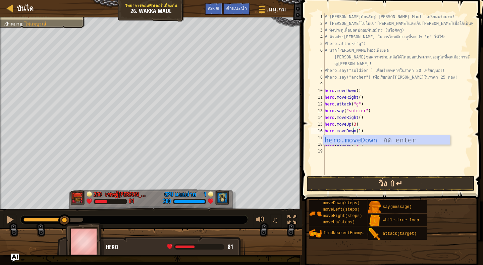
type textarea "hero.moveDown(1)"
drag, startPoint x: 382, startPoint y: 184, endPoint x: 385, endPoint y: 184, distance: 3.4
click at [383, 184] on button "วิ่ง ⇧↵" at bounding box center [391, 183] width 168 height 15
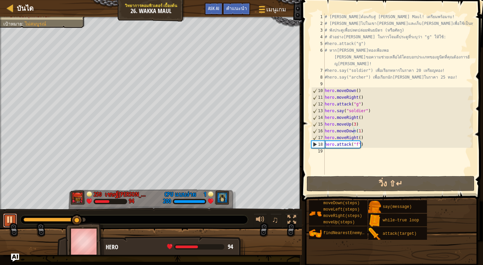
click at [11, 216] on div at bounding box center [10, 219] width 9 height 9
click at [345, 155] on div "# [PERSON_NAME]ต้อนรับสู่ [PERSON_NAME] Maul! เตรียมพร้อมรบ! # [PERSON_NAME]ไปใ…" at bounding box center [398, 100] width 150 height 174
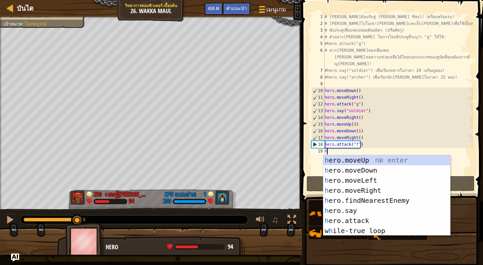
type textarea "h"
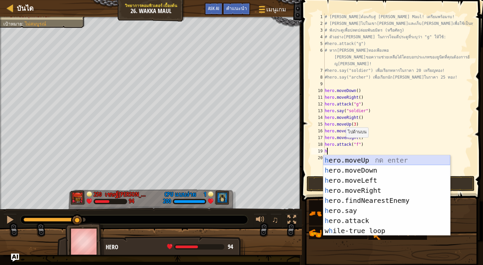
click at [367, 158] on div "h ero.moveUp กด enter h ero.moveDown กด enter h ero.moveLeft กด enter h ero.mov…" at bounding box center [386, 205] width 127 height 101
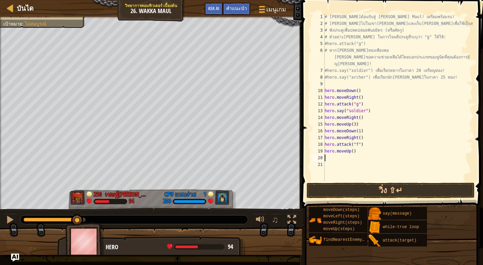
type textarea "h"
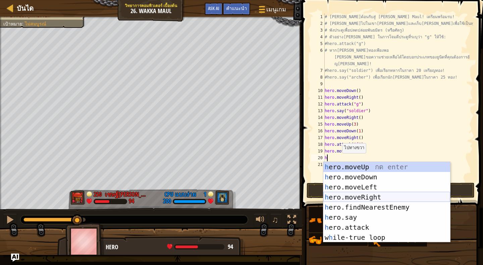
click at [359, 195] on div "h ero.moveUp กด enter h ero.moveDown กด enter h ero.moveLeft กด enter h ero.mov…" at bounding box center [386, 212] width 127 height 101
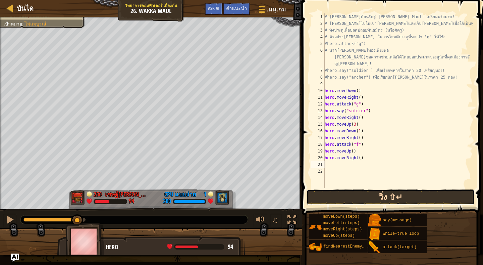
click at [361, 199] on button "วิ่ง ⇧↵" at bounding box center [391, 196] width 168 height 15
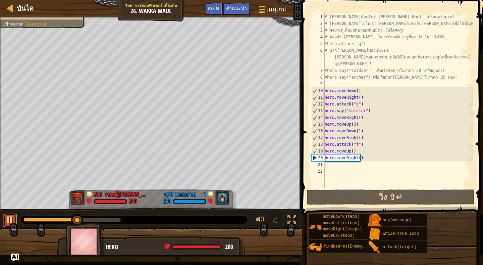
click at [10, 216] on div at bounding box center [10, 219] width 9 height 9
type textarea "h"
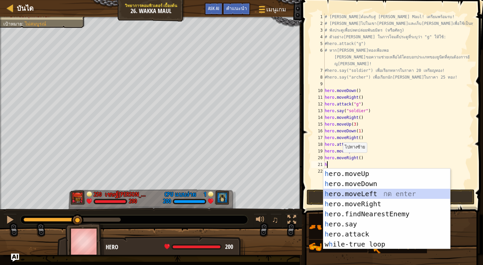
click at [368, 193] on div "h ero.moveUp กด enter h ero.moveDown กด enter h ero.moveLeft กด enter h ero.mov…" at bounding box center [386, 218] width 127 height 101
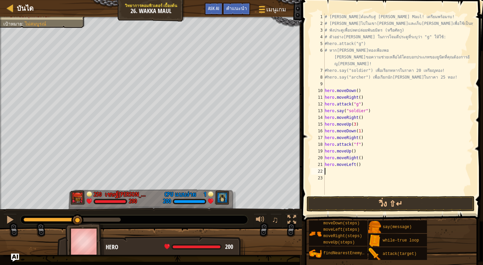
type textarea "h"
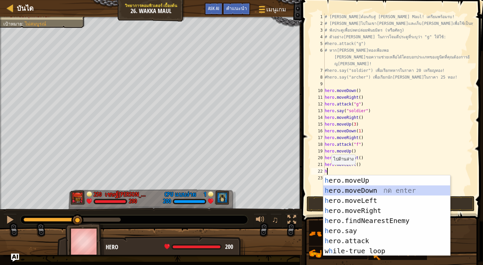
click at [375, 190] on div "h ero.moveUp กด enter h ero.moveDown กด enter h ero.moveLeft กด enter h ero.mov…" at bounding box center [386, 225] width 127 height 101
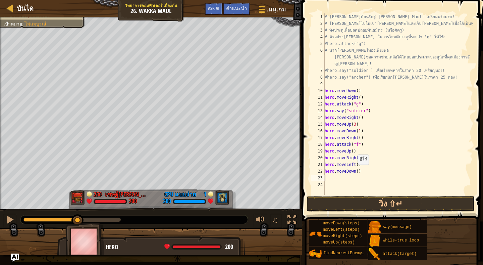
click at [354, 171] on div "# [PERSON_NAME]ต้อนรับสู่ [PERSON_NAME] Maul! เตรียมพร้อมรบ! # [PERSON_NAME]ไปใ…" at bounding box center [398, 110] width 150 height 195
click at [355, 171] on div "# [PERSON_NAME]ต้อนรับสู่ [PERSON_NAME] Maul! เตรียมพร้อมรบ! # [PERSON_NAME]ไปใ…" at bounding box center [398, 110] width 150 height 195
type textarea "hero.moveDown(3)"
click at [325, 178] on div "# [PERSON_NAME]ต้อนรับสู่ [PERSON_NAME] Maul! เตรียมพร้อมรบ! # [PERSON_NAME]ไปใ…" at bounding box center [398, 110] width 150 height 195
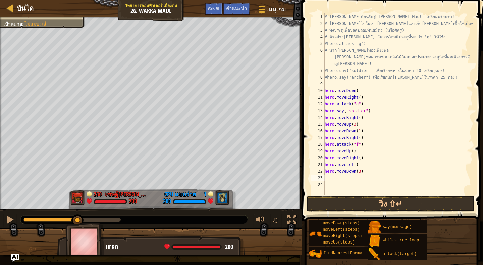
scroll to position [3, 0]
type textarea "h"
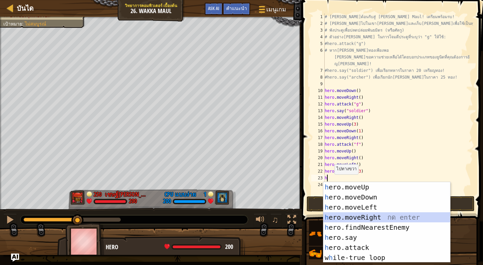
click at [373, 213] on div "h ero.moveUp กด enter h ero.moveDown กด enter h ero.moveLeft กด enter h ero.mov…" at bounding box center [386, 232] width 127 height 101
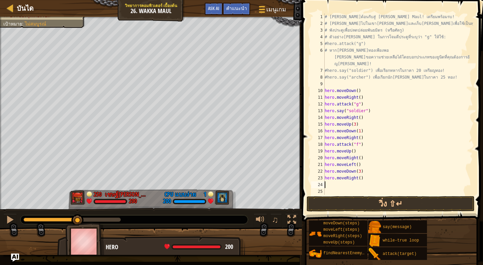
type textarea "h"
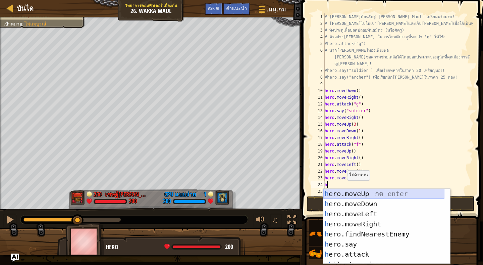
click at [363, 193] on div "h ero.moveUp กด enter h ero.moveDown กด enter h ero.moveLeft กด enter h ero.mov…" at bounding box center [383, 236] width 121 height 95
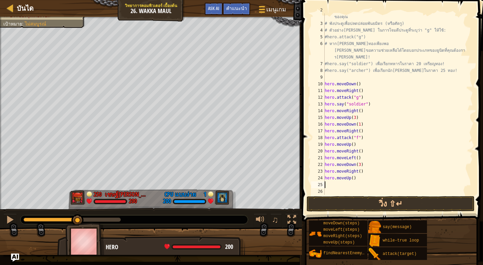
scroll to position [13, 0]
click at [378, 205] on button "วิ่ง ⇧↵" at bounding box center [391, 203] width 168 height 15
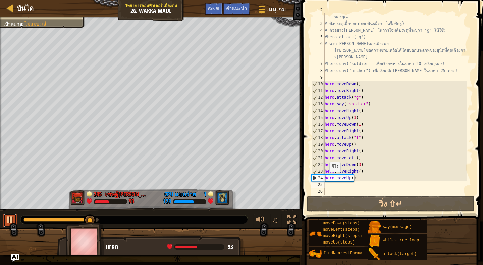
click at [8, 218] on div at bounding box center [10, 219] width 9 height 9
click at [357, 170] on div "# [PERSON_NAME]ไปในเขา[PERSON_NAME]และเก็บ[PERSON_NAME]เพื่อใช้เป็นทุนใน Warche…" at bounding box center [395, 107] width 144 height 201
type textarea "hero.moveRight(2)"
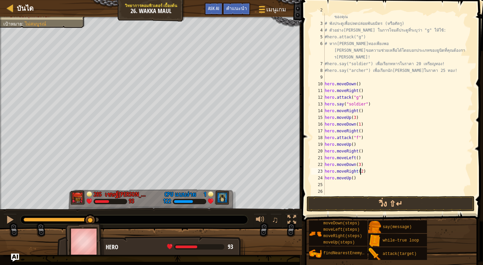
click at [344, 186] on div "# [PERSON_NAME]ไปในเขา[PERSON_NAME]และเก็บ[PERSON_NAME]เพื่อใช้เป็นทุนใน Warche…" at bounding box center [395, 107] width 144 height 201
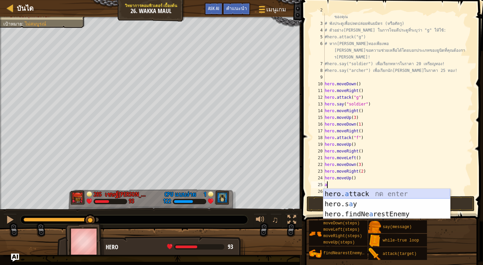
click at [378, 190] on div "hero. a ttack กด enter hero.s a y [PERSON_NAME] enter hero.findNe a restEnemy ก…" at bounding box center [386, 214] width 127 height 50
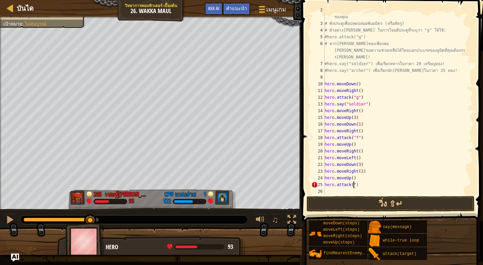
scroll to position [3, 2]
type textarea "hero.attack("h")"
click at [361, 201] on button "วิ่ง ⇧↵" at bounding box center [391, 203] width 168 height 15
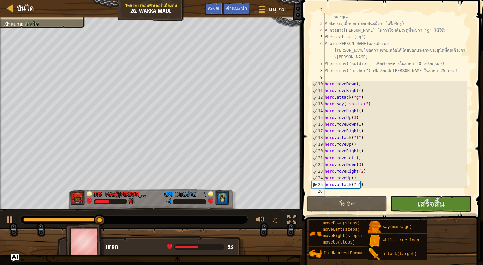
click at [337, 191] on div "# [PERSON_NAME]ไปในเขา[PERSON_NAME]และเก็บ[PERSON_NAME]เพื่อใช้เป็นทุนใน Warche…" at bounding box center [395, 107] width 144 height 201
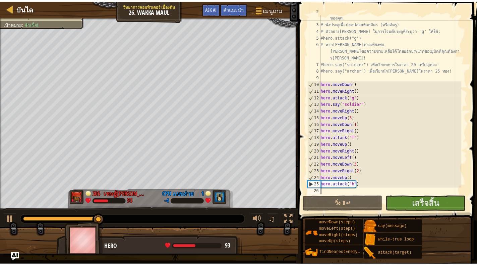
scroll to position [3, 0]
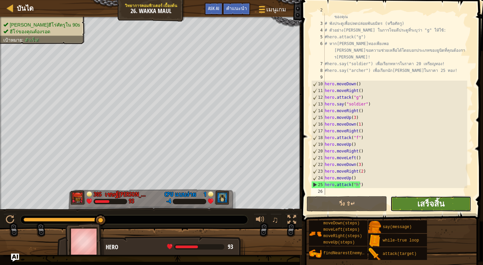
click at [440, 199] on span "เสร็จสิ้น" at bounding box center [430, 203] width 27 height 11
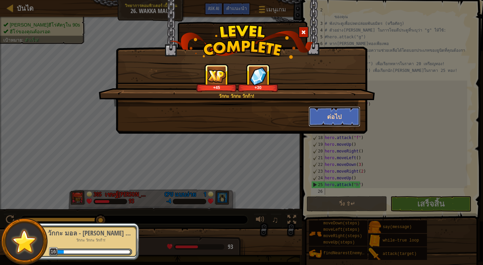
click at [331, 117] on button "ต่อไป" at bounding box center [335, 116] width 52 height 20
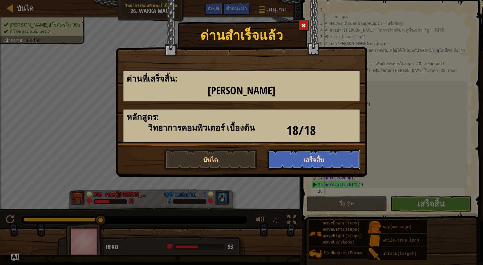
click at [328, 156] on button "เสร็จสิ้น" at bounding box center [313, 159] width 93 height 20
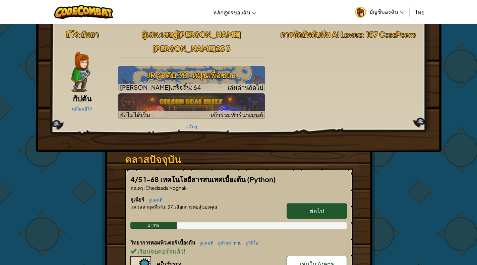
scroll to position [134, 0]
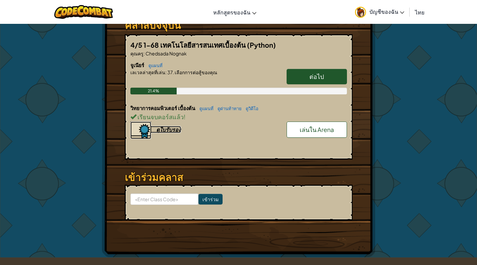
click at [164, 126] on div "ดูใบรับรอง" at bounding box center [168, 129] width 25 height 7
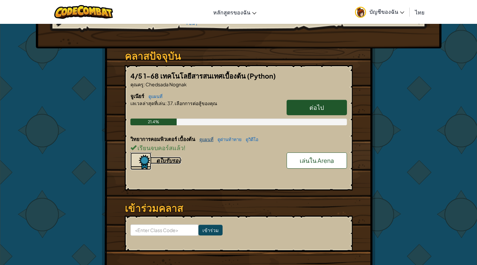
scroll to position [67, 0]
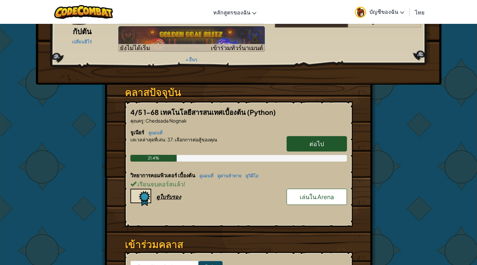
click at [316, 193] on span "เล่นใน Arena" at bounding box center [317, 197] width 34 height 8
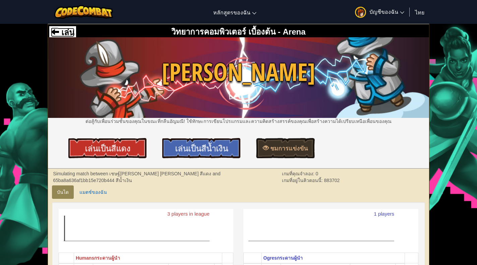
click at [57, 32] on span at bounding box center [55, 32] width 8 height 8
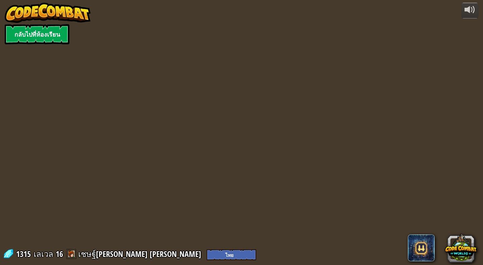
select select "th"
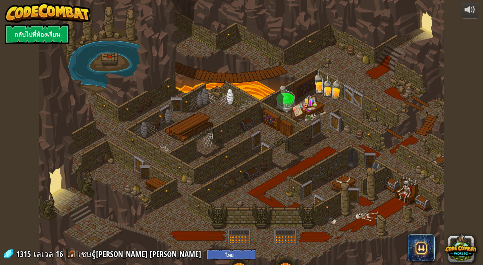
select select "th"
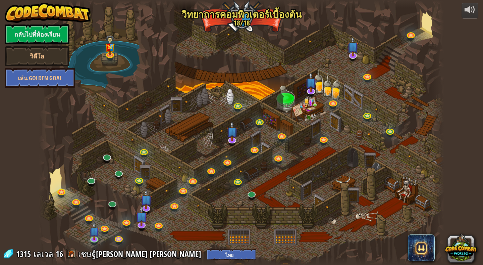
select select "th"
click at [370, 113] on link at bounding box center [367, 114] width 13 height 13
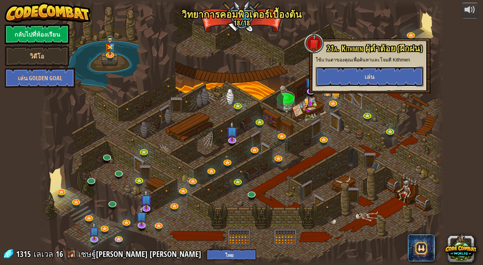
click at [368, 70] on button "เล่น" at bounding box center [370, 76] width 108 height 20
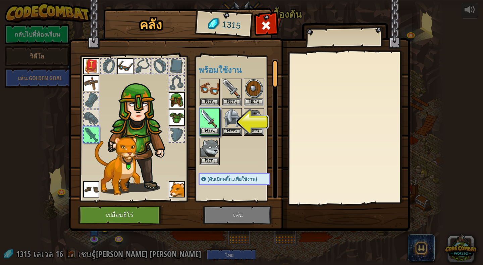
click at [208, 119] on img at bounding box center [209, 118] width 19 height 19
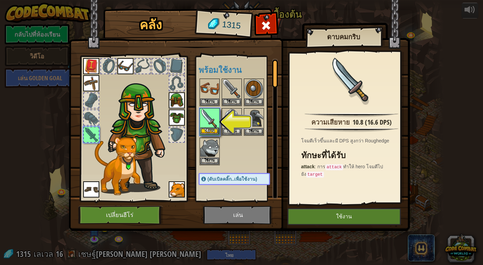
click at [211, 120] on img at bounding box center [209, 118] width 19 height 19
click at [208, 128] on button "ใช้งาน" at bounding box center [209, 130] width 19 height 7
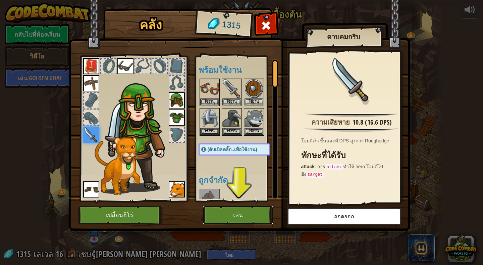
click at [223, 213] on button "เล่น" at bounding box center [238, 215] width 70 height 18
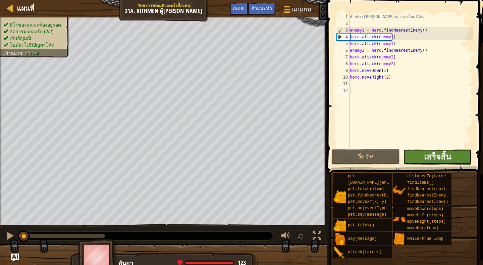
click at [445, 153] on span "เสร็จสิ้น" at bounding box center [437, 156] width 27 height 11
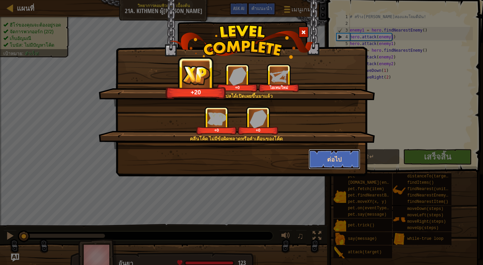
click at [333, 159] on button "ต่อไป" at bounding box center [335, 159] width 52 height 20
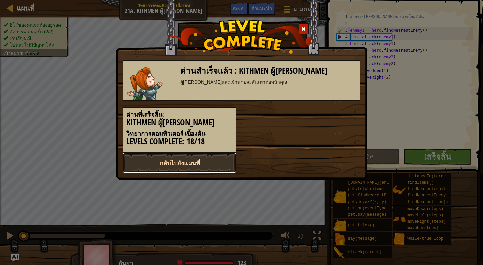
click at [188, 163] on link "กลับไปยังแผนที่" at bounding box center [180, 163] width 114 height 20
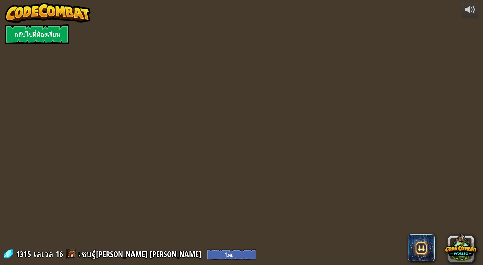
select select "th"
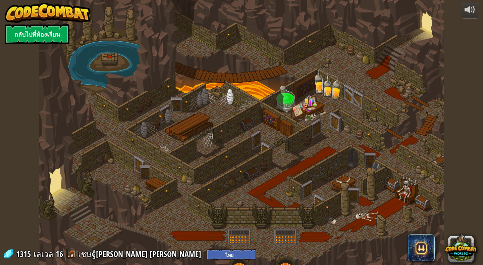
select select "th"
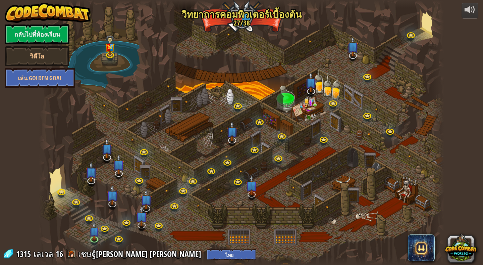
select select "th"
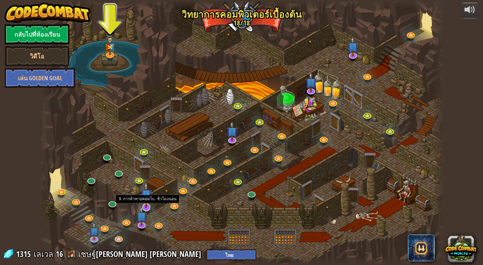
click at [148, 204] on img at bounding box center [146, 194] width 11 height 27
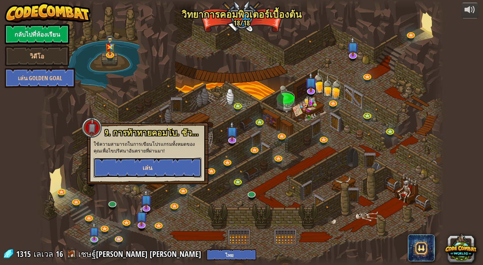
click at [149, 163] on button "เล่น" at bounding box center [148, 167] width 108 height 20
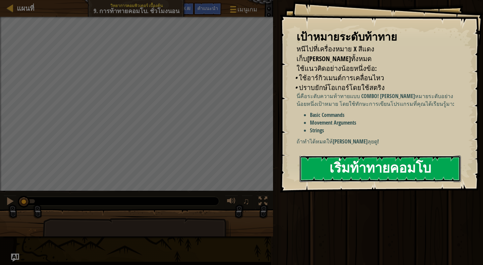
click at [322, 168] on button "เริ่มท้าทายคอมโบ" at bounding box center [380, 168] width 161 height 27
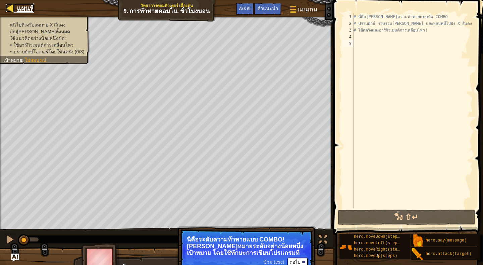
click at [11, 7] on div at bounding box center [10, 8] width 8 height 8
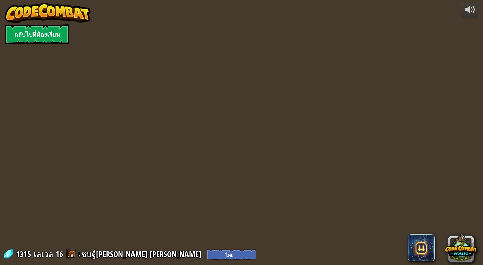
select select "th"
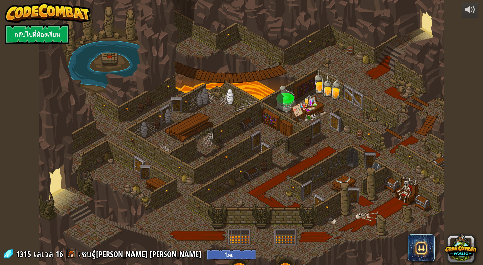
select select "th"
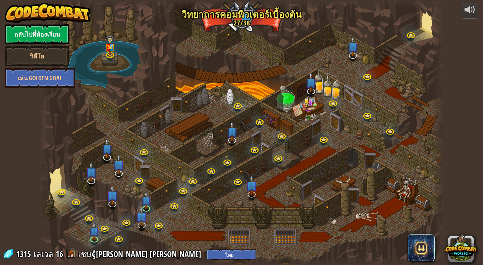
select select "th"
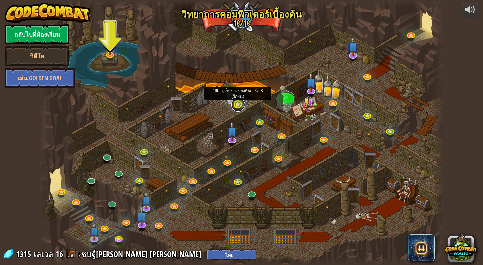
click at [236, 102] on link at bounding box center [237, 104] width 13 height 13
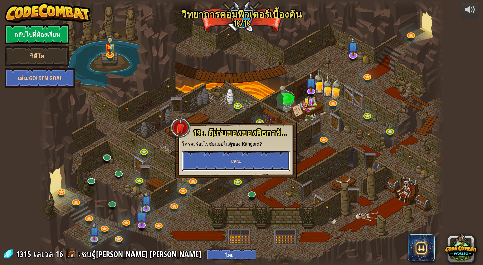
click at [247, 163] on button "เล่น" at bounding box center [236, 161] width 108 height 20
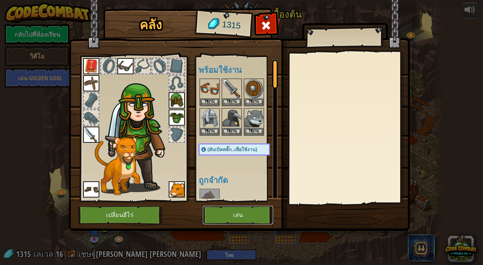
click at [249, 213] on button "เล่น" at bounding box center [238, 215] width 70 height 18
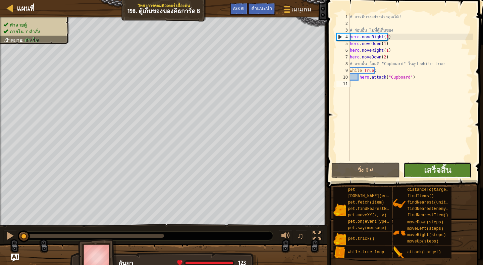
click at [423, 168] on button "เสร็จสิ้น" at bounding box center [437, 169] width 68 height 15
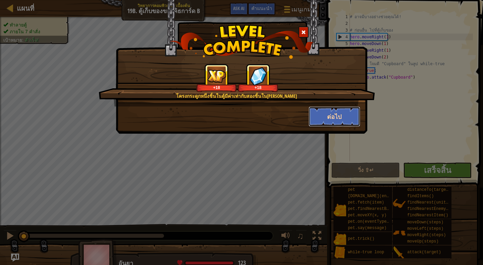
click at [332, 116] on button "ต่อไป" at bounding box center [335, 116] width 52 height 20
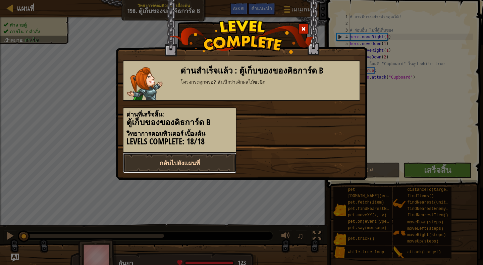
click at [199, 160] on link "กลับไปยังแผนที่" at bounding box center [180, 163] width 114 height 20
select select "th"
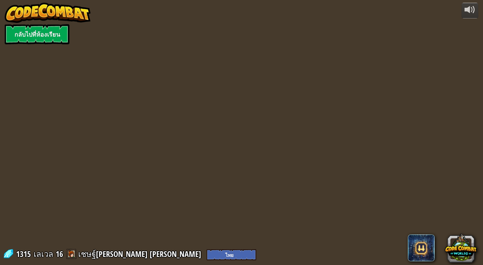
select select "th"
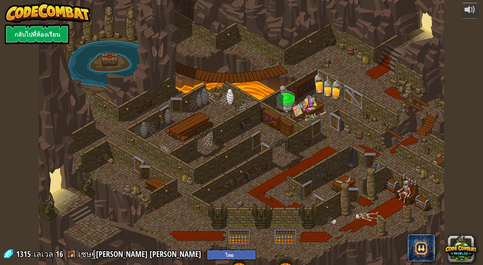
select select "th"
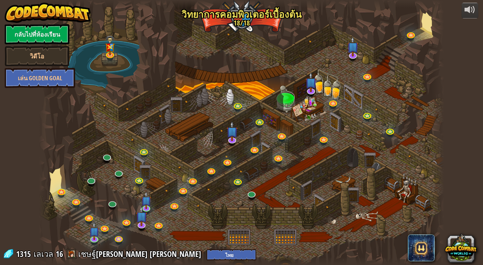
select select "th"
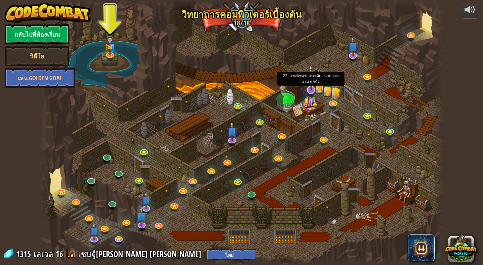
click at [309, 85] on img at bounding box center [310, 77] width 11 height 27
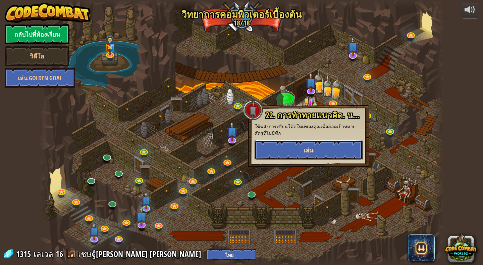
click at [306, 156] on button "เล่น" at bounding box center [309, 150] width 108 height 20
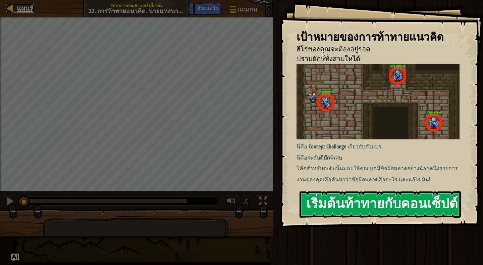
click at [9, 5] on div at bounding box center [10, 8] width 8 height 8
select select "th"
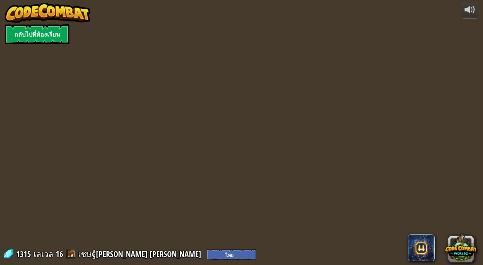
select select "th"
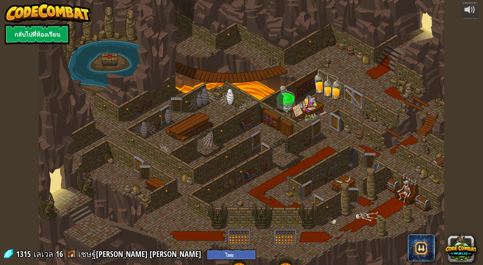
select select "th"
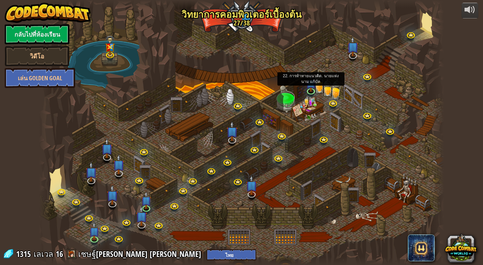
select select "th"
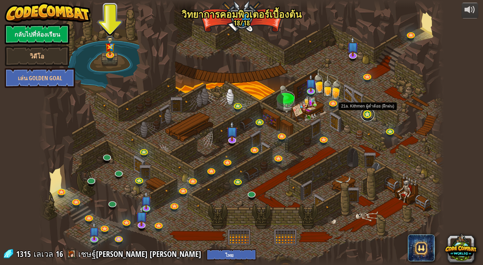
click at [365, 114] on link at bounding box center [367, 114] width 13 height 13
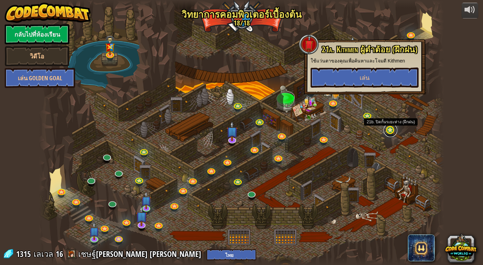
click at [389, 131] on link at bounding box center [390, 129] width 13 height 13
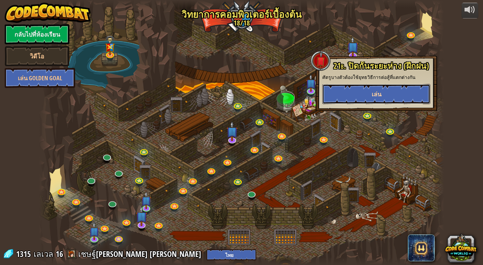
click at [398, 92] on button "เล่น" at bounding box center [376, 94] width 108 height 20
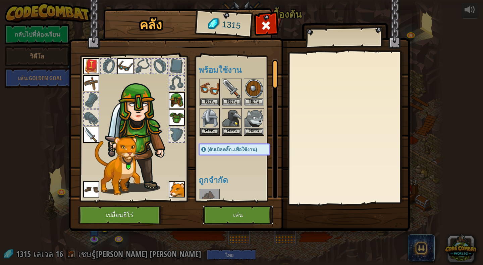
click at [236, 215] on button "เล่น" at bounding box center [238, 215] width 70 height 18
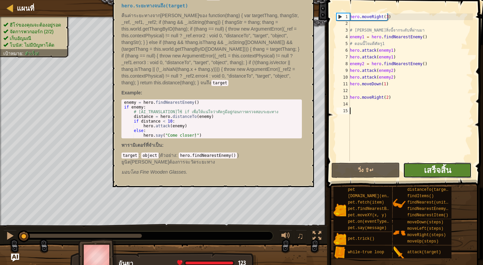
click at [432, 169] on span "เสร็จสิ้น" at bounding box center [437, 169] width 27 height 11
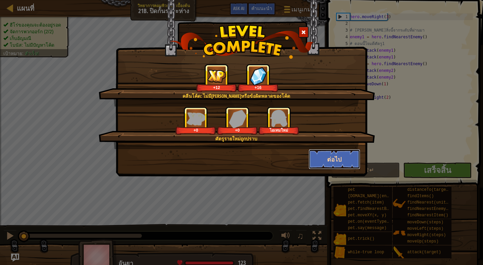
click at [318, 160] on button "ต่อไป" at bounding box center [335, 159] width 52 height 20
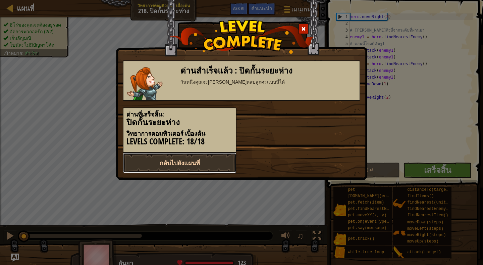
click at [203, 162] on link "กลับไปยังแผนที่" at bounding box center [180, 163] width 114 height 20
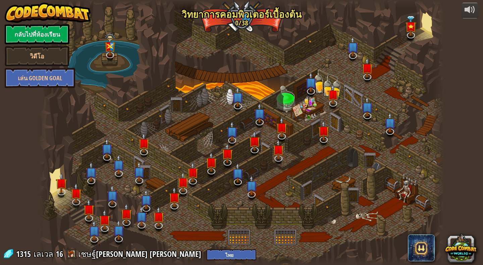
select select "th"
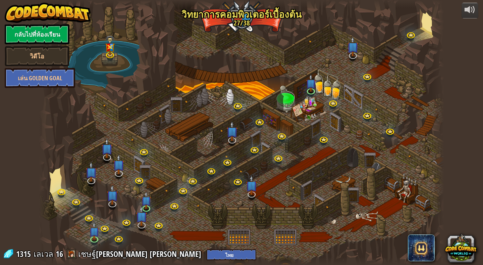
select select "th"
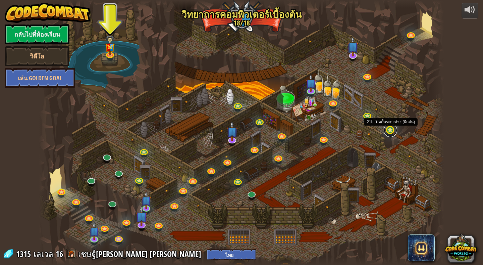
click at [391, 130] on link at bounding box center [390, 129] width 13 height 13
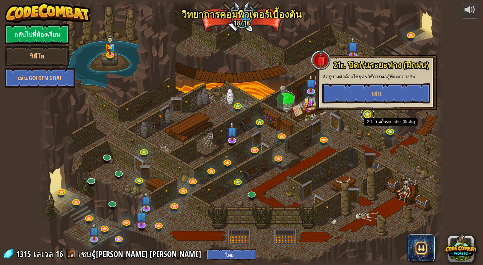
click at [367, 114] on link at bounding box center [367, 114] width 13 height 13
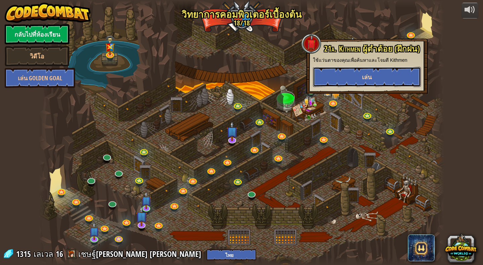
click at [361, 81] on button "เล่น" at bounding box center [367, 77] width 108 height 20
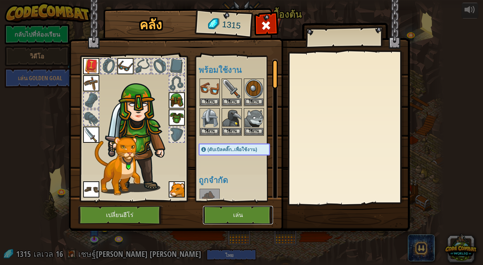
click at [251, 213] on button "เล่น" at bounding box center [238, 215] width 70 height 18
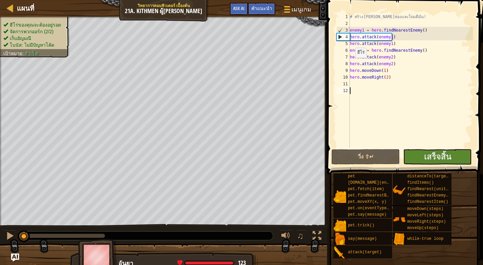
type textarea "0"
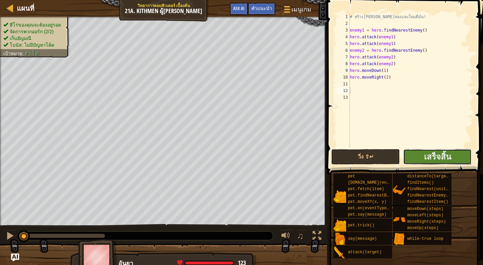
click at [411, 152] on button "เสร็จสิ้น" at bounding box center [437, 156] width 68 height 15
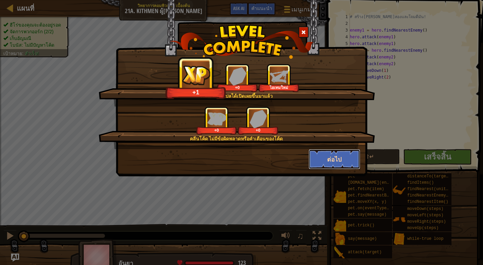
click at [347, 160] on button "ต่อไป" at bounding box center [335, 159] width 52 height 20
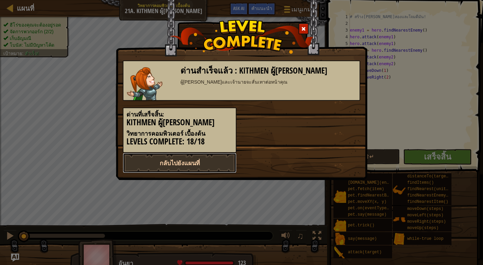
click at [201, 165] on link "กลับไปยังแผนที่" at bounding box center [180, 163] width 114 height 20
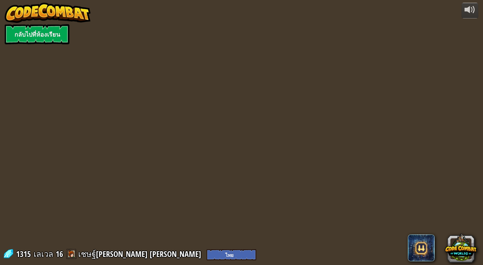
select select "th"
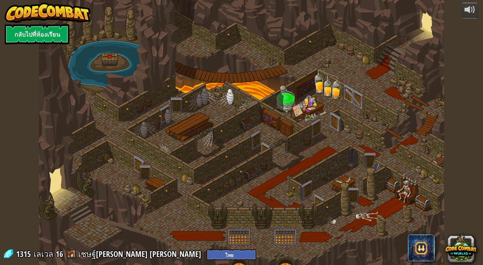
select select "th"
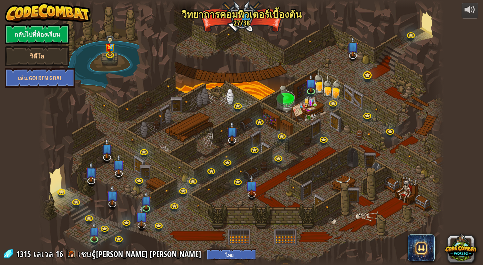
select select "th"
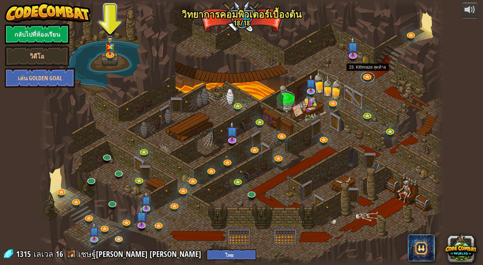
click at [367, 76] on link at bounding box center [367, 77] width 13 height 10
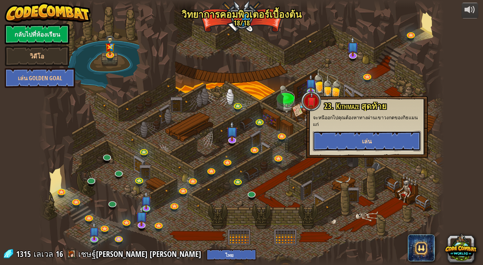
click at [347, 142] on button "เล่น" at bounding box center [367, 141] width 108 height 20
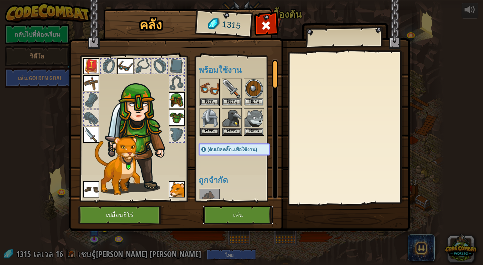
click at [233, 212] on button "เล่น" at bounding box center [238, 215] width 70 height 18
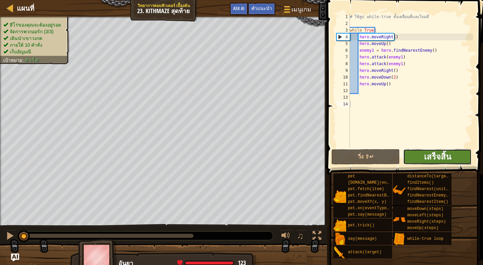
click at [440, 155] on span "เสร็จสิ้น" at bounding box center [437, 156] width 27 height 11
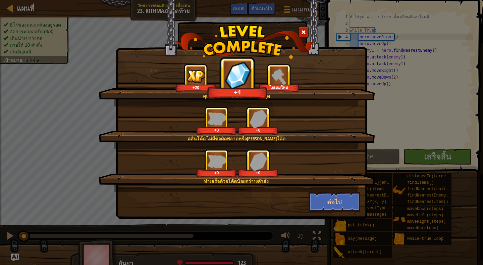
click at [304, 30] on span at bounding box center [303, 32] width 5 height 5
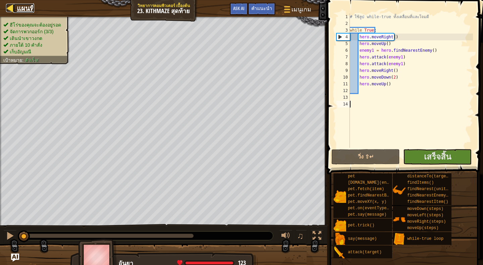
click at [9, 5] on div at bounding box center [10, 8] width 8 height 8
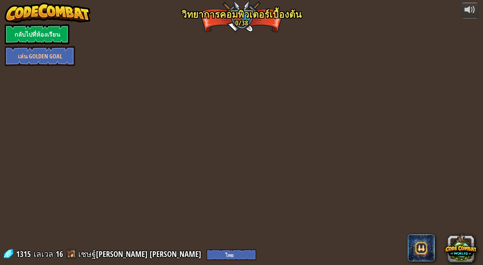
select select "th"
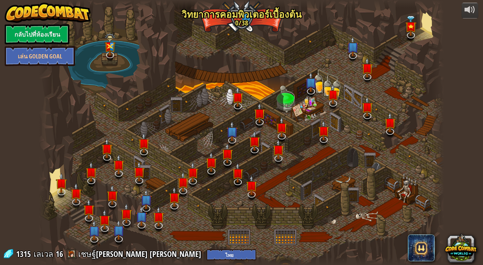
select select "th"
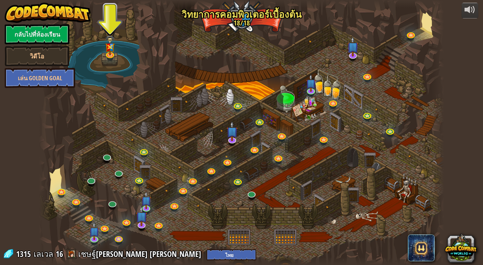
select select "th"
click at [88, 178] on link at bounding box center [91, 179] width 13 height 13
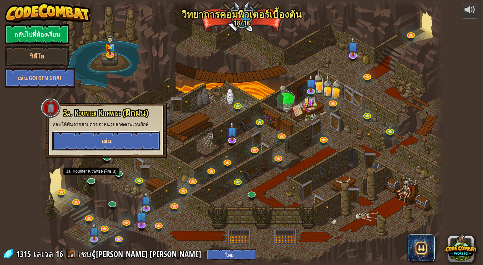
click at [134, 135] on button "เล่น" at bounding box center [106, 141] width 108 height 20
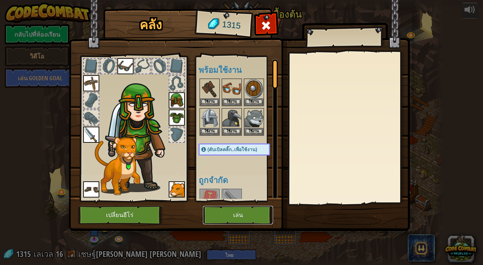
click at [235, 211] on button "เล่น" at bounding box center [238, 215] width 70 height 18
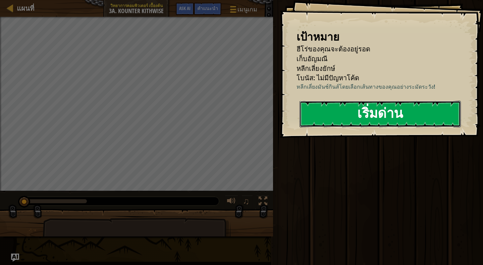
click at [409, 114] on button "เริ่มด่าน" at bounding box center [380, 114] width 161 height 27
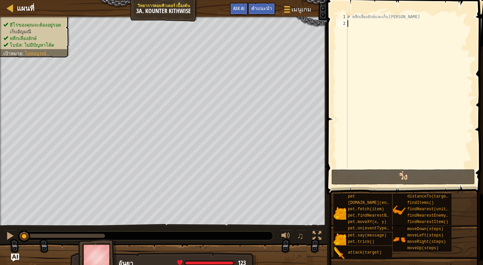
click at [372, 26] on div "# หลีกเลี่ยงยักษ์และเก็บอัญมณี" at bounding box center [409, 97] width 127 height 168
type textarea "h"
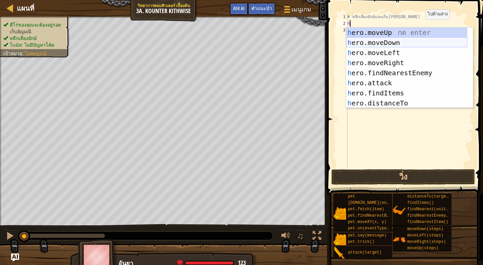
click at [399, 40] on div "h ero.moveUp กด enter h ero.moveDown กด enter h ero.moveLeft กด enter h ero.mov…" at bounding box center [406, 78] width 121 height 101
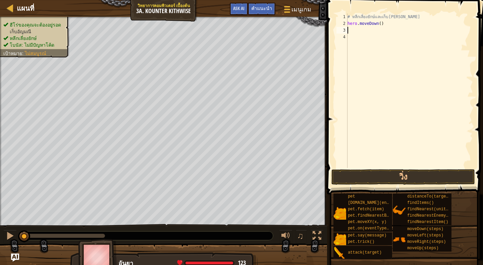
type textarea "h"
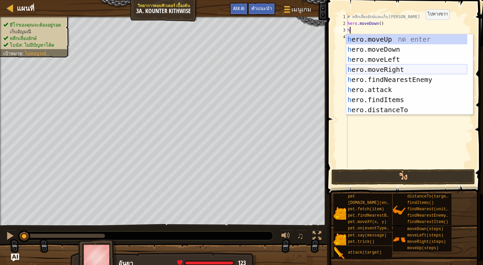
click at [404, 66] on div "h ero.moveUp กด enter h ero.moveDown กด enter h ero.moveLeft กด enter h ero.mov…" at bounding box center [406, 84] width 121 height 101
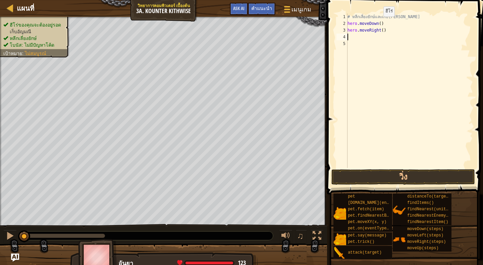
click at [378, 23] on div "# หลีกเลี่ยงยักษ์และเก็บอัญมณี hero . moveDown ( ) hero . moveRight ( )" at bounding box center [409, 97] width 127 height 168
click at [380, 31] on div "# หลีกเลี่ยงยักษ์และเก็บอัญมณี hero . moveDown ( 1 ) hero . moveRight ( )" at bounding box center [409, 97] width 127 height 168
click at [447, 175] on button "วิ่ง" at bounding box center [403, 176] width 144 height 15
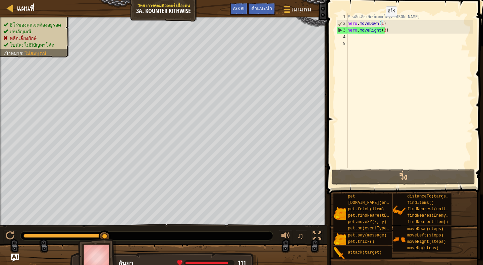
click at [380, 23] on div "# หลีกเลี่ยงยักษ์และเก็บอัญมณี hero . moveDown ( 1 ) hero . moveRight ( 3 )" at bounding box center [409, 97] width 127 height 168
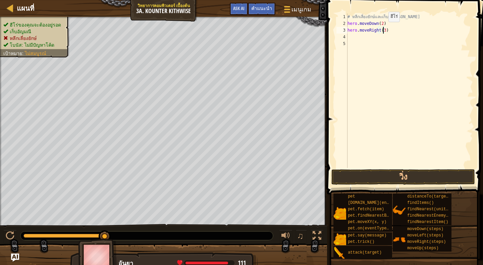
click at [383, 29] on div "# หลีกเลี่ยงยักษ์และเก็บอัญมณี hero . moveDown ( 2 ) hero . moveRight ( 3 )" at bounding box center [409, 97] width 127 height 168
type textarea "hero.moveRight(1)"
click at [412, 176] on button "วิ่ง" at bounding box center [403, 176] width 144 height 15
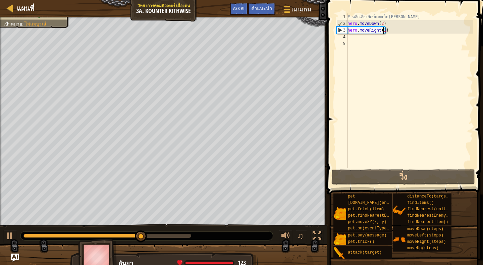
click at [353, 38] on div "# หลีกเลี่ยงยักษ์และเก็บอัญมณี hero . moveDown ( 2 ) hero . moveRight ( 1 )" at bounding box center [409, 97] width 127 height 168
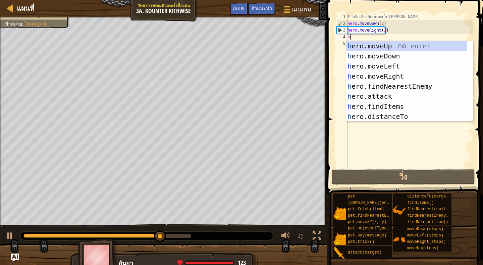
type textarea "h"
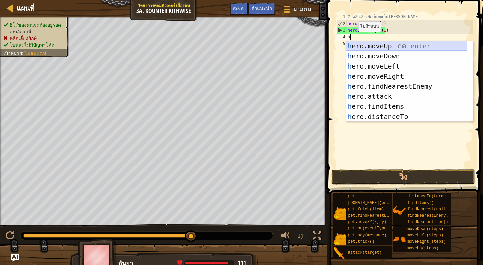
click at [405, 43] on div "h ero.moveUp กด enter h ero.moveDown กด enter h ero.moveLeft กด enter h ero.mov…" at bounding box center [406, 91] width 121 height 101
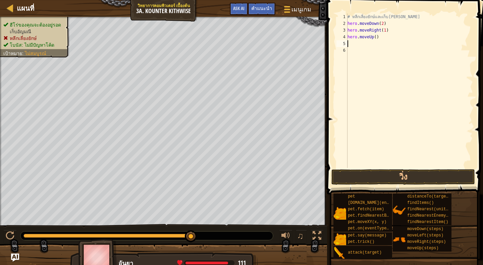
type textarea "h"
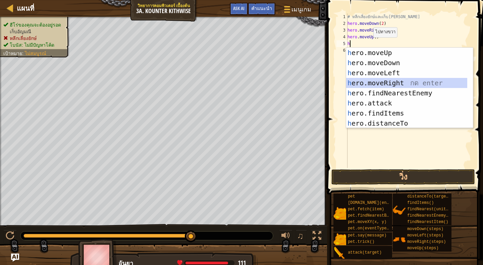
click at [406, 79] on div "h ero.moveUp กด enter h ero.moveDown กด enter h ero.moveLeft กด enter h ero.mov…" at bounding box center [406, 98] width 121 height 101
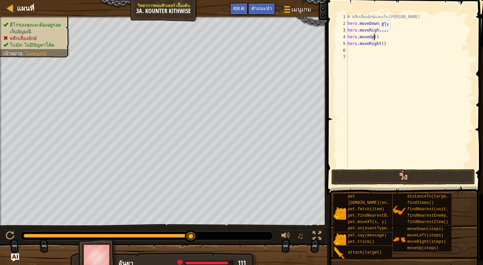
click at [374, 37] on div "# หลีกเลี่ยงยักษ์และเก็บอัญมณี hero . moveDown ( 2 ) hero . moveRight ( 1 ) her…" at bounding box center [409, 97] width 127 height 168
click at [380, 43] on div "# หลีกเลี่ยงยักษ์และเก็บอัญมณี hero . moveDown ( 2 ) hero . moveRight ( 1 ) her…" at bounding box center [409, 97] width 127 height 168
type textarea "hero.moveRight(1)"
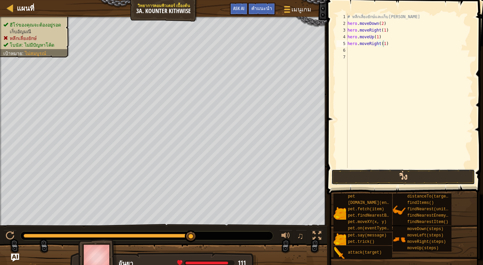
click at [416, 173] on button "วิ่ง" at bounding box center [403, 176] width 144 height 15
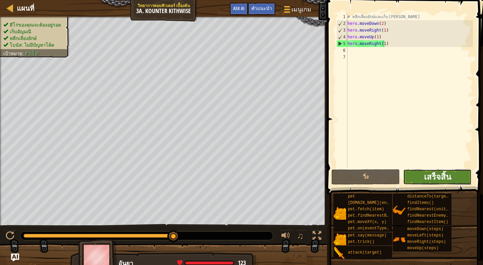
click at [432, 174] on span "เสร็จสิ้น" at bounding box center [437, 176] width 27 height 11
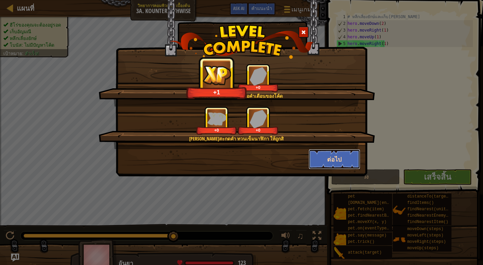
click at [341, 152] on button "ต่อไป" at bounding box center [335, 159] width 52 height 20
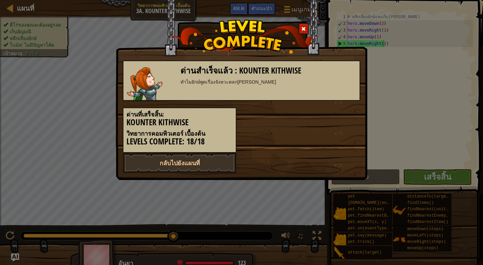
click at [299, 28] on div at bounding box center [304, 28] width 10 height 11
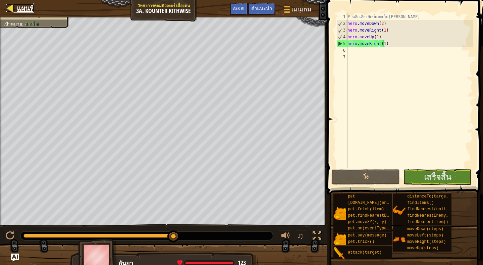
click at [14, 6] on div at bounding box center [10, 8] width 8 height 8
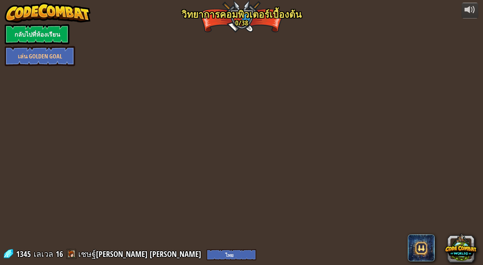
select select "th"
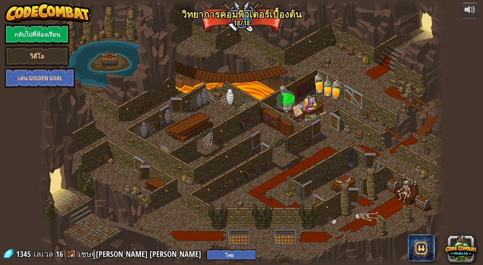
select select "th"
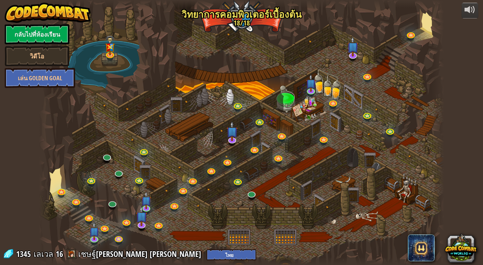
select select "th"
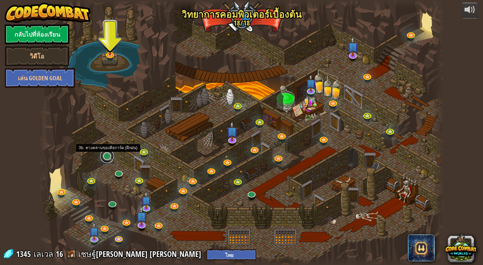
click at [105, 156] on link at bounding box center [106, 155] width 13 height 13
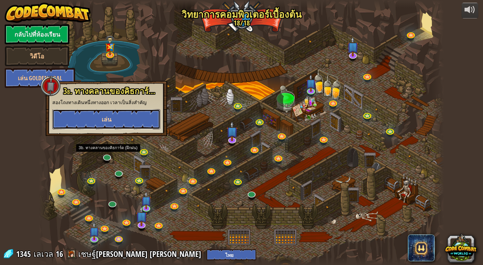
click at [118, 117] on button "เล่น" at bounding box center [106, 119] width 108 height 20
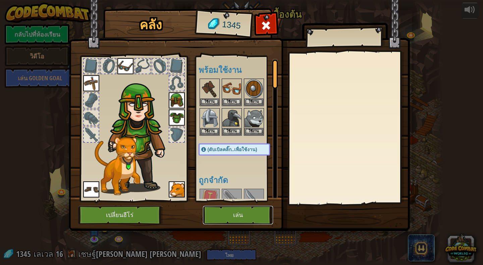
click at [245, 209] on button "เล่น" at bounding box center [238, 215] width 70 height 18
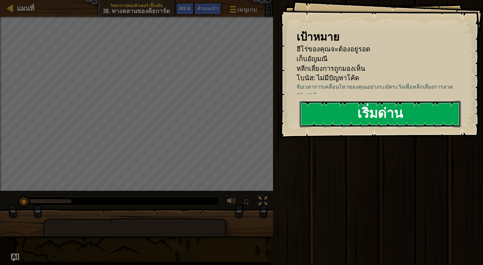
click at [419, 118] on button "เริ่มด่าน" at bounding box center [380, 114] width 161 height 27
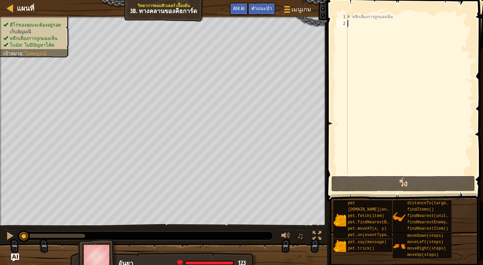
type textarea "h"
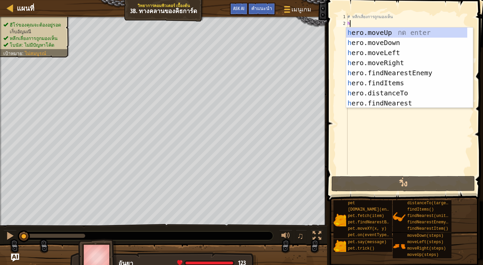
scroll to position [3, 0]
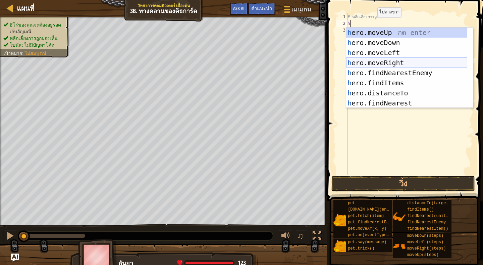
click at [402, 64] on div "h ero.moveUp กด enter h ero.moveDown กด enter h ero.moveLeft กด enter h ero.mov…" at bounding box center [406, 78] width 121 height 101
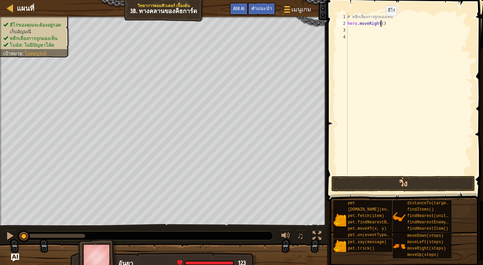
click at [380, 22] on div "# หลีกเลี่ยงการถูกมองเห็น hero . moveRight ( )" at bounding box center [409, 100] width 127 height 174
click at [403, 178] on button "วิ่ง" at bounding box center [403, 183] width 144 height 15
type textarea "hero.moveRight(1)"
click at [359, 32] on div "# หลีกเลี่ยงการถูกมองเห็น hero . moveRight ( 1 )" at bounding box center [409, 100] width 127 height 174
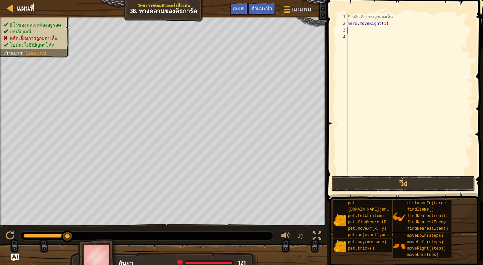
scroll to position [3, 0]
click at [359, 37] on div "# หลีกเลี่ยงการถูกมองเห็น hero . moveRight ( 1 )" at bounding box center [409, 100] width 127 height 174
type textarea "h"
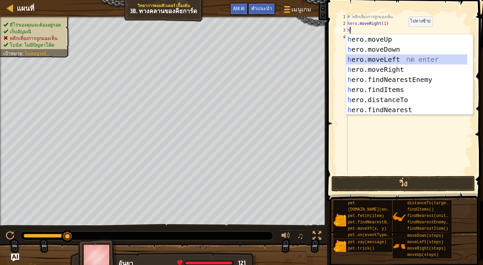
click at [404, 57] on div "h ero.moveUp กด enter h ero.moveDown กด enter h ero.moveLeft กด enter h ero.mov…" at bounding box center [406, 84] width 121 height 101
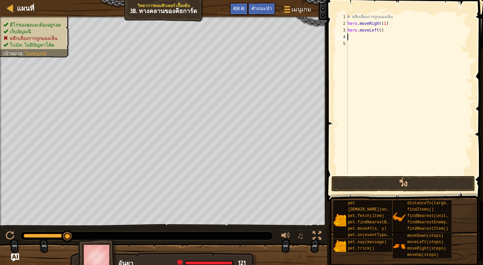
type textarea "h"
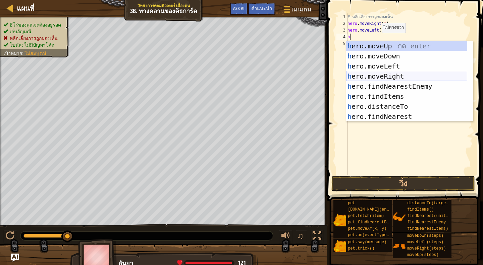
click at [390, 72] on div "h ero.moveUp กด enter h ero.moveDown กด enter h ero.moveLeft กด enter h ero.mov…" at bounding box center [406, 91] width 121 height 101
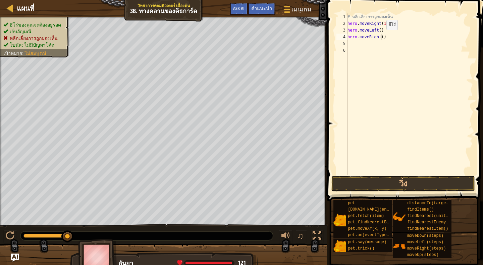
click at [381, 37] on div "# หลีกเลี่ยงการถูกมองเห็น hero . moveRight ( 1 ) hero . moveLeft ( ) hero . mov…" at bounding box center [409, 100] width 127 height 174
click at [378, 29] on div "# หลีกเลี่ยงการถูกมองเห็น hero . moveRight ( 1 ) hero . moveLeft ( ) hero . mov…" at bounding box center [409, 100] width 127 height 174
click at [389, 186] on button "วิ่ง" at bounding box center [403, 183] width 144 height 15
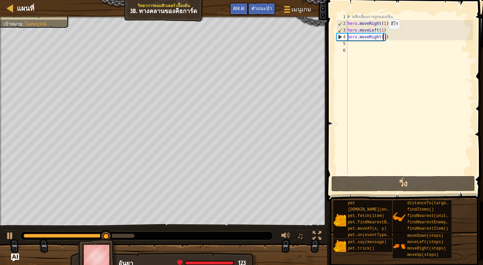
click at [383, 36] on div "# หลีกเลี่ยงการถูกมองเห็น hero . moveRight ( 1 ) hero . moveLeft ( 1 ) hero . m…" at bounding box center [409, 100] width 127 height 174
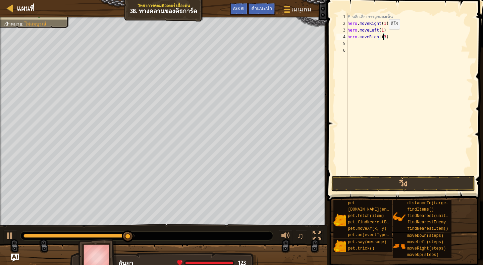
scroll to position [3, 3]
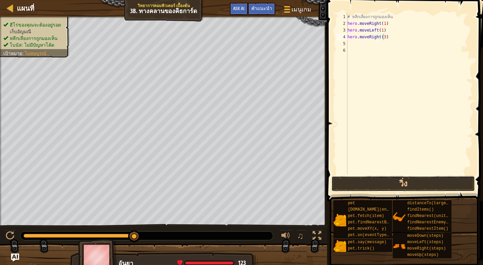
drag, startPoint x: 430, startPoint y: 180, endPoint x: 456, endPoint y: 171, distance: 27.7
click at [431, 179] on button "วิ่ง" at bounding box center [403, 183] width 144 height 15
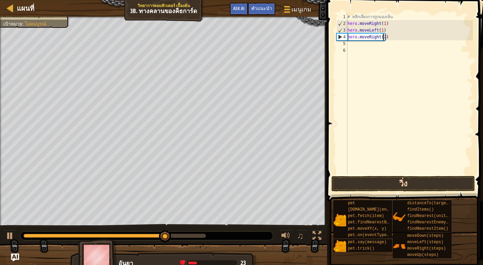
type textarea "hero.moveRight(2)"
click at [441, 180] on button "วิ่ง" at bounding box center [403, 183] width 144 height 15
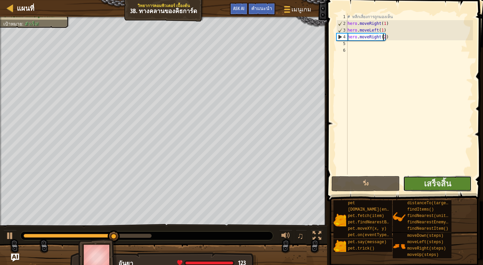
click at [436, 176] on button "เสร็จสิ้น" at bounding box center [437, 183] width 68 height 15
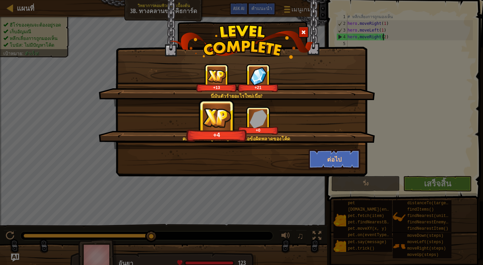
click at [305, 29] on div at bounding box center [304, 32] width 10 height 11
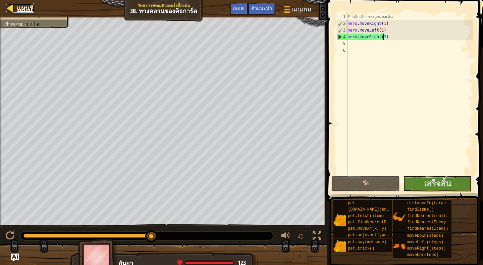
click at [11, 7] on div at bounding box center [10, 8] width 8 height 8
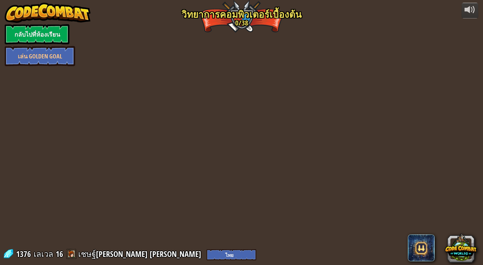
select select "th"
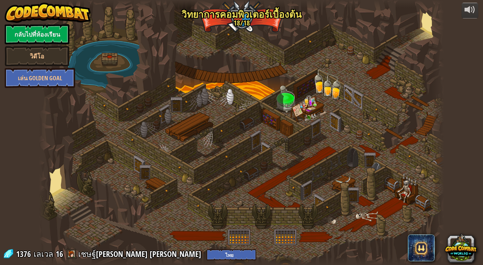
select select "th"
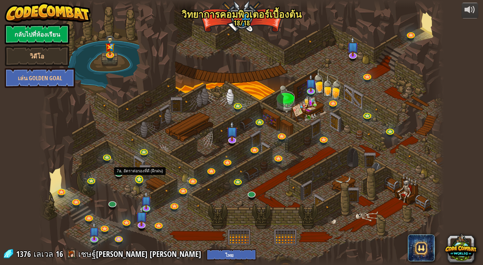
select select "th"
click at [119, 174] on link at bounding box center [118, 171] width 13 height 13
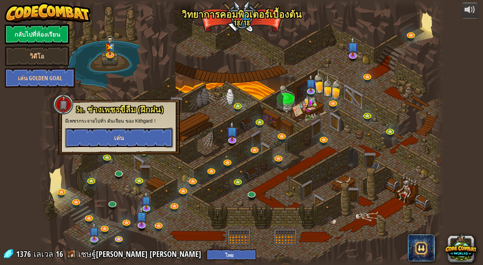
click at [125, 133] on button "เล่น" at bounding box center [119, 137] width 108 height 20
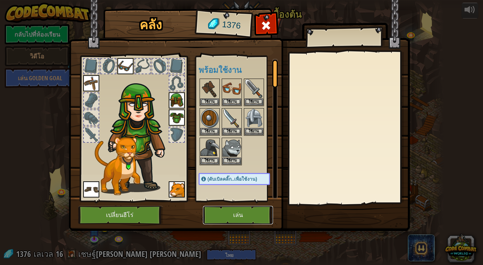
click at [233, 210] on button "เล่น" at bounding box center [238, 215] width 70 height 18
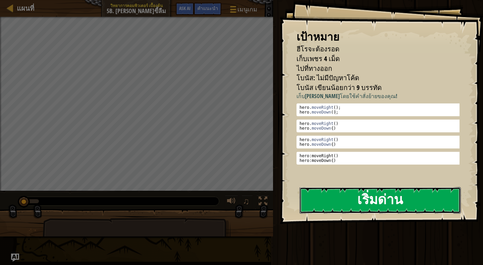
click at [379, 198] on button "เริ่มด่าน" at bounding box center [380, 200] width 161 height 27
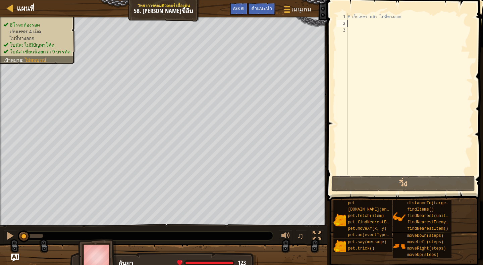
click at [367, 21] on div "# เก็บเพชร แล้ว ไปที่ทางออก" at bounding box center [409, 100] width 127 height 174
type textarea "h"
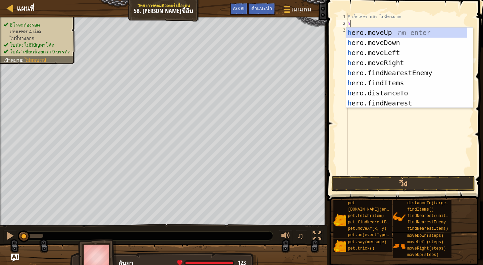
scroll to position [3, 0]
click at [395, 58] on div "h ero.moveUp กด enter h ero.moveDown กด enter h ero.moveLeft กด enter h ero.mov…" at bounding box center [406, 78] width 121 height 101
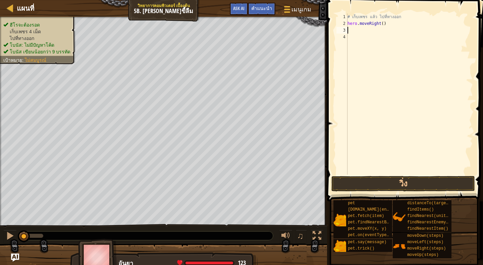
type textarea "h"
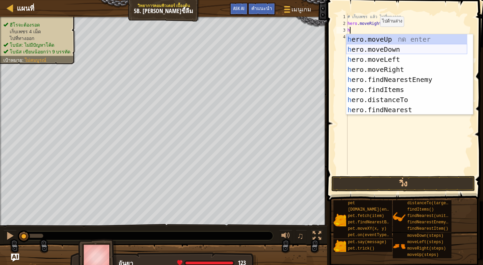
click at [391, 47] on div "h ero.moveUp กด enter h ero.moveDown กด enter h ero.moveLeft กด enter h ero.mov…" at bounding box center [406, 84] width 121 height 101
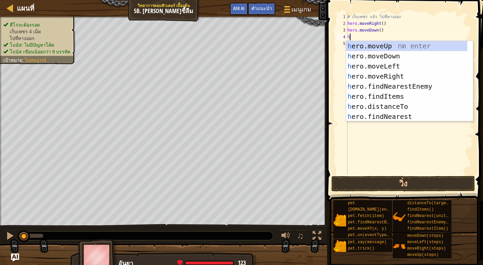
type textarea "h"
click at [385, 73] on div "h ero.moveUp กด enter h ero.moveDown กด enter h ero.moveLeft กด enter h ero.mov…" at bounding box center [406, 91] width 121 height 101
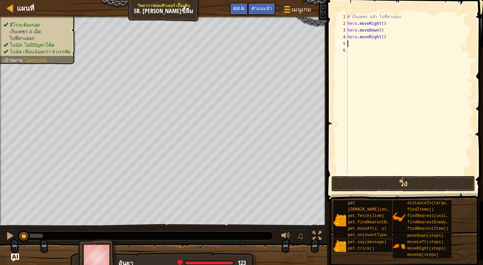
type textarea "h"
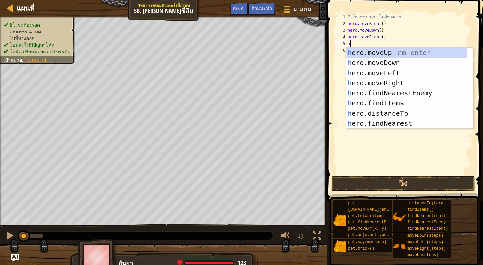
click at [366, 55] on div "h ero.moveUp กด enter h ero.moveDown กด enter h ero.moveLeft กด enter h ero.mov…" at bounding box center [406, 98] width 121 height 101
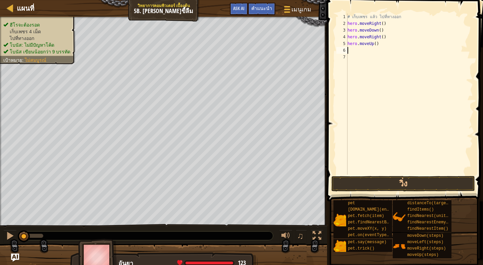
type textarea "h"
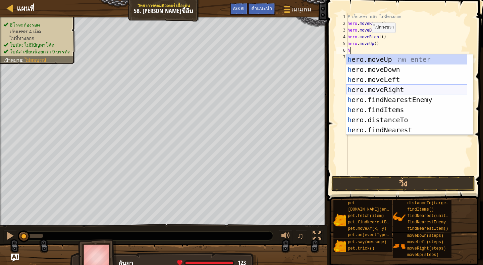
click at [383, 88] on div "h ero.moveUp กด enter h ero.moveDown กด enter h ero.moveLeft กด enter h ero.mov…" at bounding box center [406, 104] width 121 height 101
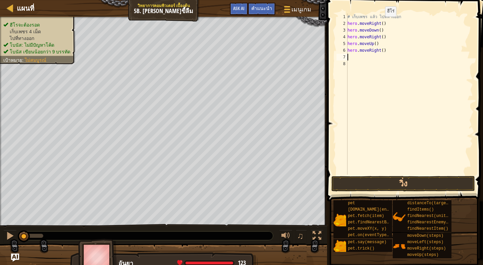
click at [379, 23] on div "# เก็บเพชร แล้ว ไปที่ทางออก hero . moveRight ( ) hero . moveDown ( ) hero . mov…" at bounding box center [409, 100] width 127 height 174
click at [381, 23] on div "# เก็บเพชร แล้ว ไปที่ทางออก hero . moveRight ( ) hero . moveDown ( ) hero . mov…" at bounding box center [409, 100] width 127 height 174
click at [378, 30] on div "# เก็บเพชร แล้ว ไปที่ทางออก hero . moveRight ( 1 ) hero . moveDown ( ) hero . m…" at bounding box center [409, 100] width 127 height 174
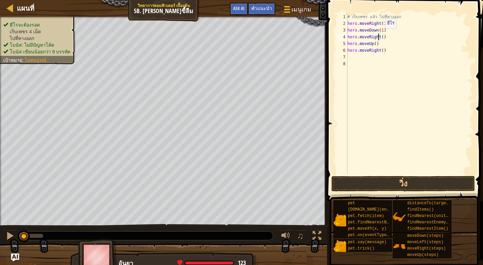
click at [379, 35] on div "# เก็บเพชร แล้ว ไปที่ทางออก hero . moveRight ( 1 ) hero . moveDown ( 1 ) hero .…" at bounding box center [409, 100] width 127 height 174
click at [380, 37] on div "# เก็บเพชร แล้ว ไปที่ทางออก hero . moveRight ( 1 ) hero . moveDown ( 1 ) hero .…" at bounding box center [409, 100] width 127 height 174
click at [374, 43] on div "# เก็บเพชร แล้ว ไปที่ทางออก hero . moveRight ( 1 ) hero . moveDown ( 1 ) hero .…" at bounding box center [409, 100] width 127 height 174
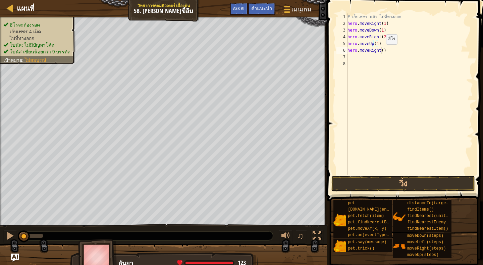
click at [380, 51] on div "# เก็บเพชร แล้ว ไปที่ทางออก hero . moveRight ( 1 ) hero . moveDown ( 1 ) hero .…" at bounding box center [409, 100] width 127 height 174
type textarea "hero.moveRight(1)"
click at [403, 180] on button "วิ่ง" at bounding box center [403, 183] width 144 height 15
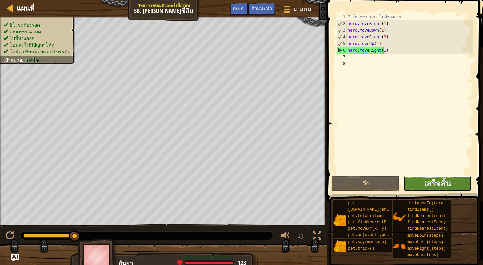
click at [453, 180] on button "เสร็จสิ้น" at bounding box center [437, 183] width 68 height 15
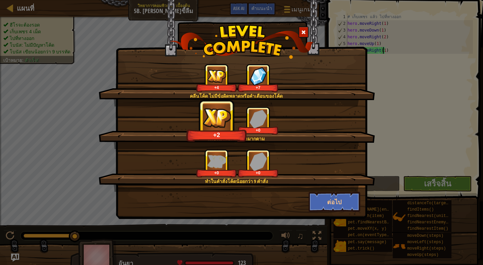
click at [302, 32] on span at bounding box center [303, 32] width 5 height 5
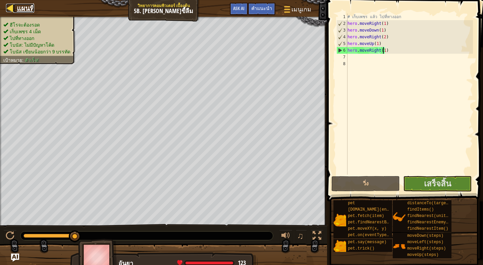
click at [8, 4] on div at bounding box center [10, 8] width 8 height 8
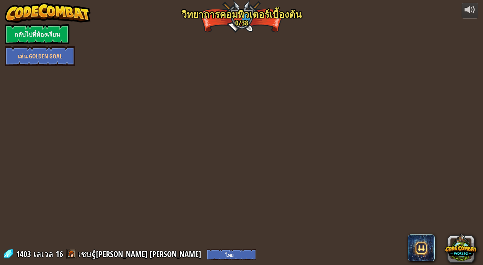
select select "th"
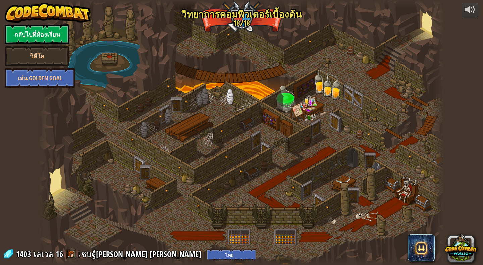
select select "th"
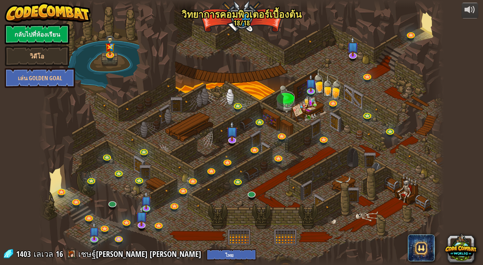
select select "th"
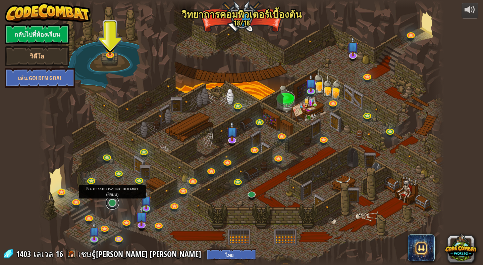
click at [114, 201] on link at bounding box center [112, 202] width 13 height 13
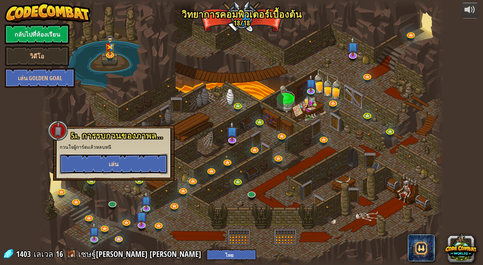
click at [130, 161] on button "เล่น" at bounding box center [114, 164] width 108 height 20
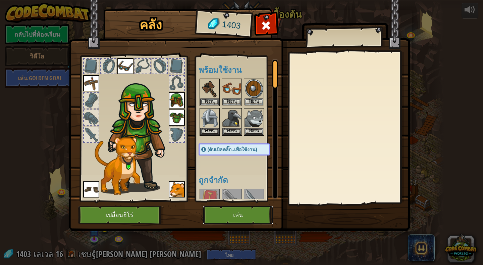
click at [250, 214] on button "เล่น" at bounding box center [238, 215] width 70 height 18
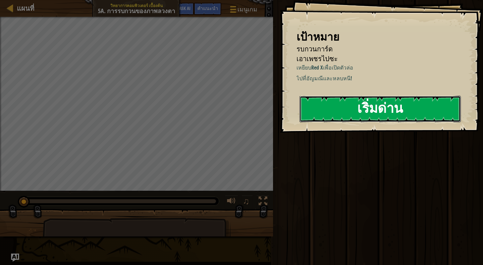
click at [369, 108] on button "เริ่มด่าน" at bounding box center [380, 109] width 161 height 27
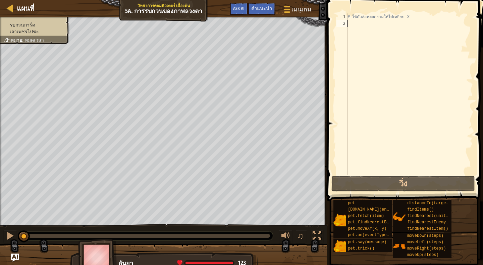
type textarea "h"
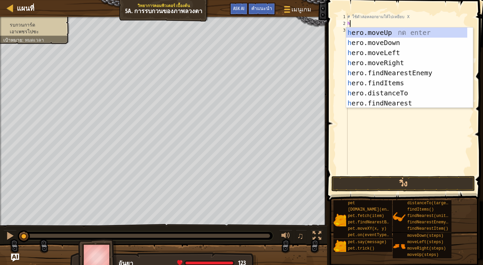
scroll to position [3, 0]
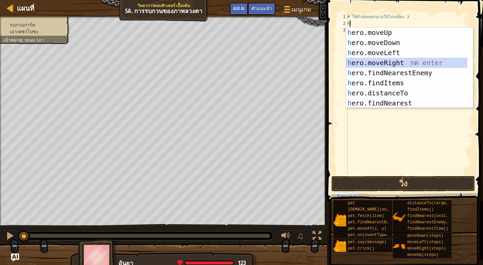
click at [395, 64] on div "h ero.moveUp กด enter h ero.moveDown กด enter h ero.moveLeft กด enter h ero.mov…" at bounding box center [406, 78] width 121 height 101
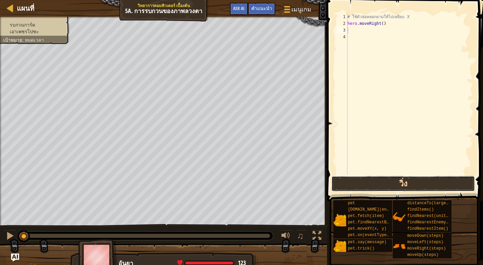
click at [406, 183] on button "วิ่ง" at bounding box center [403, 183] width 144 height 15
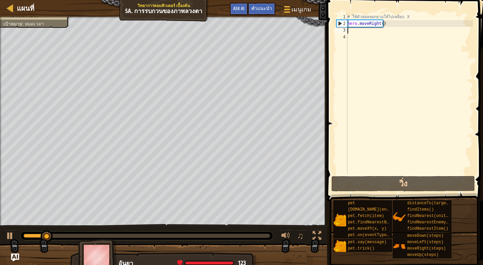
type textarea "h"
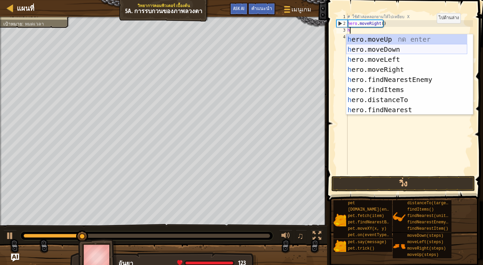
click at [422, 48] on div "h ero.moveUp กด enter h ero.moveDown กด enter h ero.moveLeft กด enter h ero.mov…" at bounding box center [406, 84] width 121 height 101
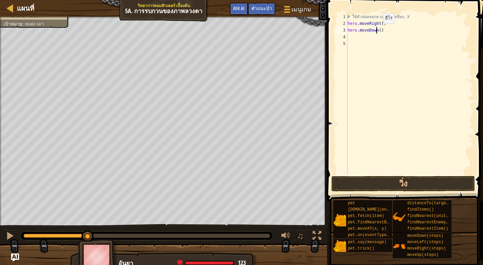
click at [377, 30] on div "# ใช้ตัวล่อหลอกยามให้ไปเหยียบ X hero . moveRight ( ) hero . moveDown ( )" at bounding box center [409, 100] width 127 height 174
click at [378, 31] on div "# ใช้ตัวล่อหลอกยามให้ไปเหยียบ X hero . moveRight ( ) hero . moveDown ( )" at bounding box center [409, 100] width 127 height 174
type textarea "hero.moveDown(3)"
click at [401, 184] on button "วิ่ง" at bounding box center [403, 183] width 144 height 15
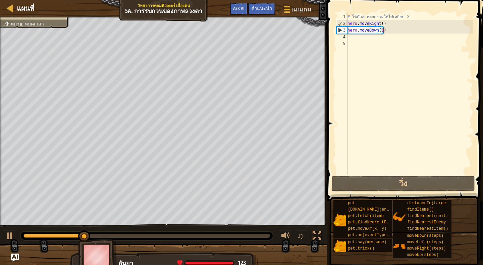
click at [357, 37] on div "# ใช้ตัวล่อหลอกยามให้ไปเหยียบ X hero . moveRight ( ) hero . moveDown ( 3 )" at bounding box center [409, 100] width 127 height 174
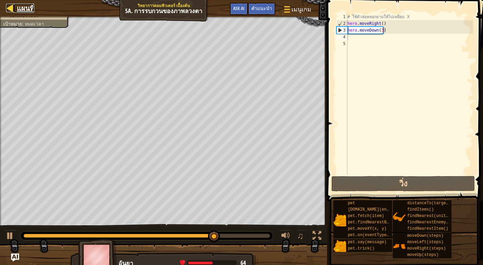
click at [10, 7] on div at bounding box center [10, 8] width 8 height 8
select select "th"
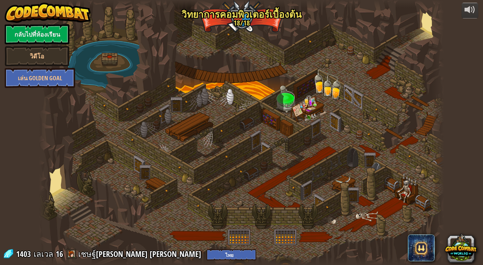
select select "th"
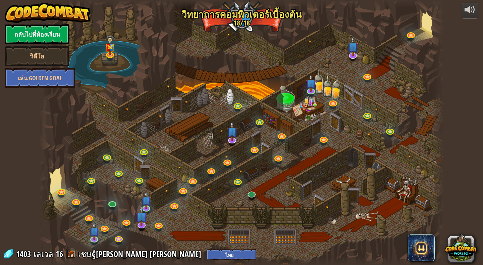
select select "th"
click at [410, 35] on link at bounding box center [411, 34] width 13 height 13
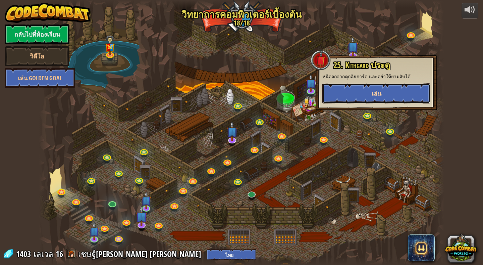
click at [392, 93] on button "เล่น" at bounding box center [376, 93] width 108 height 20
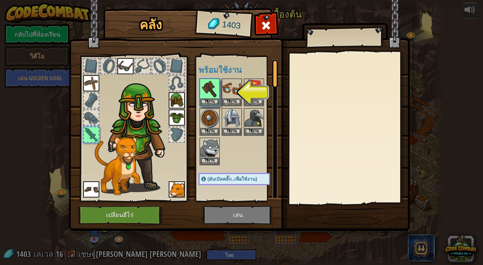
click at [249, 213] on img at bounding box center [239, 109] width 341 height 244
click at [209, 89] on img at bounding box center [209, 88] width 19 height 19
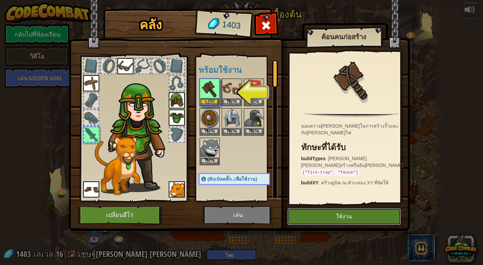
click at [326, 218] on button "ใช้งาน" at bounding box center [343, 216] width 113 height 17
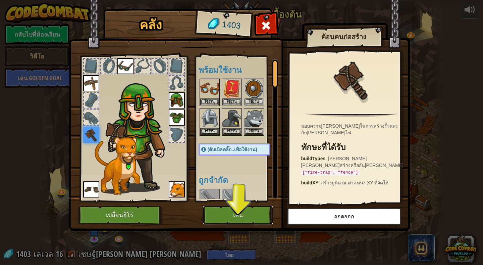
click at [255, 216] on button "เล่น" at bounding box center [238, 215] width 70 height 18
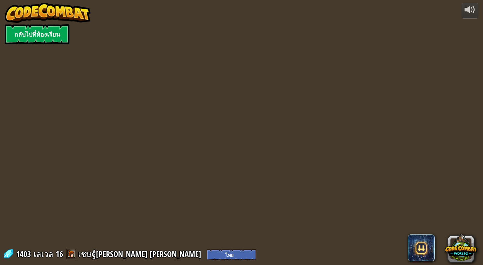
select select "th"
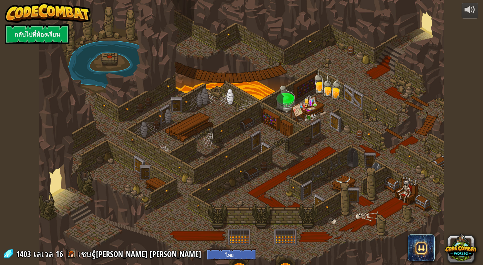
select select "th"
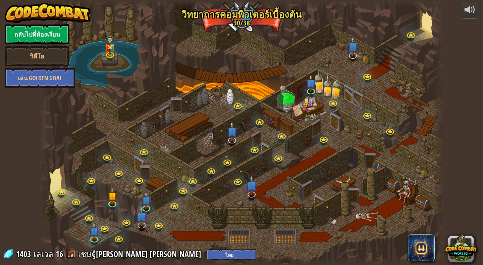
select select "th"
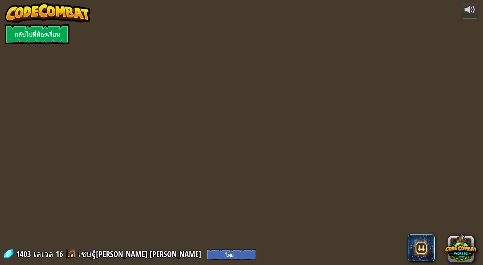
select select "th"
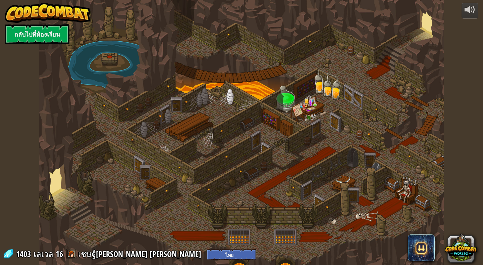
select select "th"
